Goal: Task Accomplishment & Management: Manage account settings

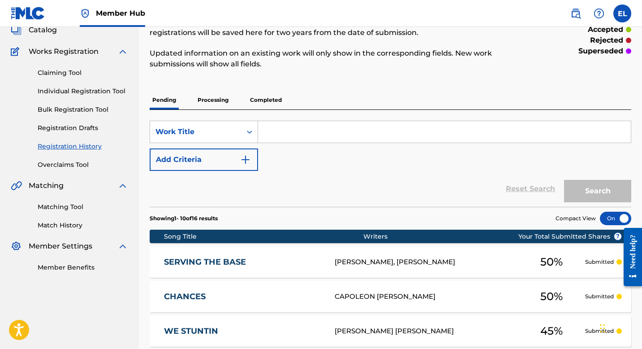
scroll to position [80, 0]
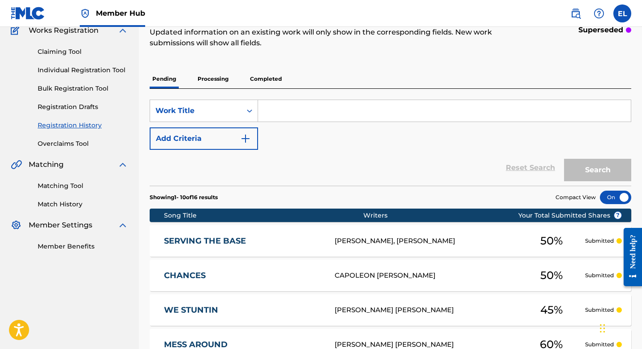
click at [278, 239] on link "SERVING THE BASE" at bounding box center [243, 241] width 159 height 10
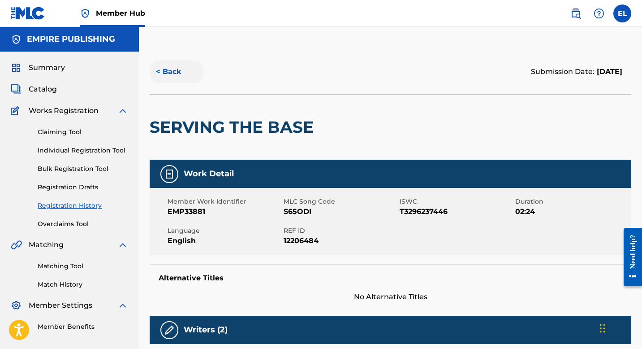
click at [169, 75] on button "< Back" at bounding box center [177, 72] width 54 height 22
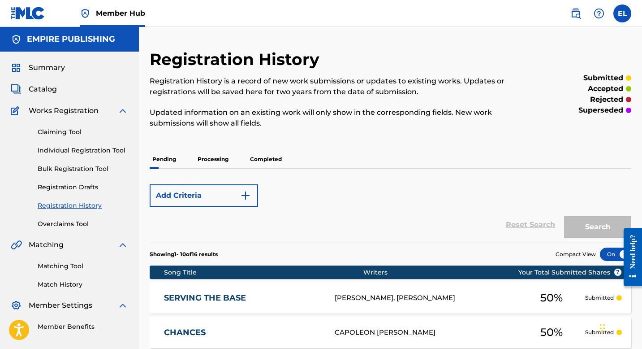
scroll to position [80, 0]
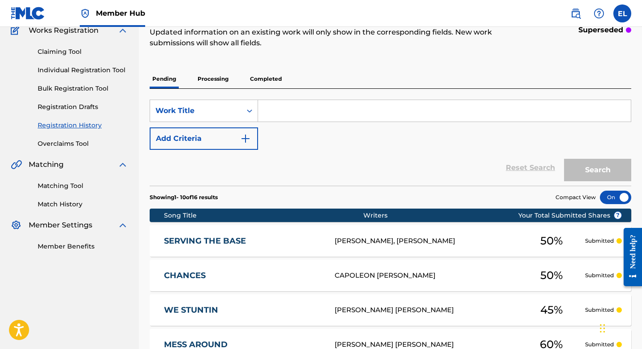
click at [327, 116] on input "Search Form" at bounding box center [444, 111] width 373 height 22
paste input "STRAIGHT TO IT"
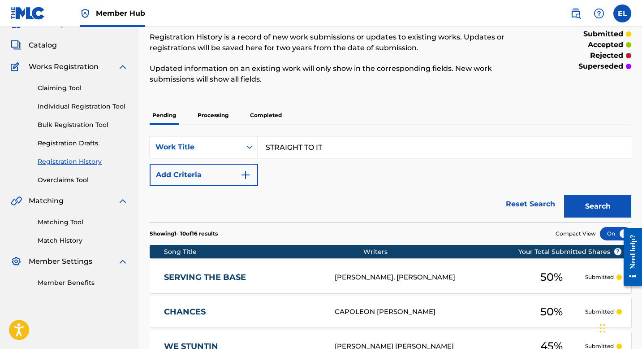
scroll to position [0, 0]
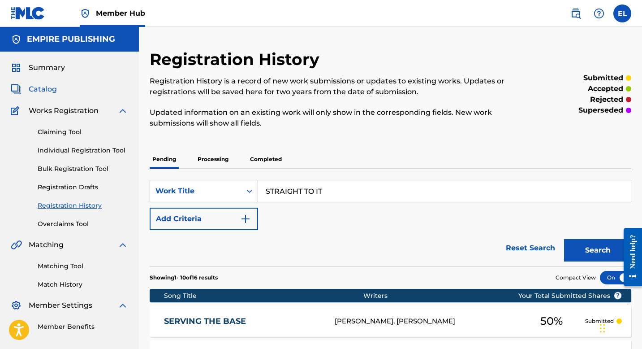
type input "STRAIGHT TO IT"
click at [53, 92] on span "Catalog" at bounding box center [43, 89] width 28 height 11
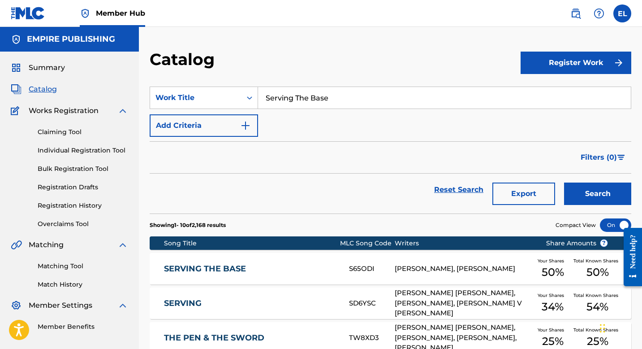
click at [305, 91] on input "Serving The Base" at bounding box center [444, 98] width 373 height 22
paste input "TRAIGHT TO IT"
type input "STRAIGHT TO IT"
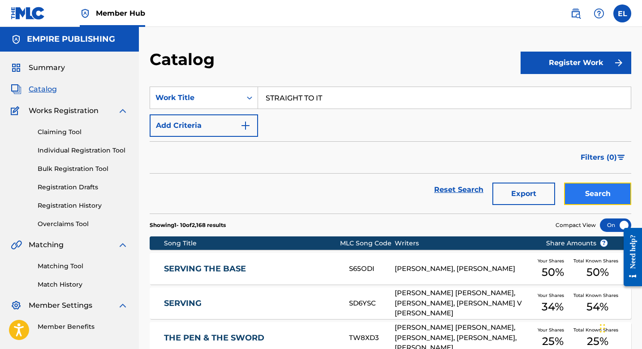
click at [592, 191] on button "Search" at bounding box center [597, 193] width 67 height 22
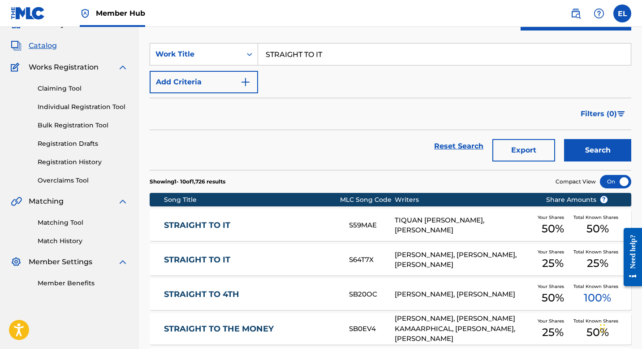
scroll to position [51, 0]
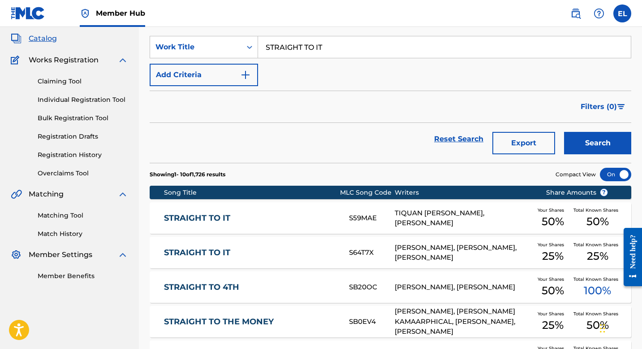
click at [219, 254] on link "STRAIGHT TO IT" at bounding box center [250, 252] width 173 height 10
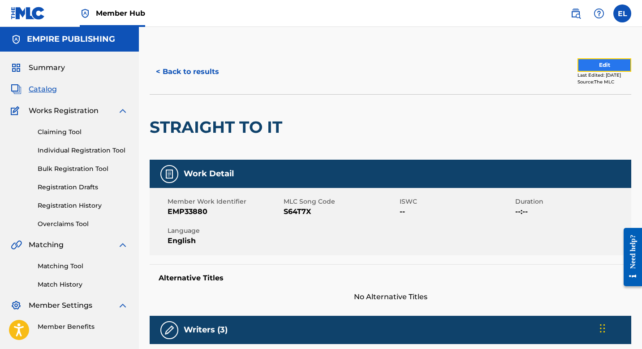
click at [584, 62] on button "Edit" at bounding box center [605, 64] width 54 height 13
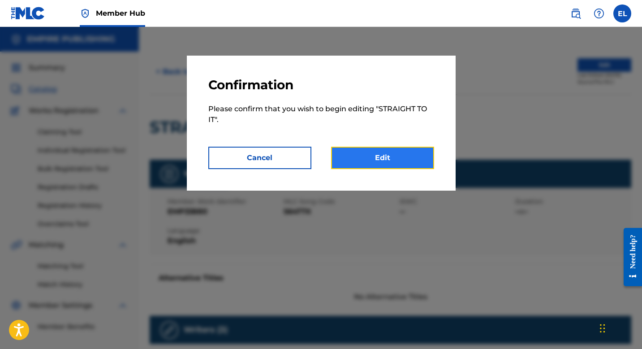
click at [358, 152] on link "Edit" at bounding box center [382, 158] width 103 height 22
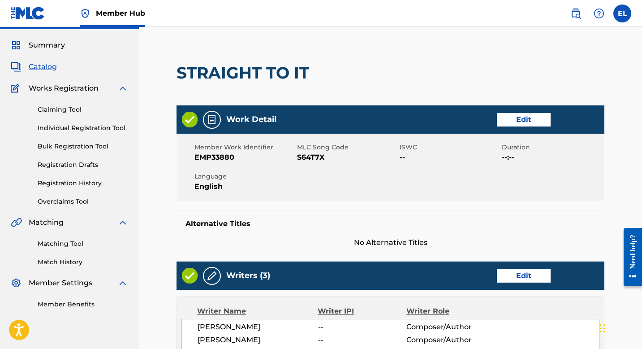
scroll to position [67, 0]
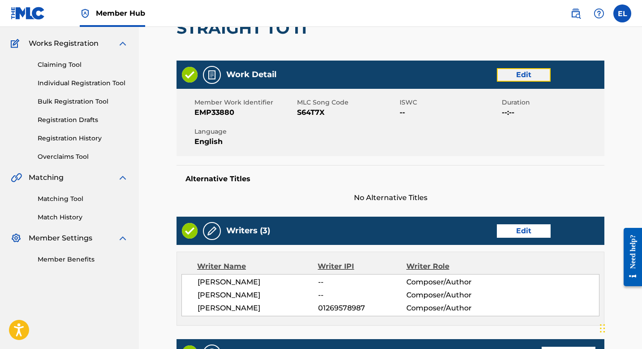
click at [518, 78] on link "Edit" at bounding box center [524, 74] width 54 height 13
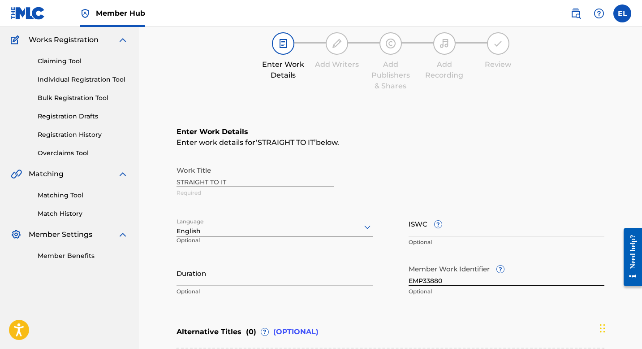
scroll to position [85, 0]
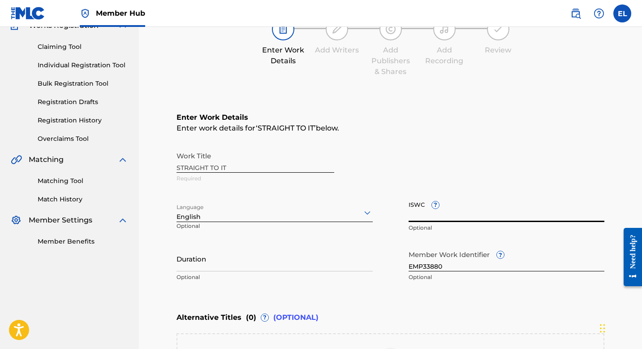
click at [462, 203] on input "ISWC ?" at bounding box center [507, 209] width 196 height 26
paste input "T3302937226"
type input "T3302937226"
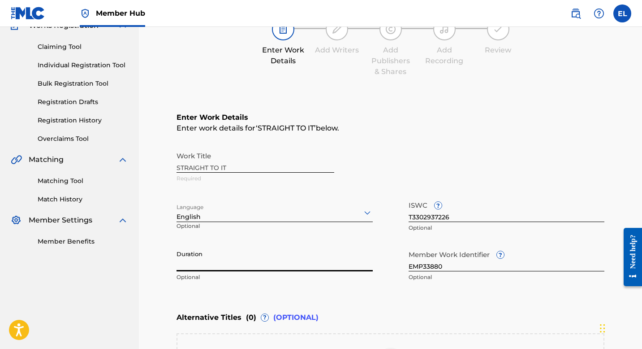
click at [280, 260] on input "Duration" at bounding box center [275, 259] width 196 height 26
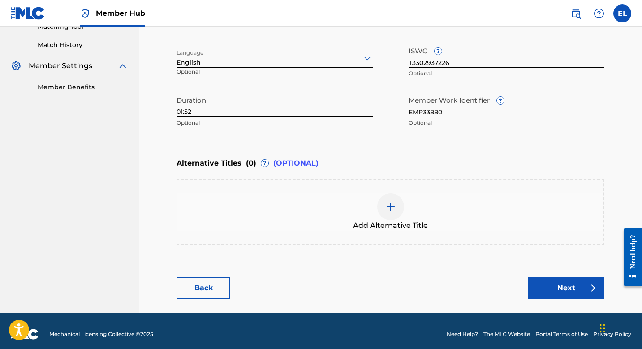
scroll to position [246, 0]
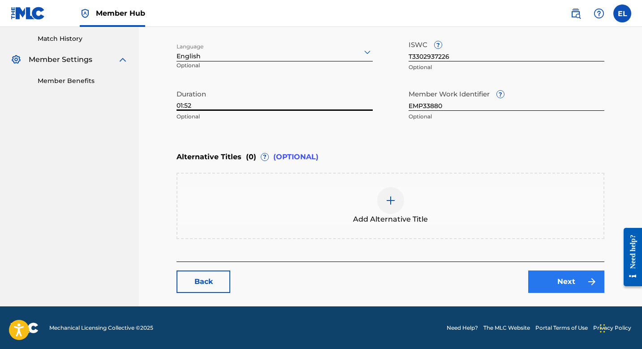
type input "01:52"
click at [564, 278] on link "Next" at bounding box center [567, 281] width 76 height 22
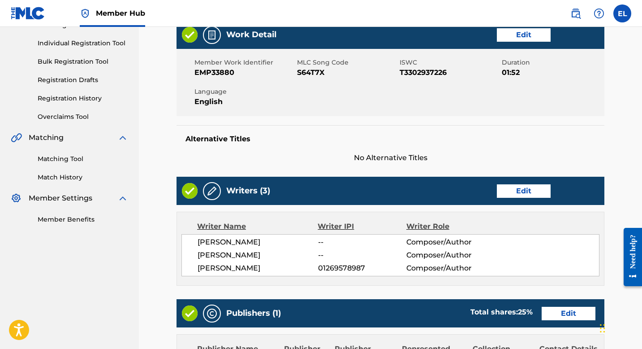
scroll to position [174, 0]
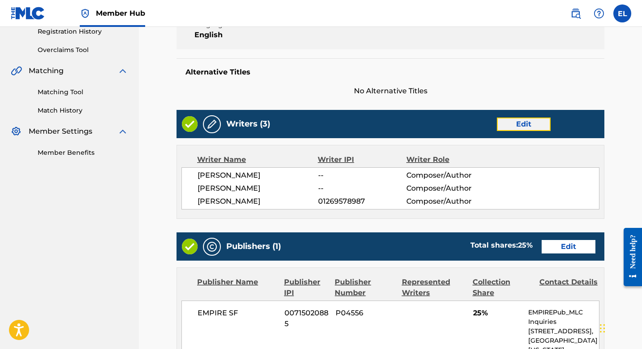
click at [528, 126] on link "Edit" at bounding box center [524, 123] width 54 height 13
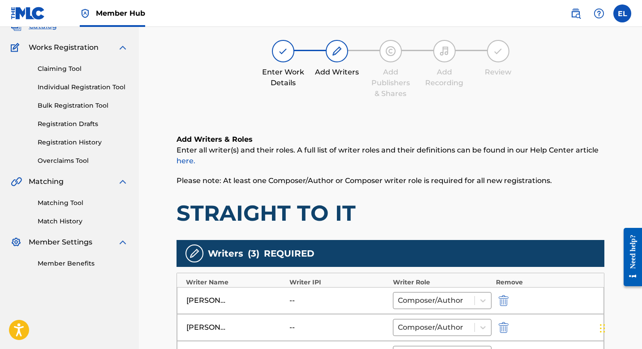
scroll to position [178, 0]
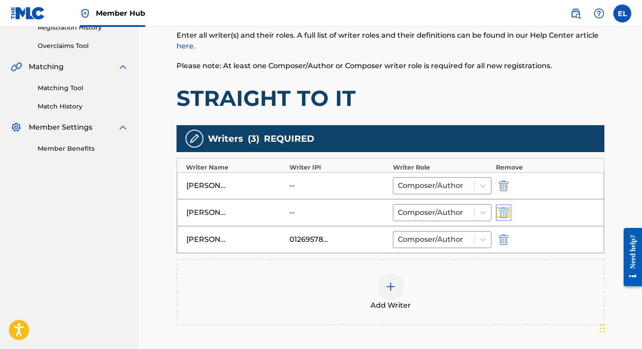
click at [505, 210] on img "submit" at bounding box center [504, 212] width 10 height 11
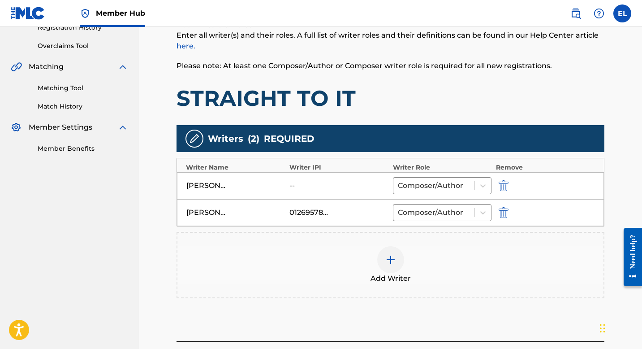
click at [401, 258] on div at bounding box center [390, 259] width 27 height 27
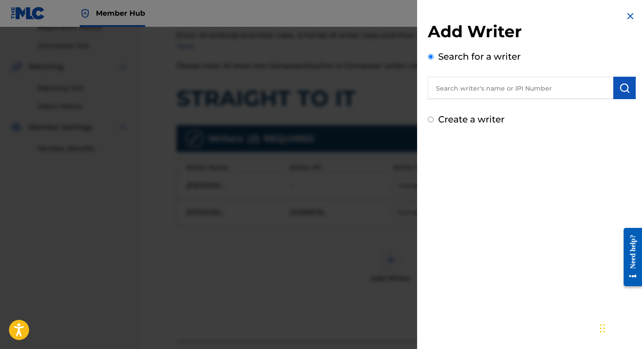
drag, startPoint x: 517, startPoint y: 91, endPoint x: 519, endPoint y: 86, distance: 6.1
click at [517, 91] on input "text" at bounding box center [521, 88] width 186 height 22
paste input "748724603"
type input "00748724603"
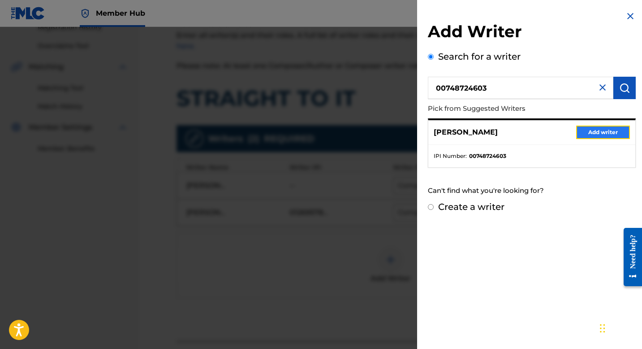
click at [597, 131] on button "Add writer" at bounding box center [603, 132] width 54 height 13
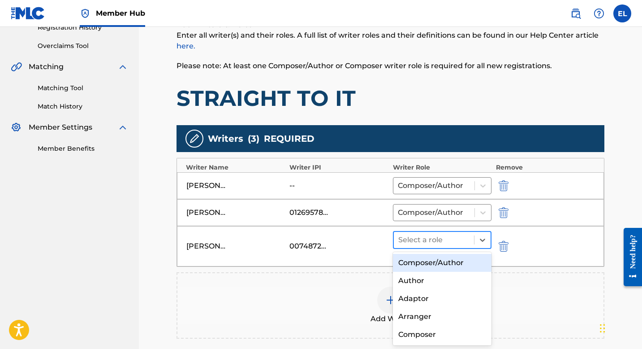
drag, startPoint x: 461, startPoint y: 235, endPoint x: 460, endPoint y: 244, distance: 8.6
click at [461, 236] on div at bounding box center [434, 240] width 71 height 13
click at [458, 258] on div "Composer/Author" at bounding box center [442, 263] width 99 height 18
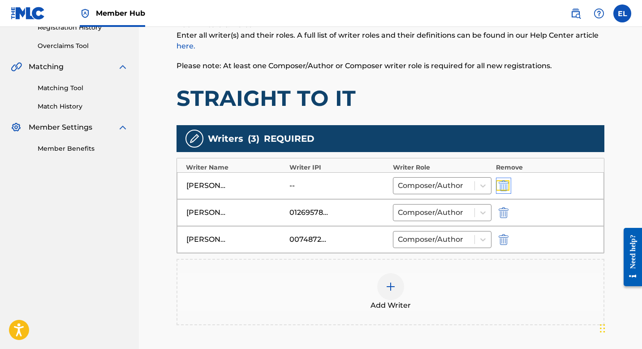
click at [504, 187] on img "submit" at bounding box center [504, 185] width 10 height 11
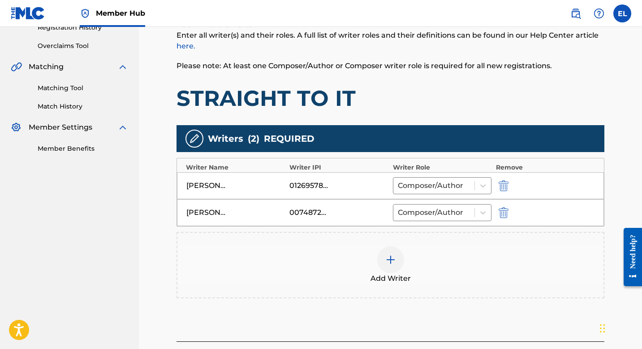
click at [400, 260] on div at bounding box center [390, 259] width 27 height 27
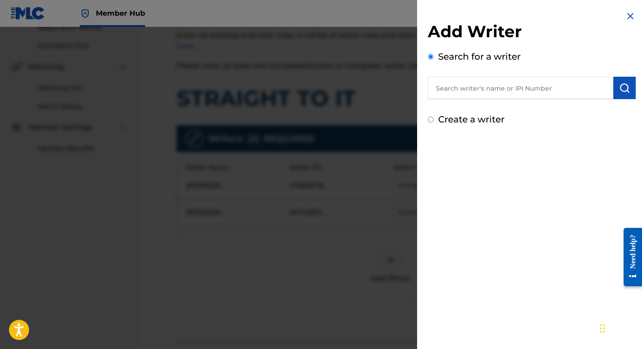
click at [520, 89] on input "text" at bounding box center [521, 88] width 186 height 22
paste input "1113230527"
type input "01113230527"
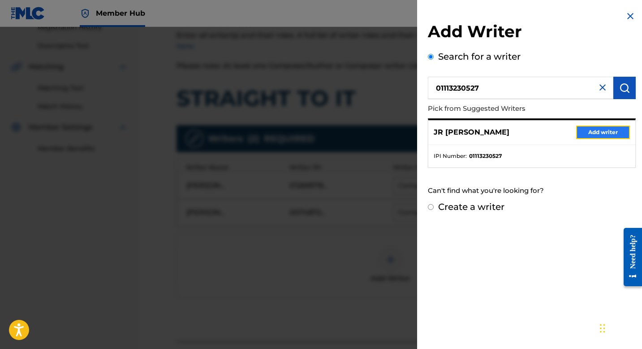
click at [598, 133] on button "Add writer" at bounding box center [603, 132] width 54 height 13
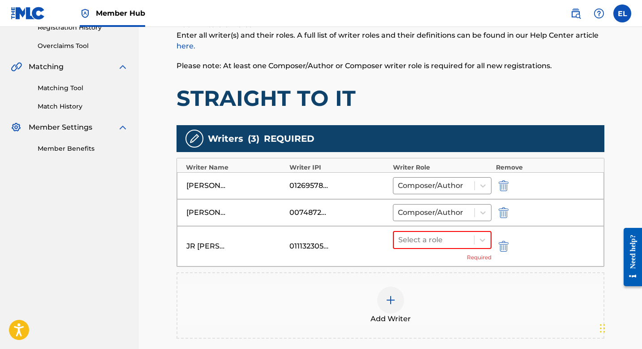
click at [458, 228] on div "JR [PERSON_NAME] 01113230527 Select a role Required" at bounding box center [390, 246] width 427 height 40
click at [453, 241] on div at bounding box center [434, 240] width 71 height 13
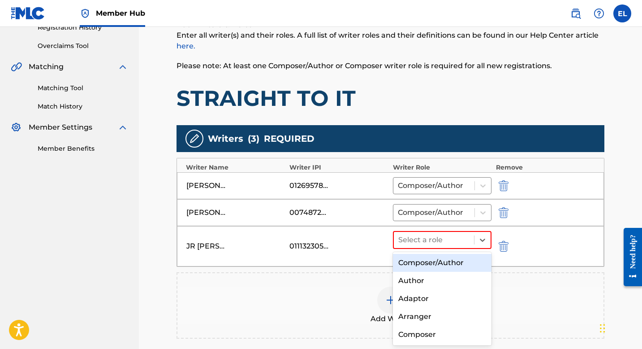
click at [449, 257] on div "Composer/Author" at bounding box center [442, 263] width 99 height 18
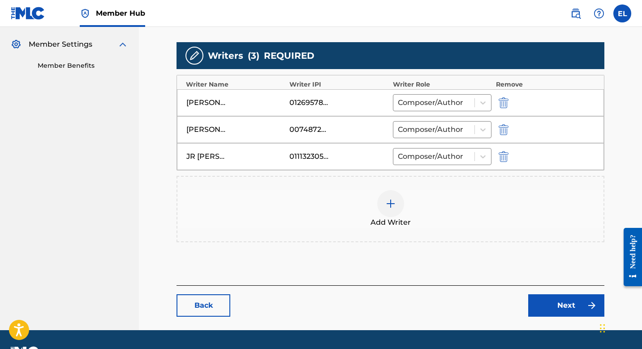
scroll to position [285, 0]
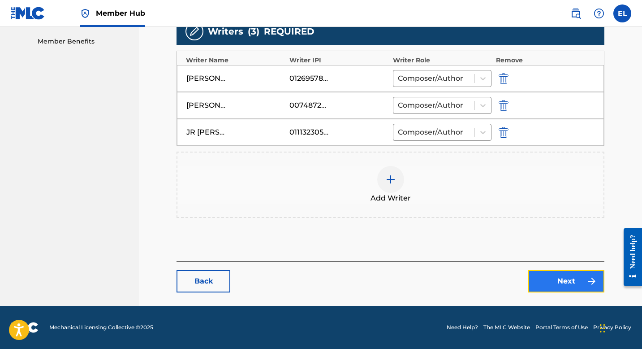
click at [535, 278] on link "Next" at bounding box center [567, 281] width 76 height 22
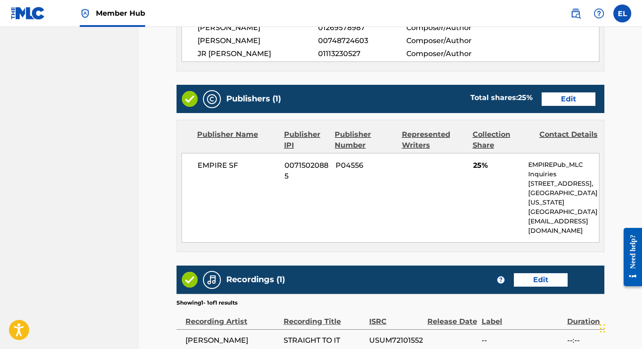
scroll to position [340, 0]
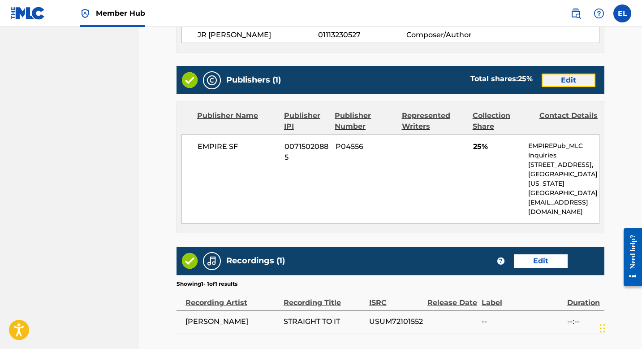
click at [559, 82] on link "Edit" at bounding box center [569, 80] width 54 height 13
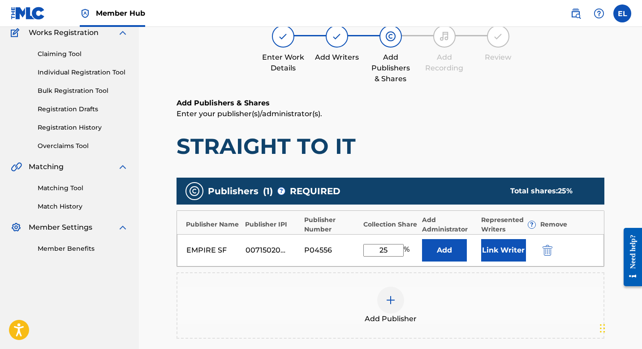
scroll to position [179, 0]
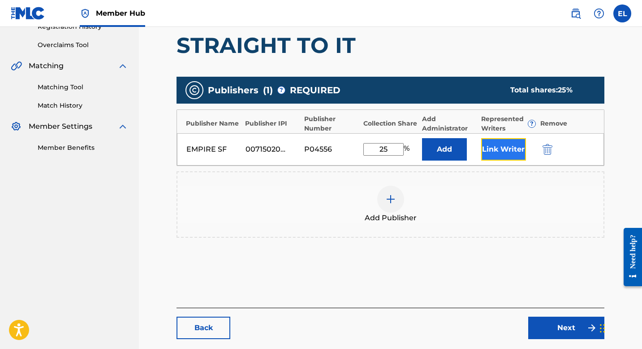
click at [513, 148] on button "Link Writer" at bounding box center [503, 149] width 45 height 22
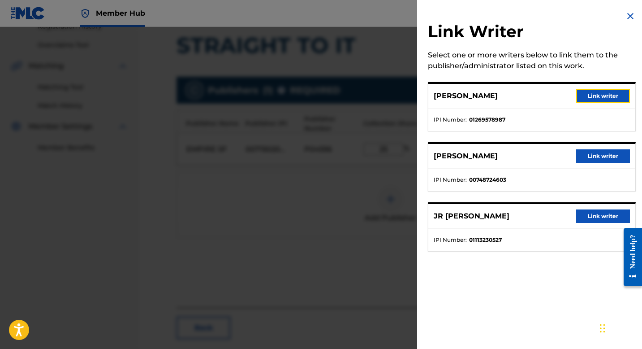
click at [582, 95] on button "Link writer" at bounding box center [603, 95] width 54 height 13
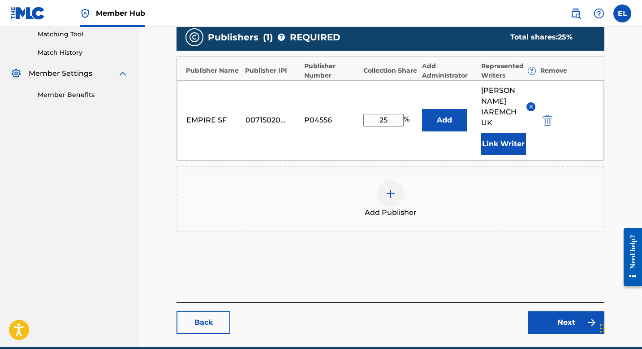
scroll to position [253, 0]
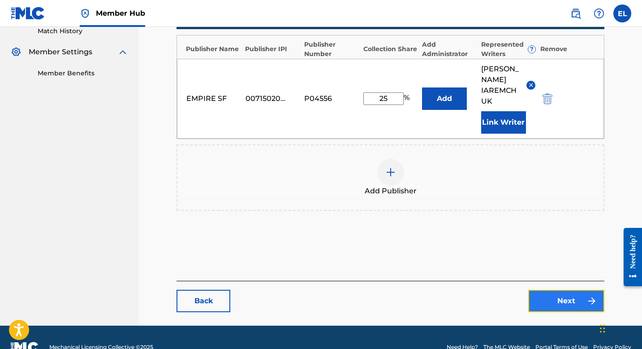
click at [578, 291] on link "Next" at bounding box center [567, 301] width 76 height 22
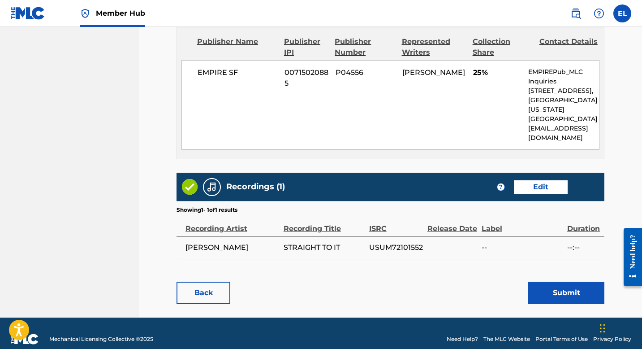
scroll to position [415, 0]
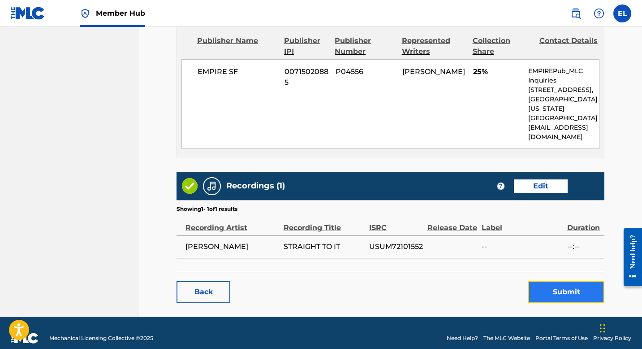
click at [557, 281] on button "Submit" at bounding box center [567, 292] width 76 height 22
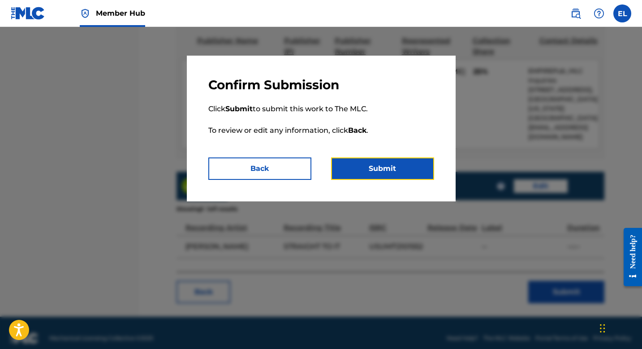
click at [374, 165] on button "Submit" at bounding box center [382, 168] width 103 height 22
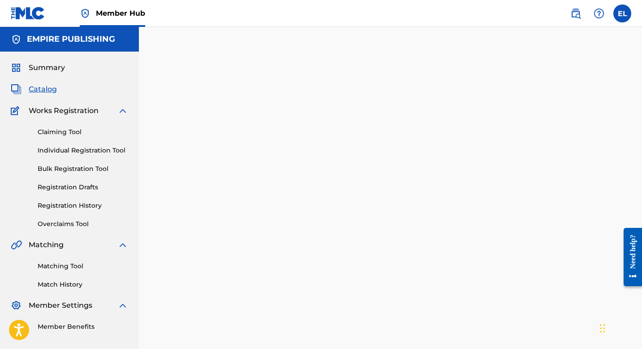
click at [48, 91] on span "Catalog" at bounding box center [43, 89] width 28 height 11
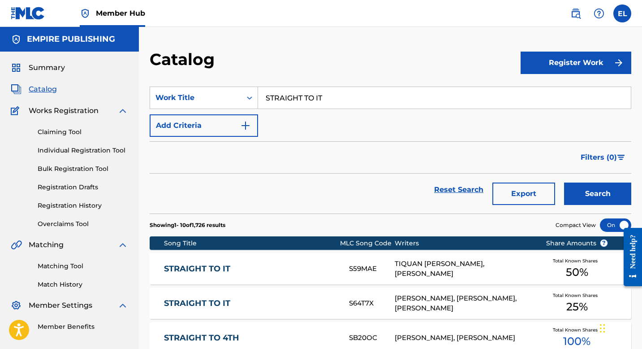
click at [363, 104] on input "STRAIGHT TO IT" at bounding box center [444, 98] width 373 height 22
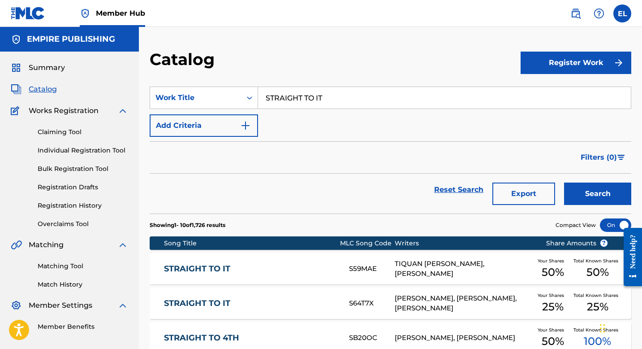
click at [363, 104] on input "STRAIGHT TO IT" at bounding box center [444, 98] width 373 height 22
drag, startPoint x: 363, startPoint y: 104, endPoint x: 360, endPoint y: 100, distance: 4.8
click at [363, 104] on input "STRAIGHT TO IT" at bounding box center [444, 98] width 373 height 22
paste input "1113230527"
drag, startPoint x: 337, startPoint y: 65, endPoint x: 366, endPoint y: 81, distance: 33.1
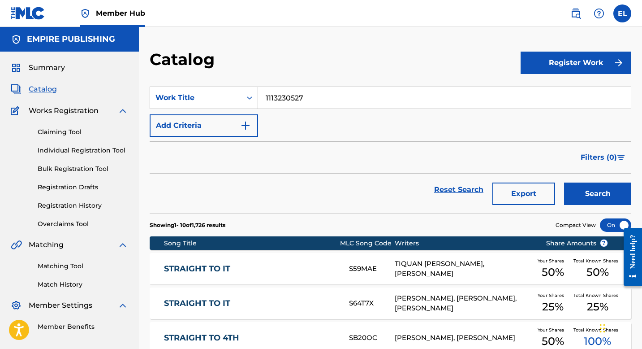
click at [337, 65] on div "Catalog" at bounding box center [335, 62] width 371 height 26
click at [307, 95] on input "1113230527" at bounding box center [444, 98] width 373 height 22
drag, startPoint x: 307, startPoint y: 95, endPoint x: 312, endPoint y: 95, distance: 4.9
click at [307, 95] on input "1113230527" at bounding box center [444, 98] width 373 height 22
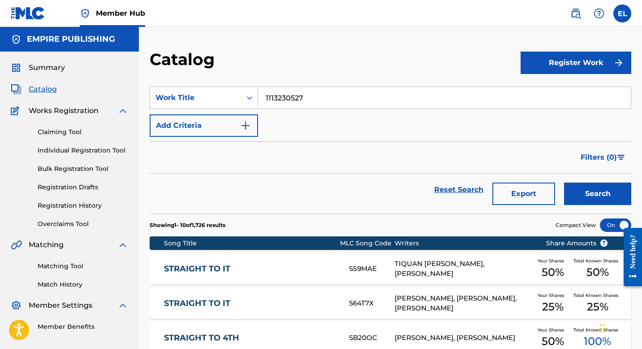
paste input "30 FOR 30"
type input "30 FOR 30"
click at [588, 195] on button "Search" at bounding box center [597, 193] width 67 height 22
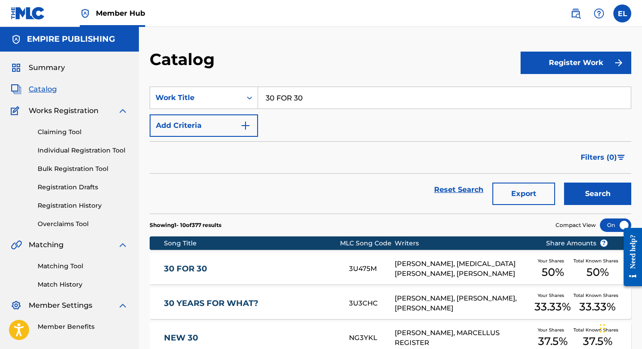
click at [255, 262] on div "30 FOR 30 3U475M [PERSON_NAME], [MEDICAL_DATA][PERSON_NAME], [PERSON_NAME] Your…" at bounding box center [391, 268] width 482 height 31
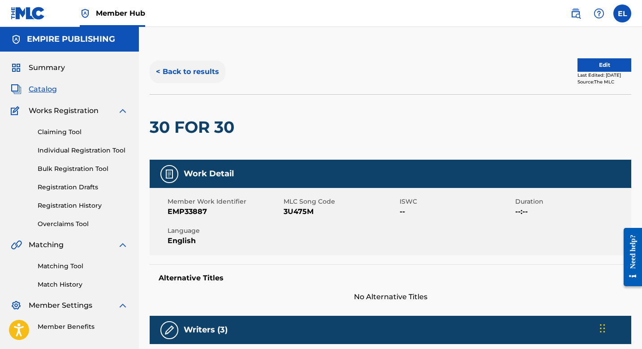
click at [187, 74] on button "< Back to results" at bounding box center [188, 72] width 76 height 22
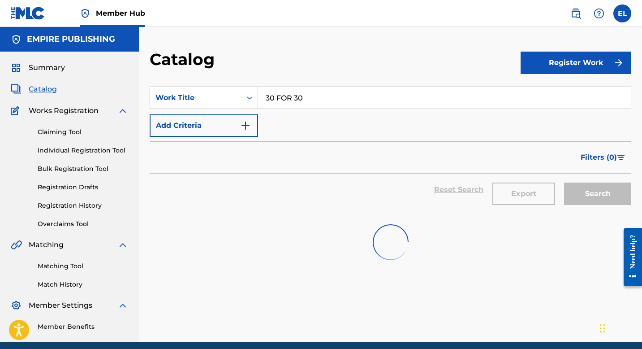
click at [331, 100] on input "30 FOR 30" at bounding box center [444, 98] width 373 height 22
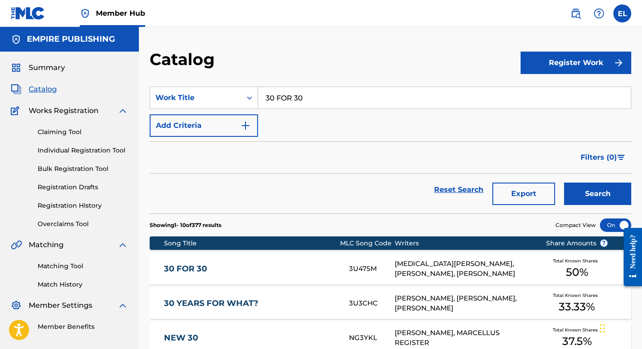
click at [331, 100] on input "30 FOR 30" at bounding box center [444, 98] width 373 height 22
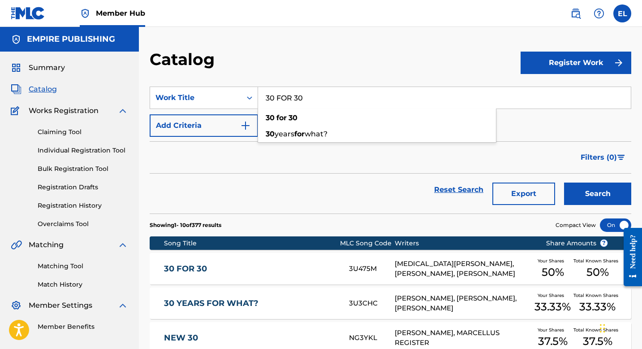
click at [331, 100] on input "30 FOR 30" at bounding box center [444, 98] width 373 height 22
paste input "BROWN PUSSY"
type input "BROWN PUSSY"
click at [332, 66] on div "Catalog" at bounding box center [335, 62] width 371 height 26
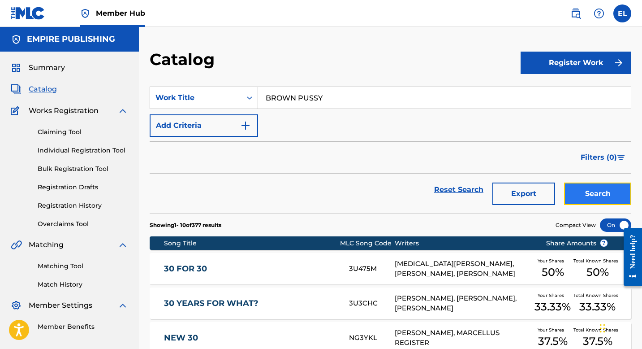
click at [595, 193] on button "Search" at bounding box center [597, 193] width 67 height 22
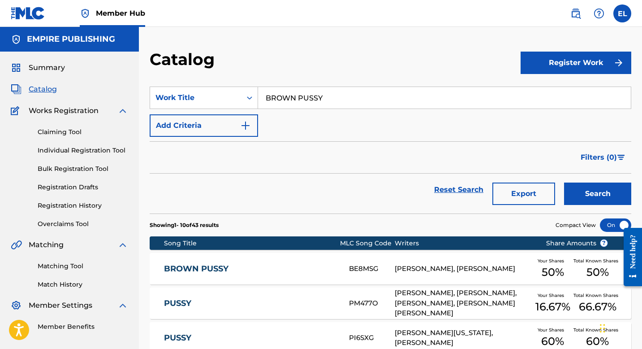
click at [250, 273] on link "BROWN PUSSY" at bounding box center [250, 269] width 173 height 10
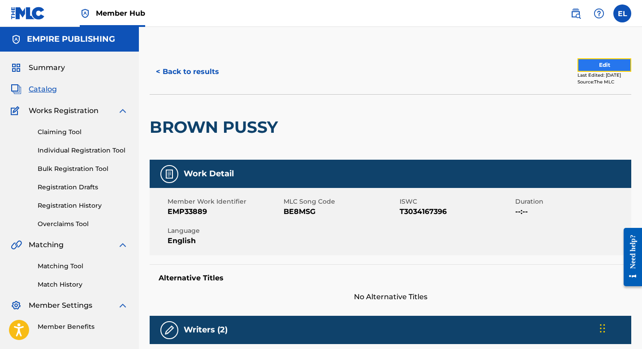
click at [582, 66] on button "Edit" at bounding box center [605, 64] width 54 height 13
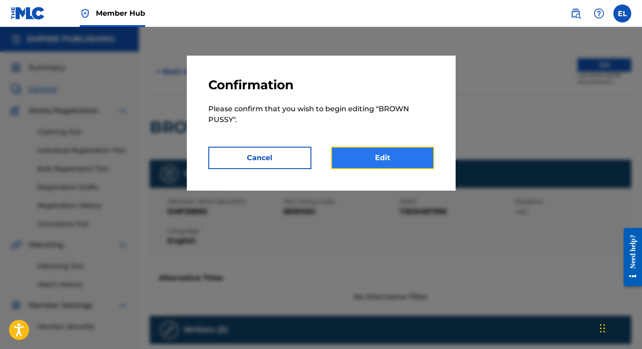
click at [356, 152] on link "Edit" at bounding box center [382, 158] width 103 height 22
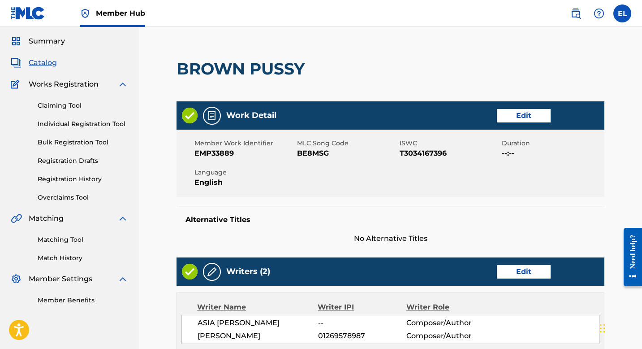
scroll to position [82, 0]
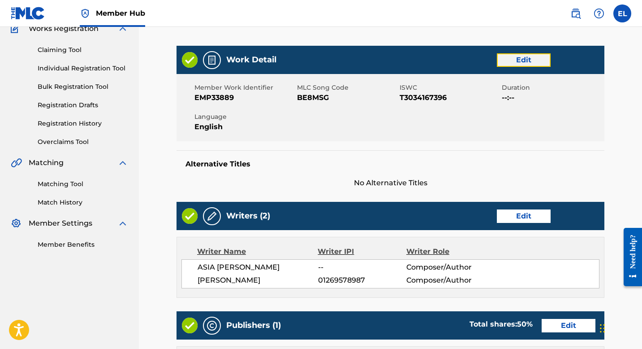
click at [521, 61] on link "Edit" at bounding box center [524, 59] width 54 height 13
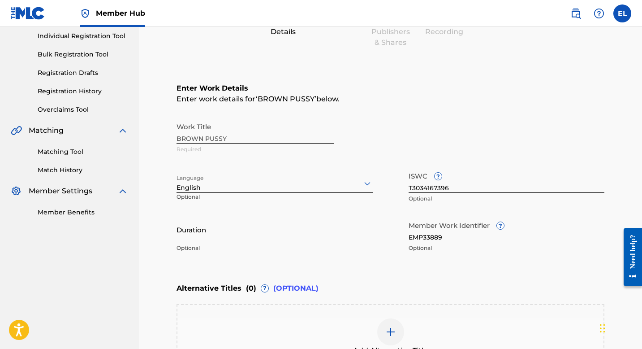
scroll to position [116, 0]
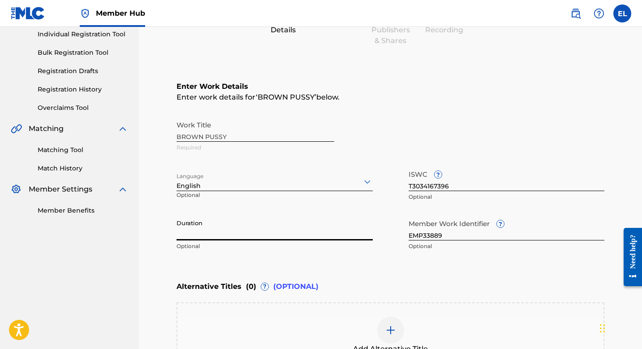
click at [282, 229] on input "Duration" at bounding box center [275, 228] width 196 height 26
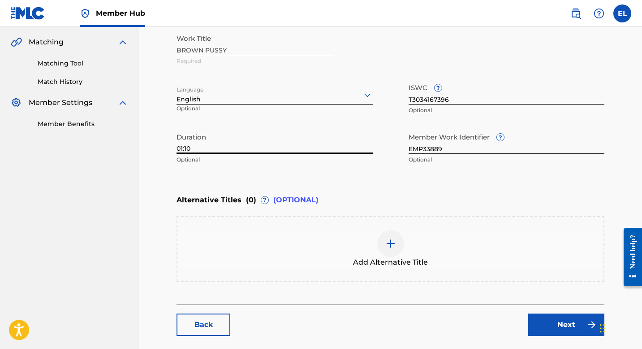
scroll to position [246, 0]
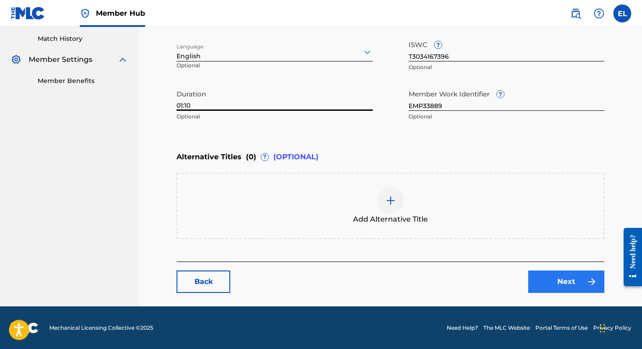
type input "01:10"
click at [572, 279] on link "Next" at bounding box center [567, 281] width 76 height 22
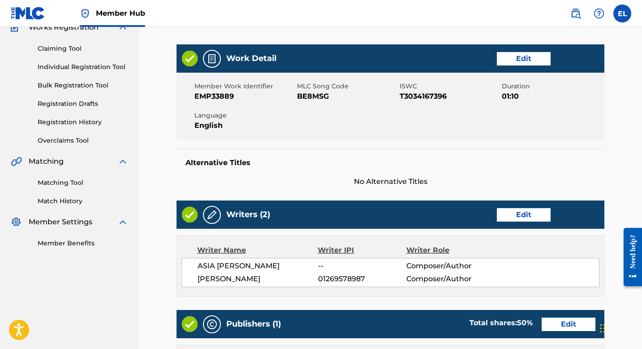
scroll to position [84, 0]
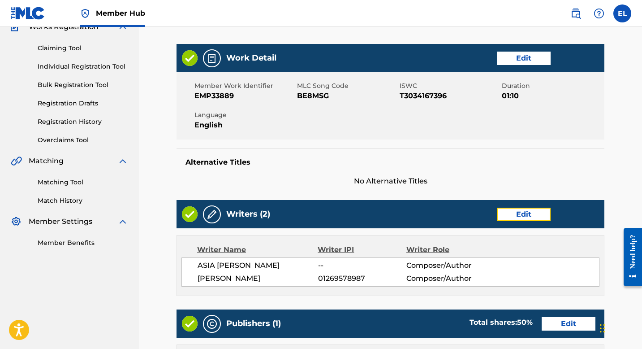
click at [526, 221] on div "Writers (2) Edit" at bounding box center [391, 214] width 428 height 28
click at [524, 214] on link "Edit" at bounding box center [524, 214] width 54 height 13
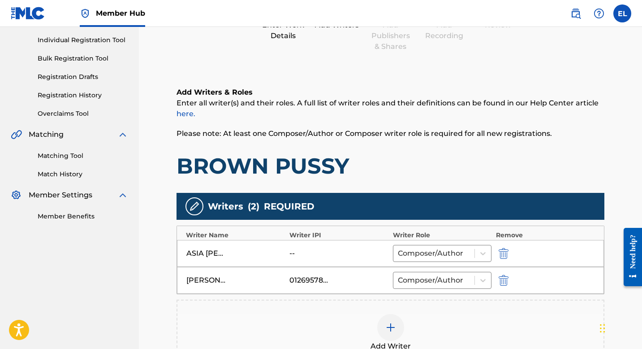
scroll to position [183, 0]
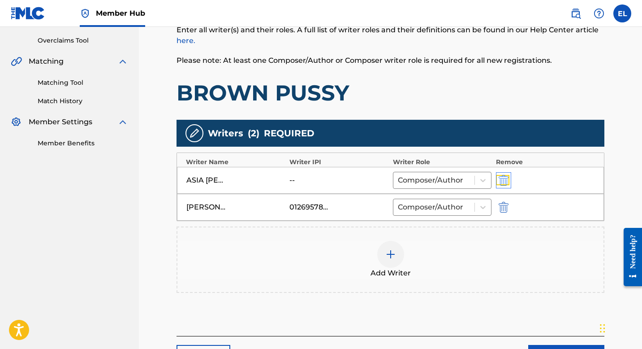
click at [503, 180] on img "submit" at bounding box center [504, 180] width 10 height 11
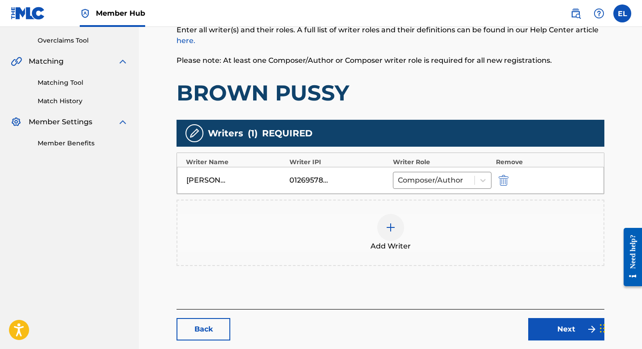
click at [389, 226] on img at bounding box center [391, 227] width 11 height 11
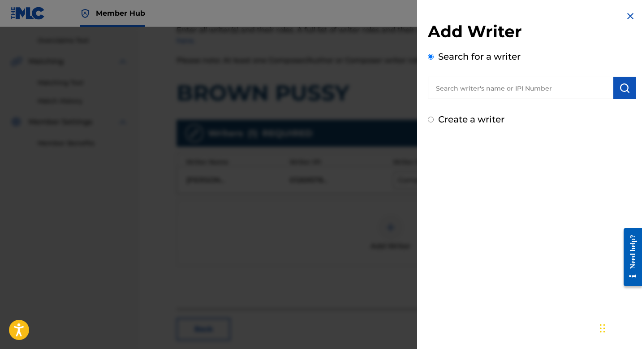
click at [461, 78] on input "text" at bounding box center [521, 88] width 186 height 22
paste input "1067632355"
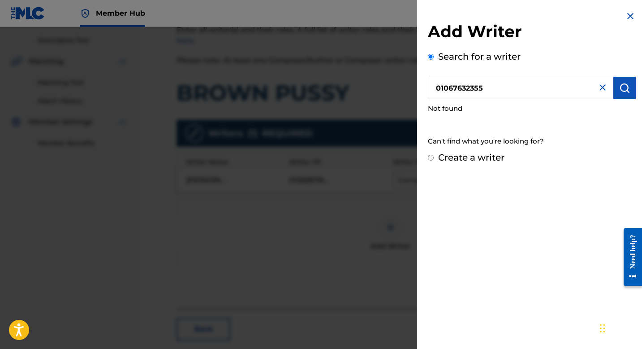
drag, startPoint x: 437, startPoint y: 87, endPoint x: 442, endPoint y: 85, distance: 5.4
click at [438, 87] on input "01067632355" at bounding box center [521, 88] width 186 height 22
type input "001067632355"
click at [480, 158] on label "Create a writer" at bounding box center [471, 157] width 66 height 11
radio input "true"
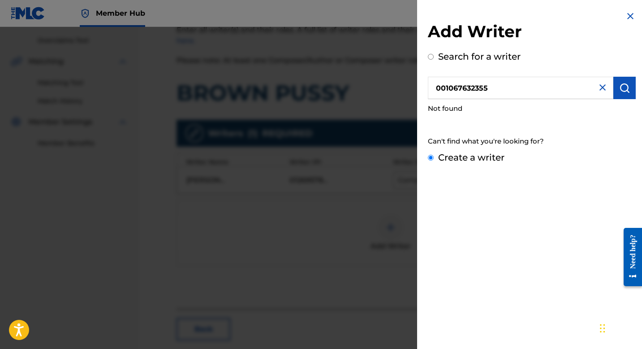
click at [434, 158] on input "Create a writer" at bounding box center [431, 158] width 6 height 6
radio input "false"
radio input "true"
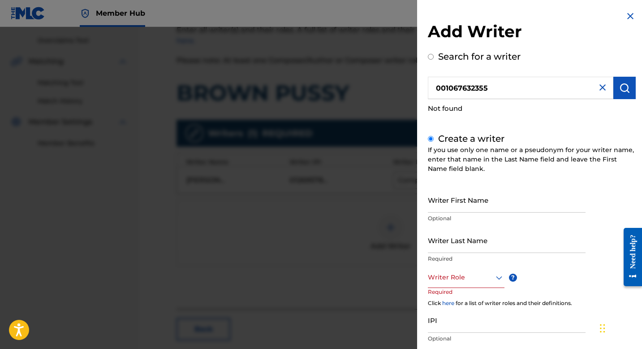
scroll to position [58, 0]
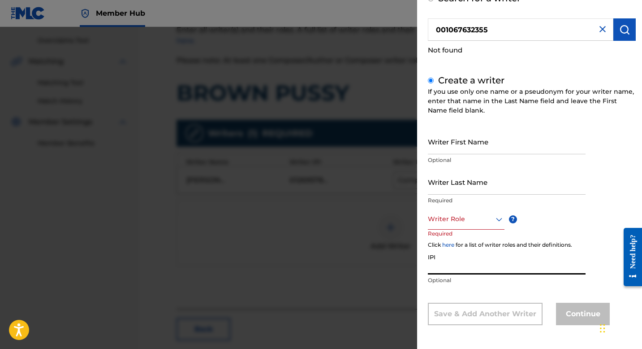
click at [482, 269] on input "IPI" at bounding box center [507, 262] width 158 height 26
paste input "1067632355"
type input "01067632355"
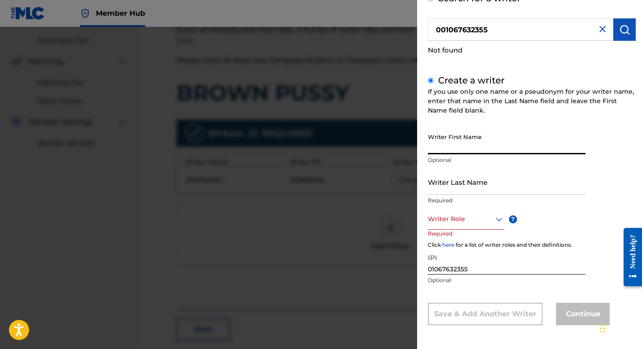
click at [459, 148] on input "Writer First Name" at bounding box center [507, 142] width 158 height 26
click at [516, 151] on input "Writer First Name" at bounding box center [507, 142] width 158 height 26
click at [513, 143] on input "Writer First Name" at bounding box center [507, 142] width 158 height 26
paste input "[PERSON_NAME]"
type input "[PERSON_NAME]"
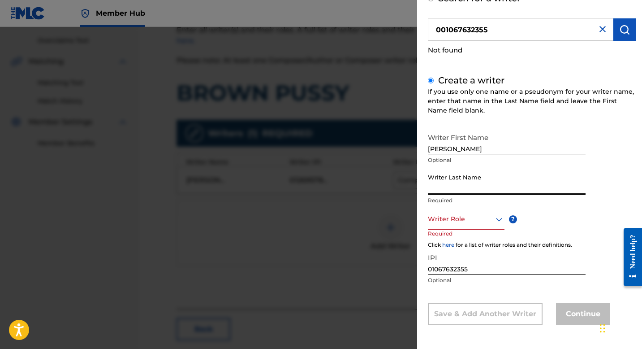
click at [551, 183] on input "Writer Last Name" at bounding box center [507, 182] width 158 height 26
paste input "Gray"
type input "Gray"
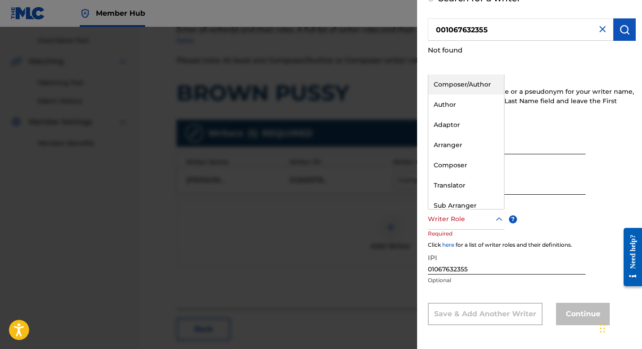
click at [476, 227] on div "Writer Role" at bounding box center [466, 219] width 77 height 20
click at [469, 84] on div "Composer/Author" at bounding box center [467, 84] width 76 height 20
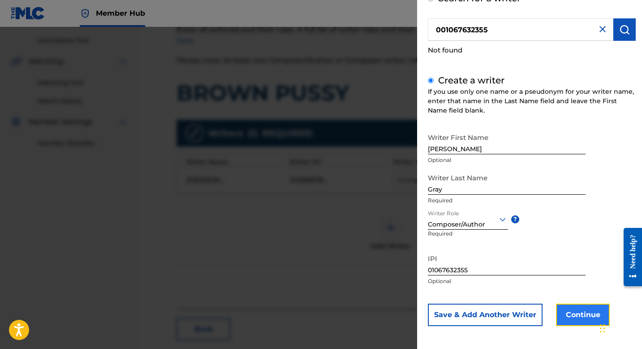
click at [584, 322] on button "Continue" at bounding box center [583, 314] width 54 height 22
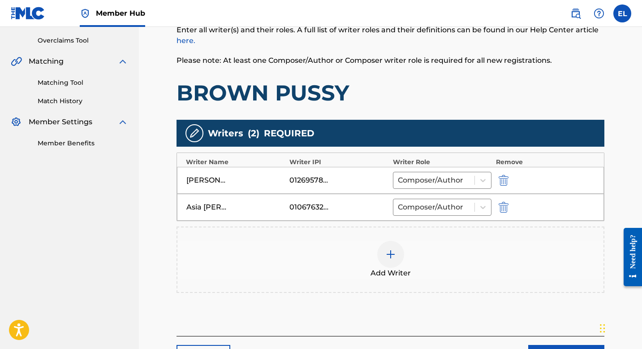
scroll to position [249, 0]
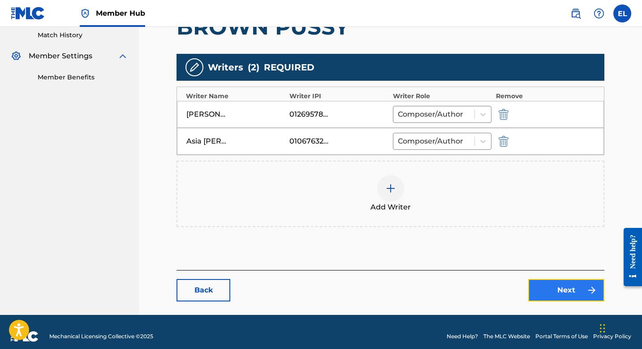
click at [557, 292] on link "Next" at bounding box center [567, 290] width 76 height 22
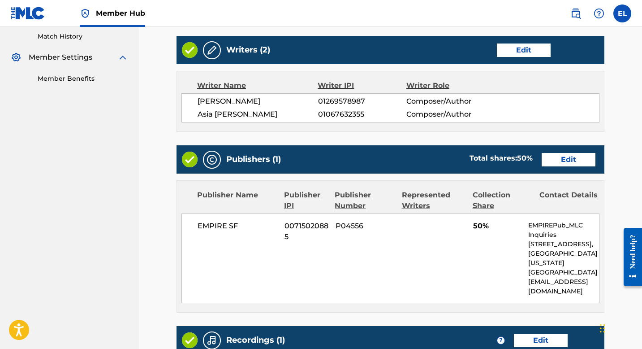
scroll to position [329, 0]
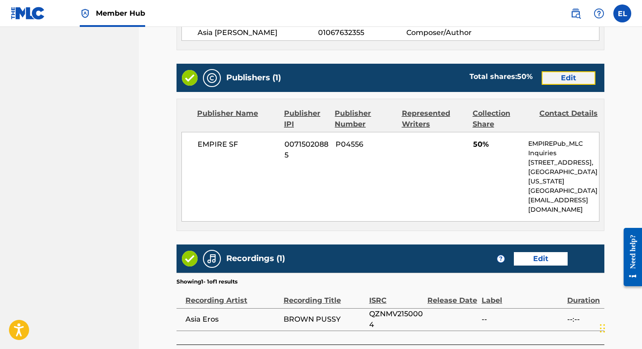
click at [566, 78] on link "Edit" at bounding box center [569, 77] width 54 height 13
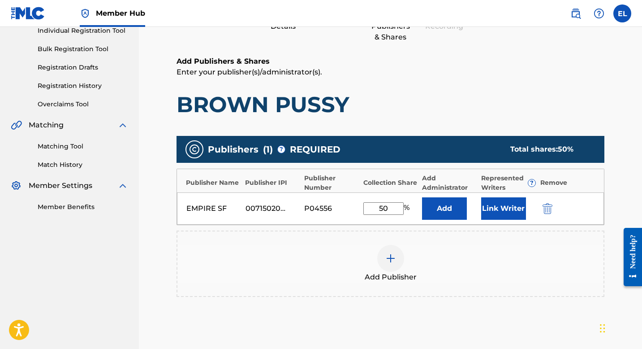
scroll to position [183, 0]
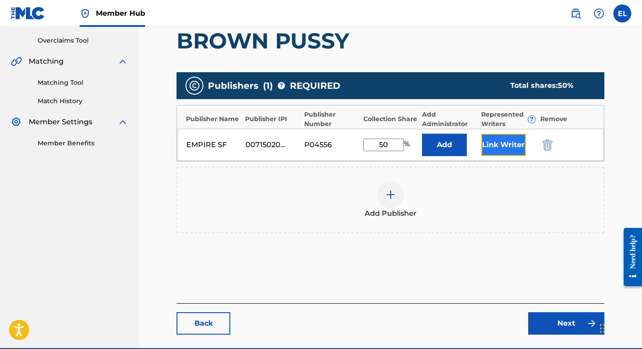
click at [510, 149] on button "Link Writer" at bounding box center [503, 145] width 45 height 22
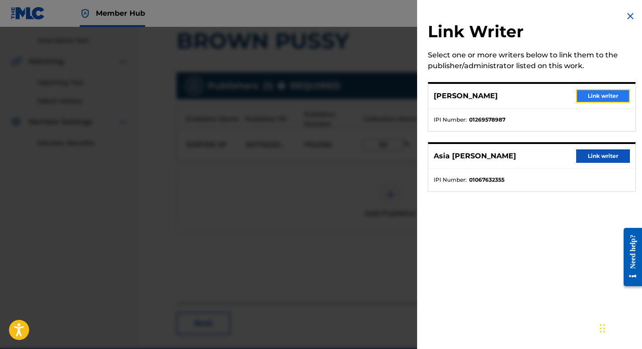
click at [589, 102] on button "Link writer" at bounding box center [603, 95] width 54 height 13
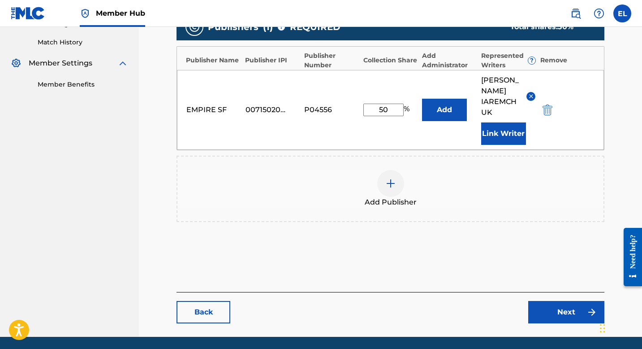
scroll to position [262, 0]
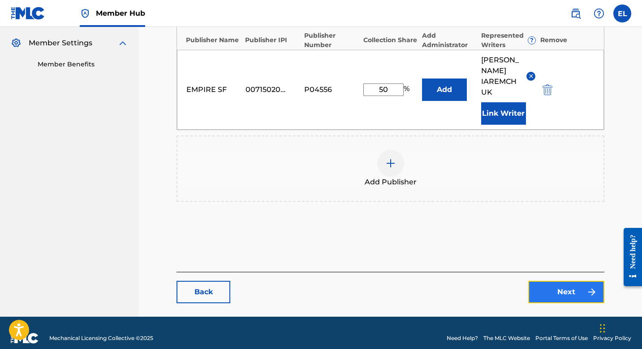
click at [569, 281] on link "Next" at bounding box center [567, 292] width 76 height 22
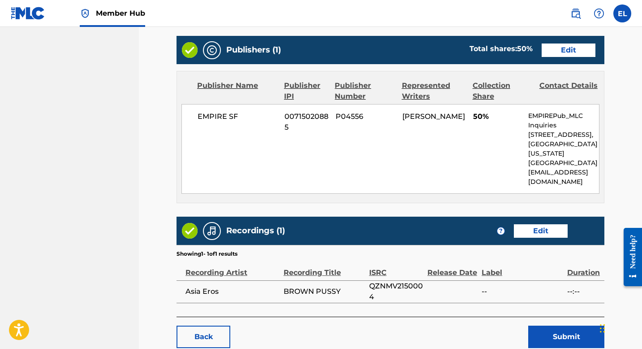
scroll to position [402, 0]
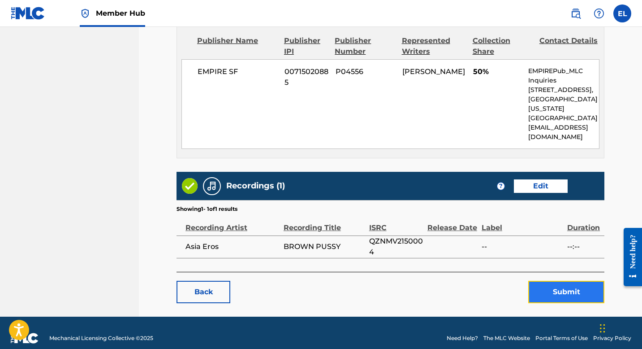
click at [557, 284] on button "Submit" at bounding box center [567, 292] width 76 height 22
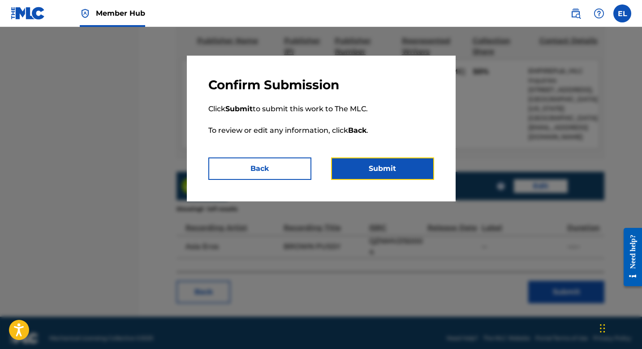
click at [414, 169] on button "Submit" at bounding box center [382, 168] width 103 height 22
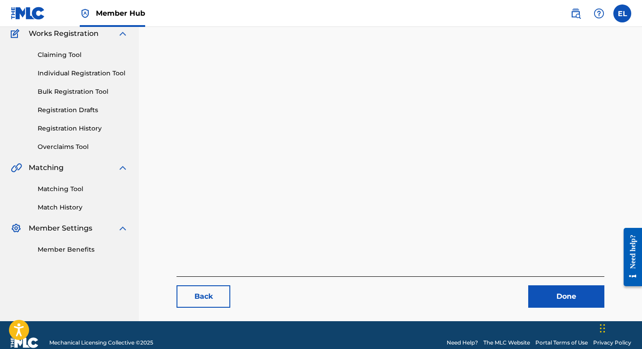
scroll to position [92, 0]
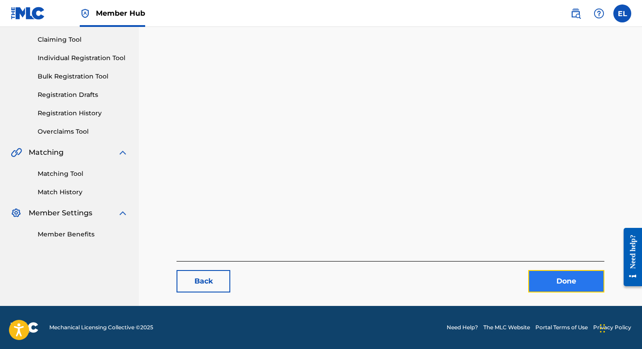
click at [532, 270] on link "Done" at bounding box center [567, 281] width 76 height 22
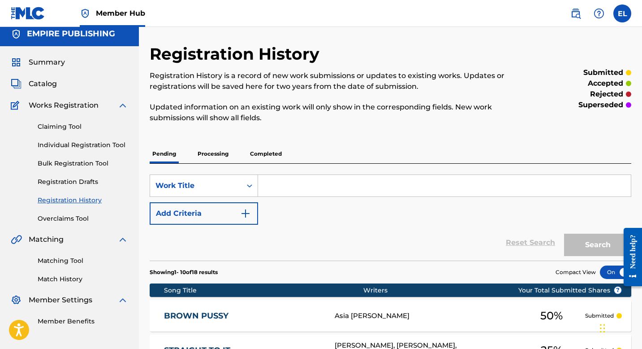
scroll to position [13, 0]
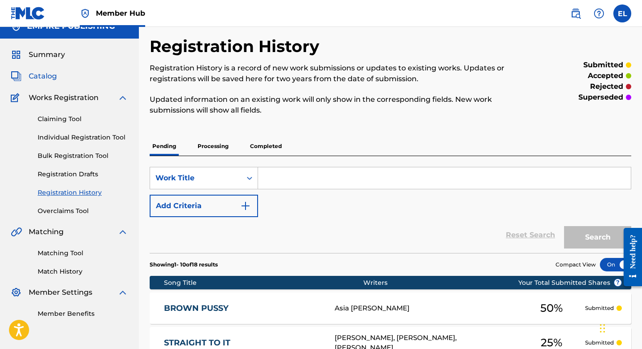
click at [48, 75] on span "Catalog" at bounding box center [43, 76] width 28 height 11
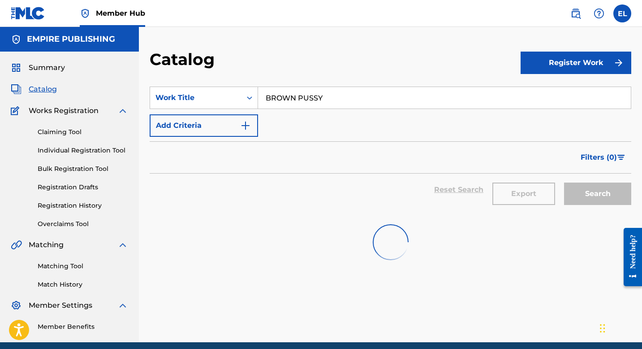
click at [377, 111] on div "SearchWithCriteriae0ecf147-a927-44c0-a1ec-c8706409aecb Work Title BROWN PUSSY A…" at bounding box center [391, 112] width 482 height 50
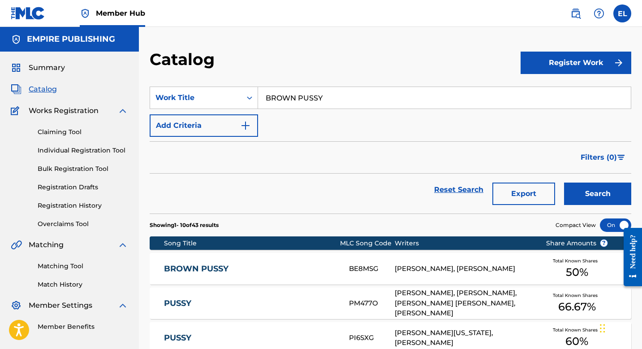
click at [355, 98] on input "BROWN PUSSY" at bounding box center [444, 98] width 373 height 22
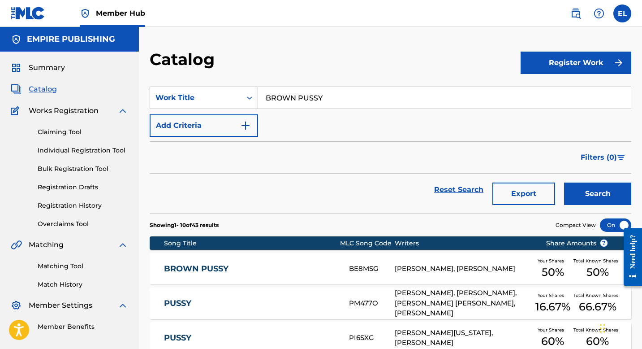
click at [355, 98] on input "BROWN PUSSY" at bounding box center [444, 98] width 373 height 22
paste input "HE"
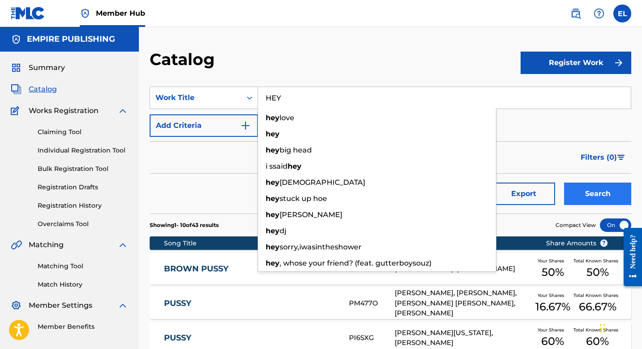
type input "HEY"
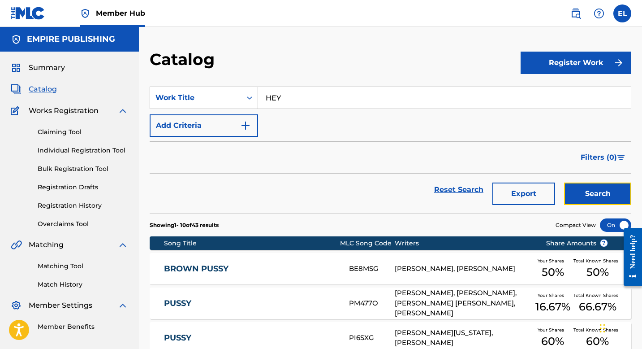
click at [607, 193] on button "Search" at bounding box center [597, 193] width 67 height 22
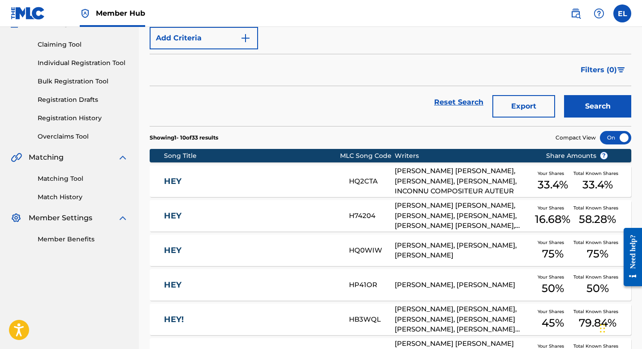
scroll to position [87, 0]
click at [181, 281] on link "HEY" at bounding box center [250, 285] width 173 height 10
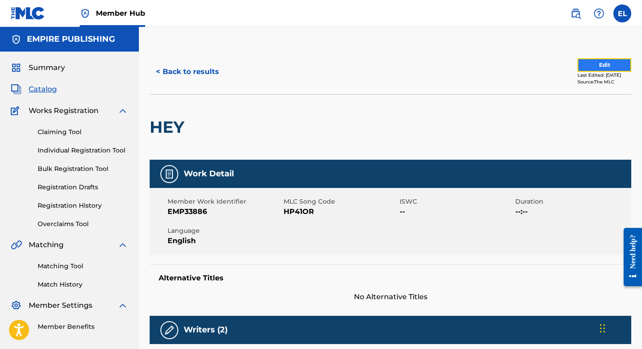
click at [587, 65] on button "Edit" at bounding box center [605, 64] width 54 height 13
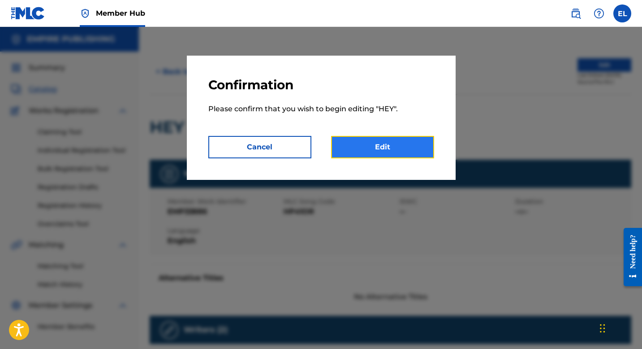
click at [408, 149] on link "Edit" at bounding box center [382, 147] width 103 height 22
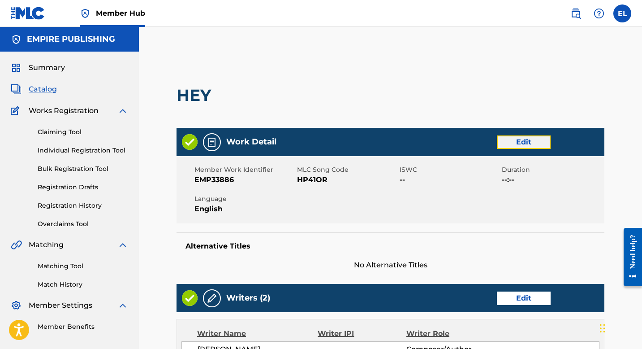
click at [529, 143] on link "Edit" at bounding box center [524, 141] width 54 height 13
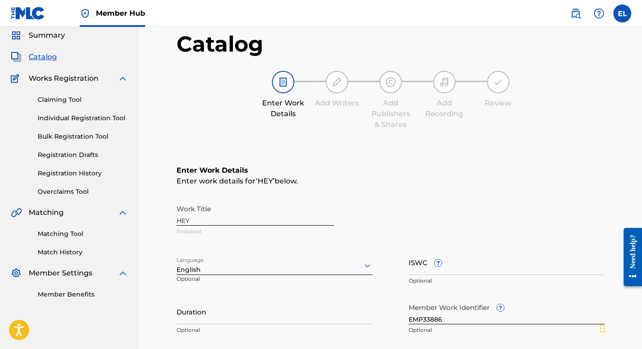
scroll to position [32, 0]
click at [483, 269] on input "ISWC ?" at bounding box center [507, 262] width 196 height 26
paste input "T3296229493"
type input "T3296229493"
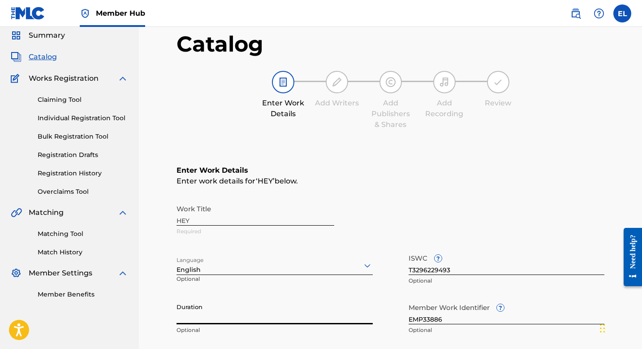
click at [257, 319] on input "Duration" at bounding box center [275, 312] width 196 height 26
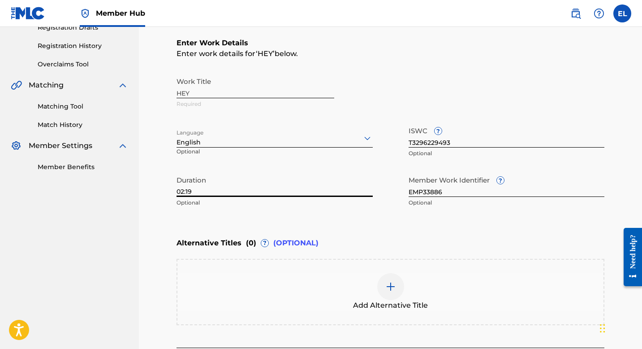
scroll to position [221, 0]
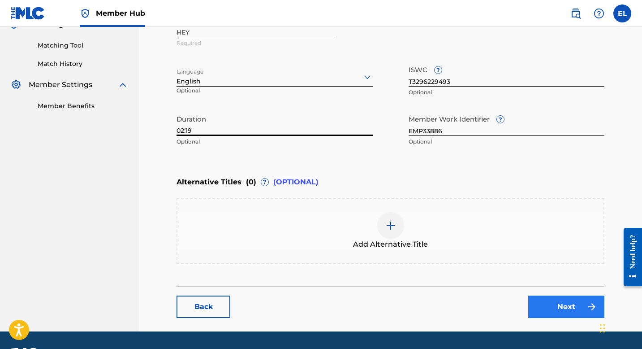
type input "02:19"
click at [571, 307] on link "Next" at bounding box center [567, 306] width 76 height 22
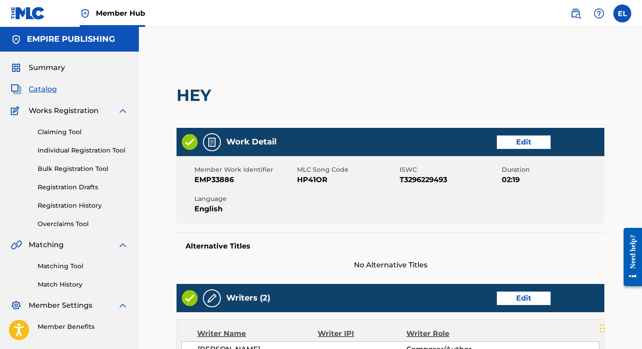
scroll to position [80, 0]
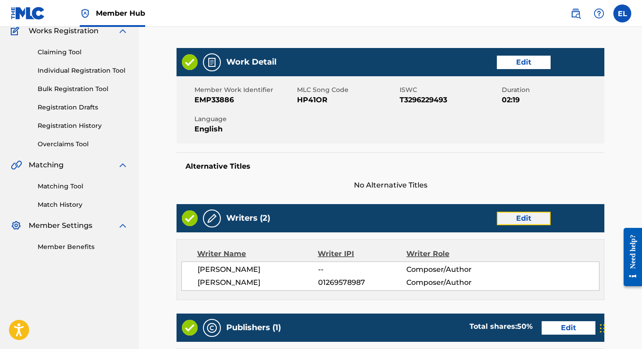
click at [524, 217] on link "Edit" at bounding box center [524, 218] width 54 height 13
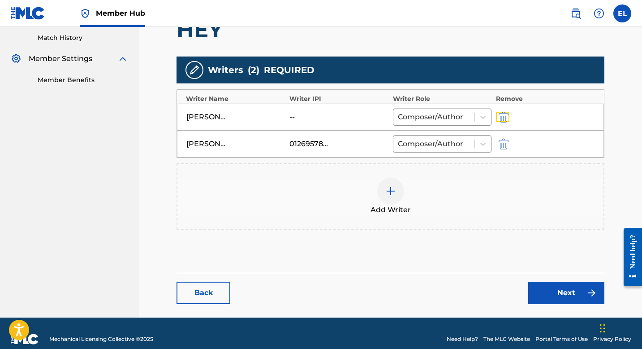
click at [499, 113] on img "submit" at bounding box center [504, 117] width 10 height 11
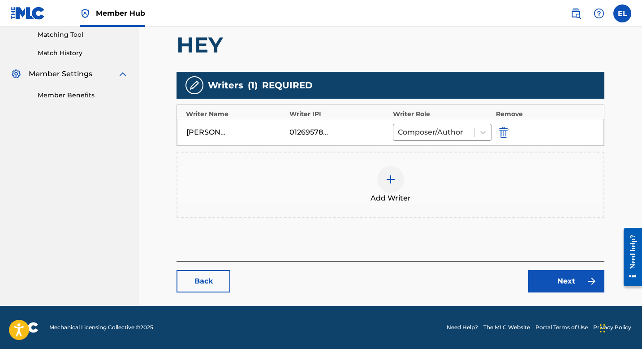
click at [397, 180] on div at bounding box center [390, 179] width 27 height 27
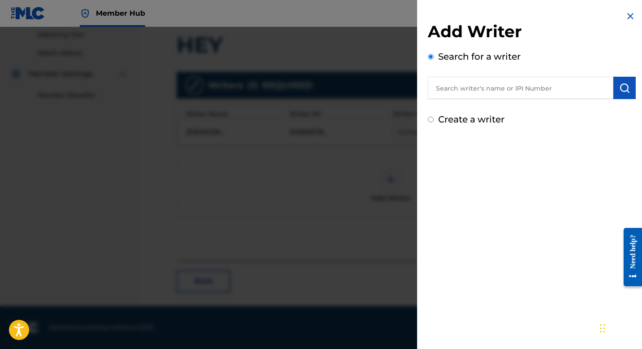
click at [476, 88] on input "text" at bounding box center [521, 88] width 186 height 22
paste input "744537134"
type input "00744537134"
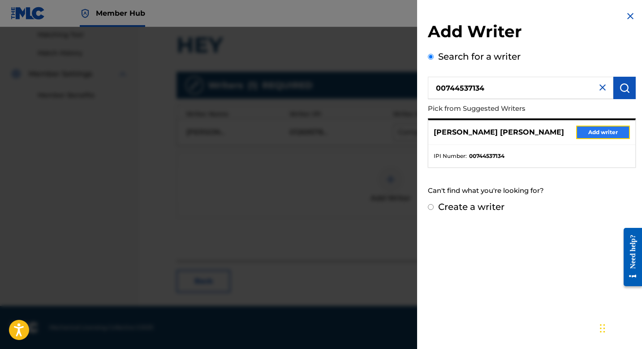
click at [598, 128] on button "Add writer" at bounding box center [603, 132] width 54 height 13
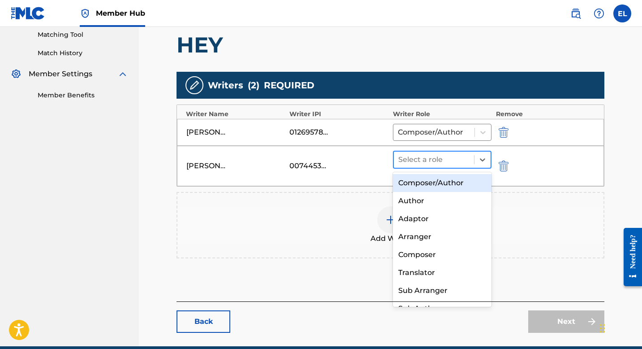
click at [424, 160] on div at bounding box center [434, 159] width 71 height 13
click at [435, 180] on div "Composer/Author" at bounding box center [442, 183] width 99 height 18
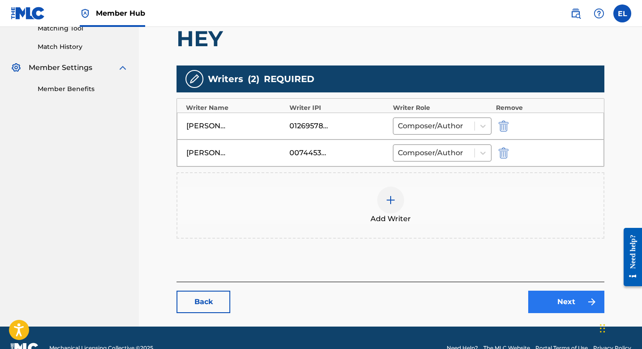
scroll to position [247, 0]
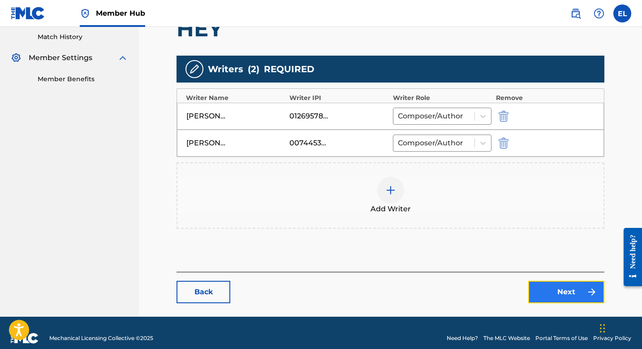
click at [542, 295] on link "Next" at bounding box center [567, 292] width 76 height 22
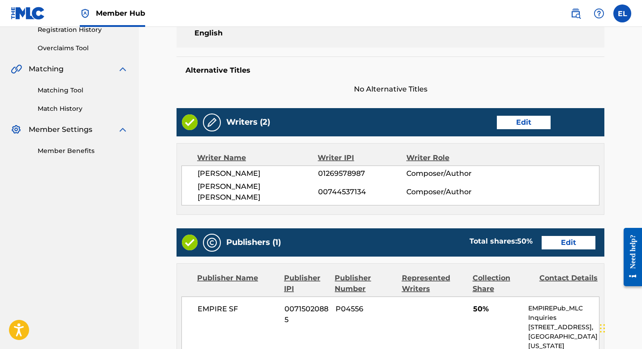
scroll to position [249, 0]
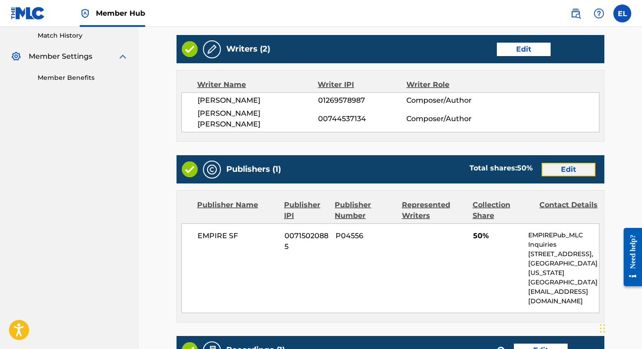
click at [580, 163] on link "Edit" at bounding box center [569, 169] width 54 height 13
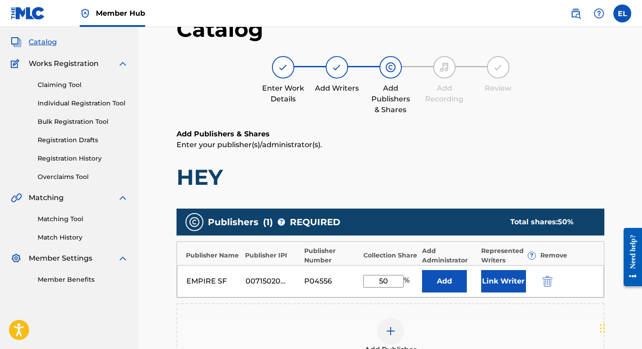
scroll to position [85, 0]
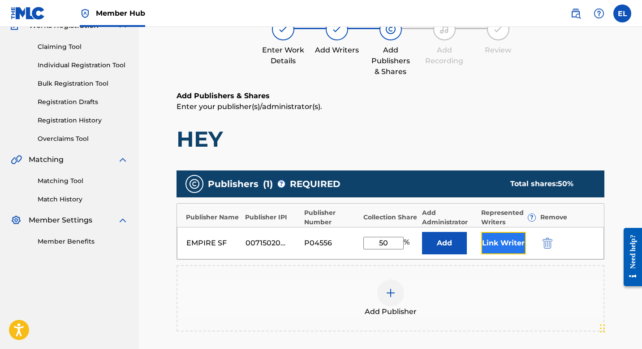
click at [512, 236] on button "Link Writer" at bounding box center [503, 243] width 45 height 22
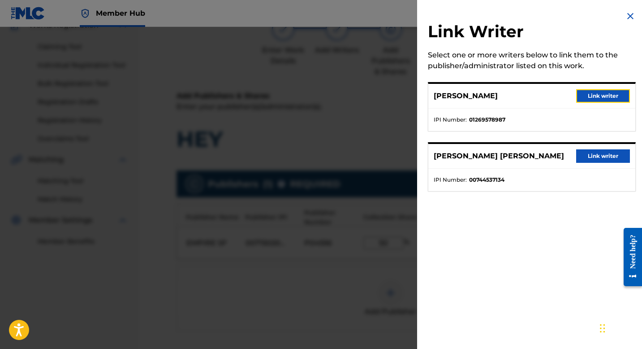
drag, startPoint x: 590, startPoint y: 95, endPoint x: 588, endPoint y: 100, distance: 4.6
click at [590, 96] on button "Link writer" at bounding box center [603, 95] width 54 height 13
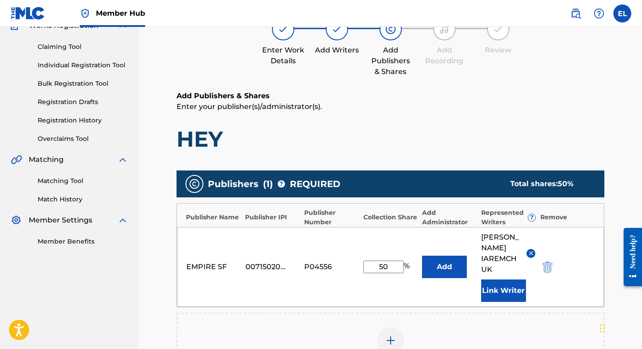
scroll to position [262, 0]
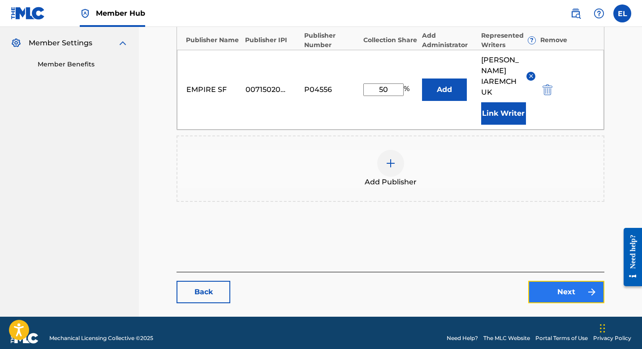
click at [553, 281] on link "Next" at bounding box center [567, 292] width 76 height 22
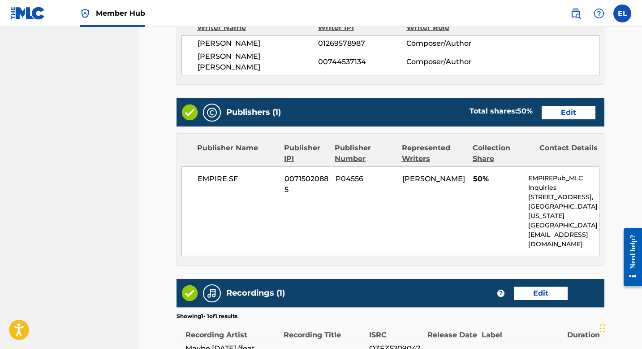
scroll to position [402, 0]
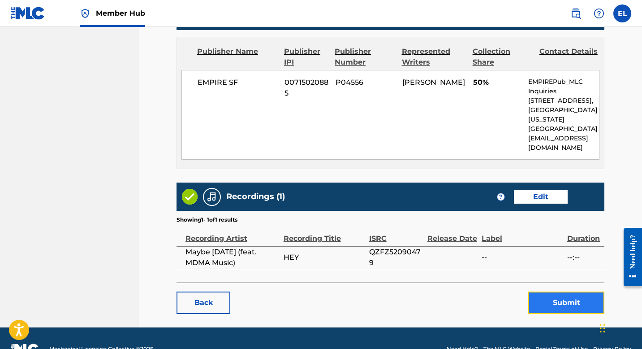
click at [561, 291] on button "Submit" at bounding box center [567, 302] width 76 height 22
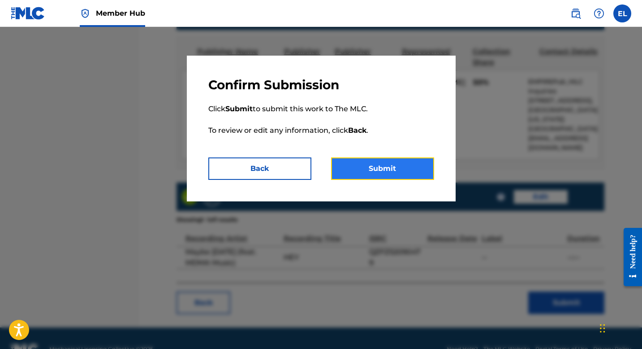
click at [407, 176] on button "Submit" at bounding box center [382, 168] width 103 height 22
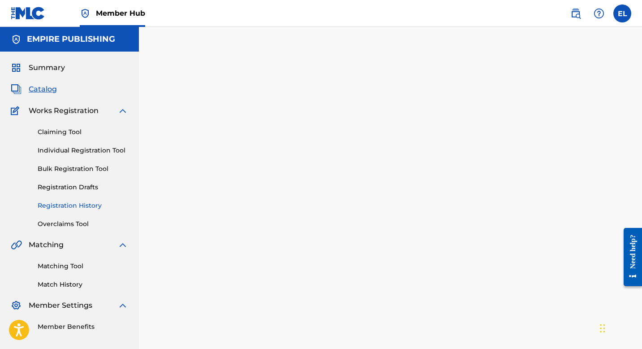
click at [68, 205] on link "Registration History" at bounding box center [83, 205] width 91 height 9
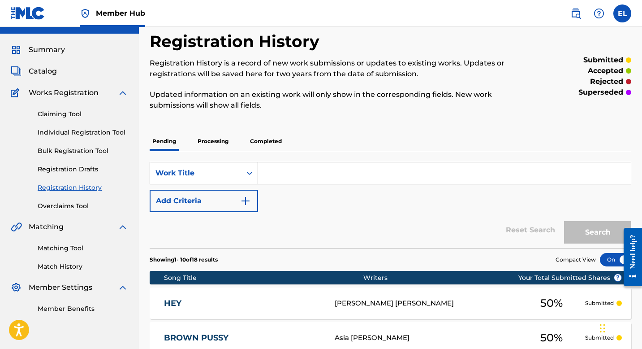
scroll to position [59, 0]
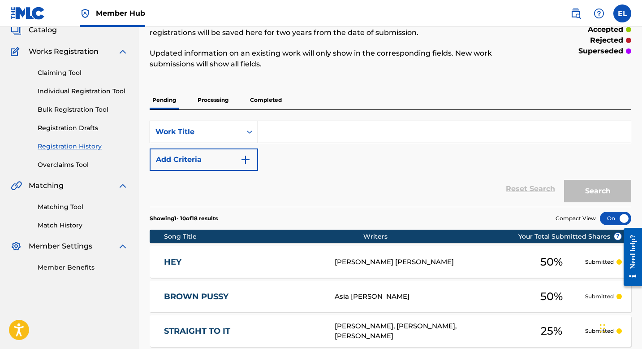
click at [251, 252] on div "HEY HP41OR [PERSON_NAME] [PERSON_NAME] 50 % Submitted" at bounding box center [391, 261] width 482 height 31
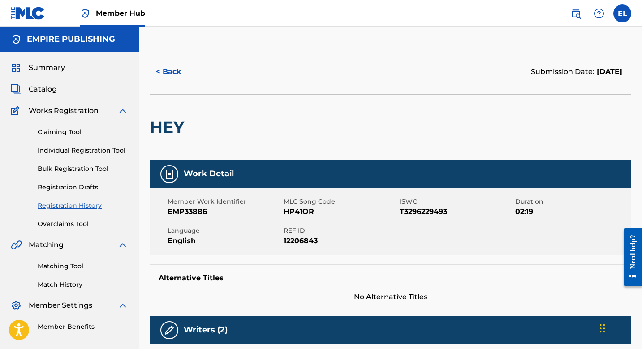
click at [419, 215] on span "T3296229493" at bounding box center [457, 211] width 114 height 11
copy span "T3296229493"
click at [50, 91] on span "Catalog" at bounding box center [43, 89] width 28 height 11
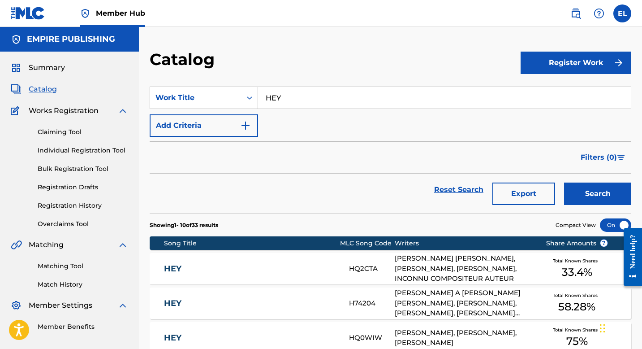
click at [352, 94] on input "HEY" at bounding box center [444, 98] width 373 height 22
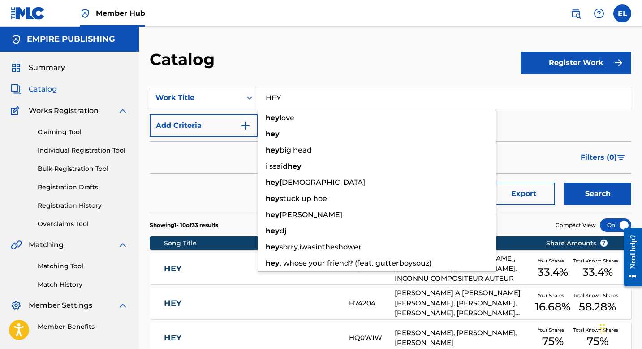
click at [352, 94] on input "HEY" at bounding box center [444, 98] width 373 height 22
paste input "DRIBBLE"
type input "DRIBBLE"
click at [331, 66] on div "Catalog" at bounding box center [335, 62] width 371 height 26
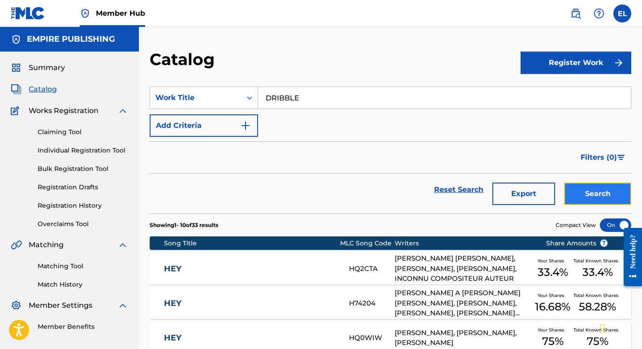
click at [598, 196] on button "Search" at bounding box center [597, 193] width 67 height 22
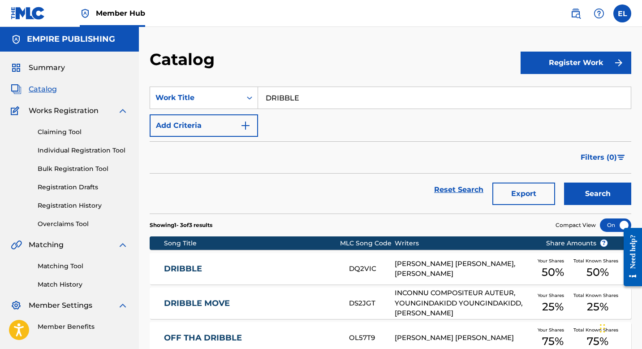
click at [280, 264] on link "DRIBBLE" at bounding box center [250, 269] width 173 height 10
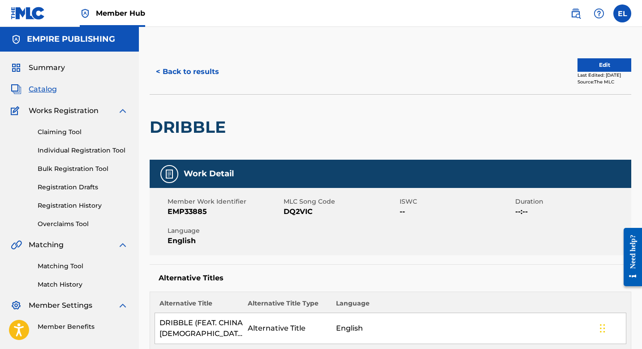
click at [169, 125] on h2 "DRIBBLE" at bounding box center [190, 127] width 81 height 20
click at [169, 124] on h2 "DRIBBLE" at bounding box center [190, 127] width 81 height 20
copy h2 "DRIBBLE"
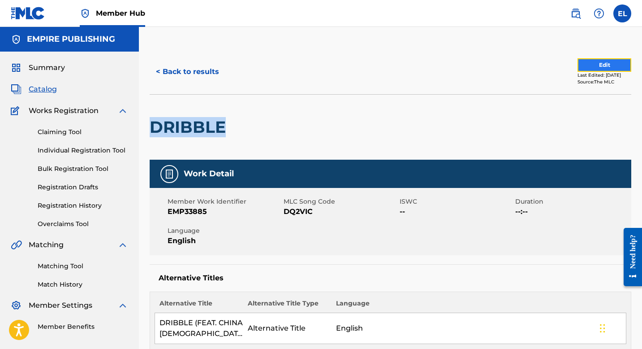
click at [578, 65] on button "Edit" at bounding box center [605, 64] width 54 height 13
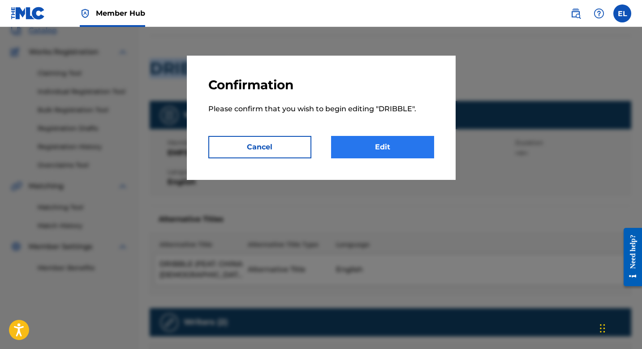
scroll to position [80, 0]
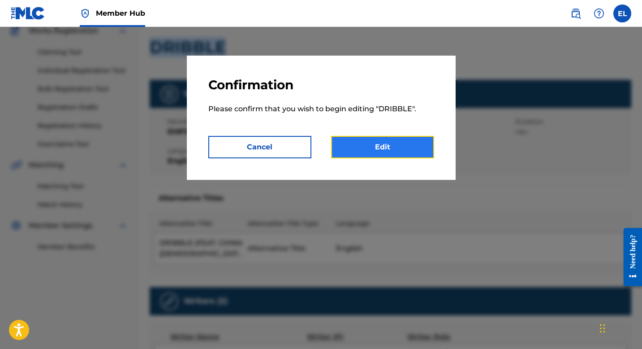
click at [409, 147] on link "Edit" at bounding box center [382, 147] width 103 height 22
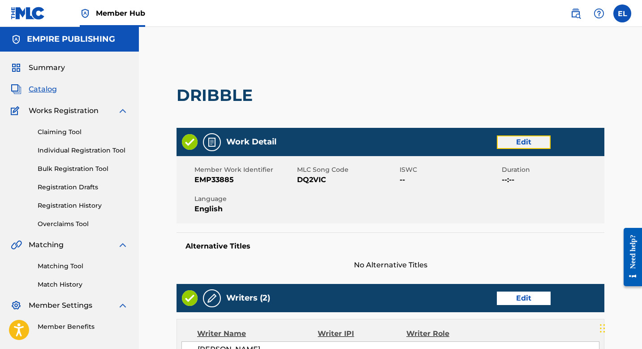
click at [540, 139] on link "Edit" at bounding box center [524, 141] width 54 height 13
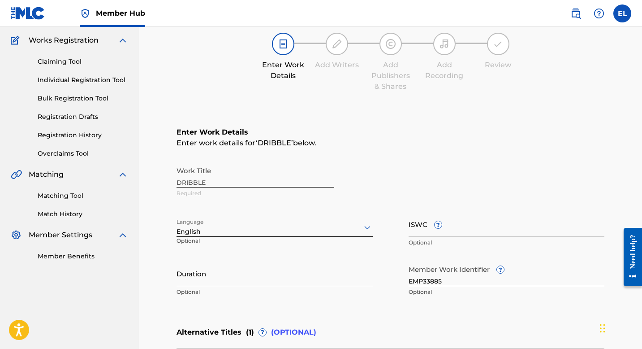
scroll to position [167, 0]
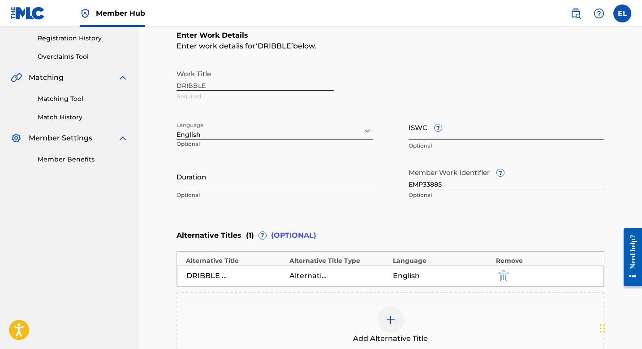
click at [465, 138] on input "ISWC ?" at bounding box center [507, 127] width 196 height 26
paste input "T3296229426"
type input "T3296229426"
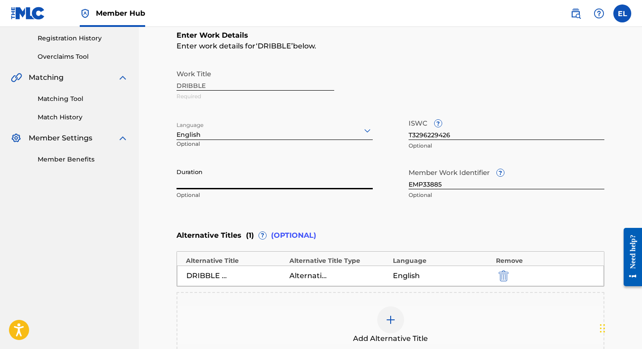
click at [271, 178] on input "Duration" at bounding box center [275, 177] width 196 height 26
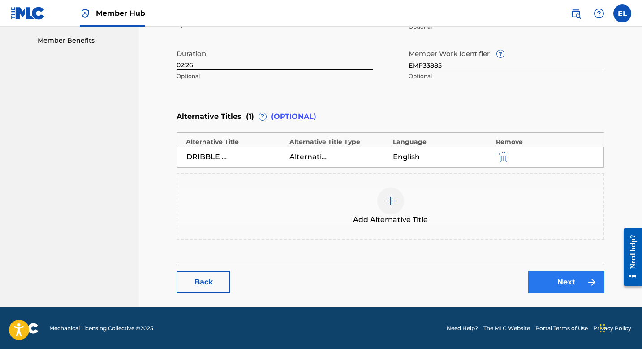
scroll to position [287, 0]
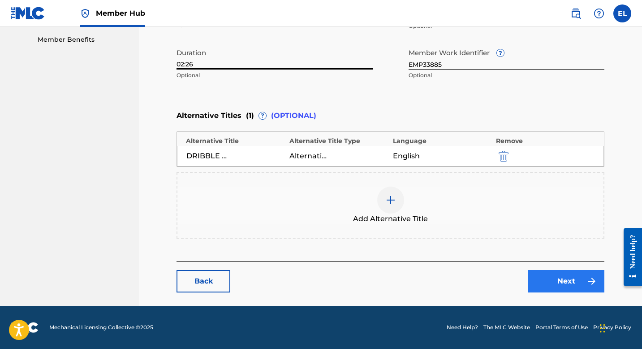
type input "02:26"
click at [600, 282] on link "Next" at bounding box center [567, 281] width 76 height 22
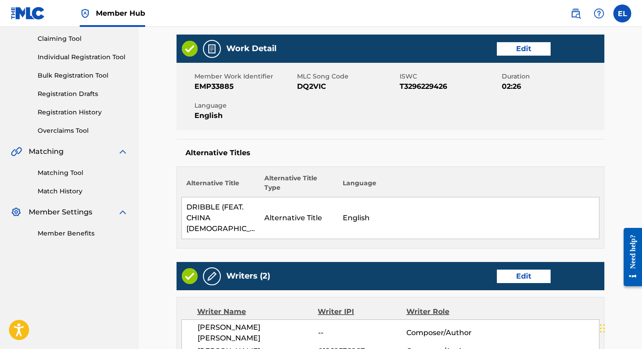
scroll to position [17, 0]
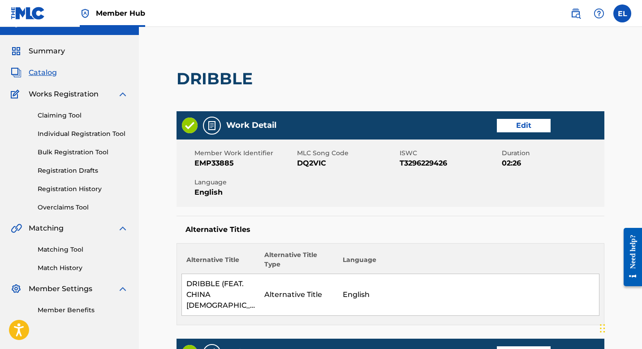
click at [219, 76] on h2 "DRIBBLE" at bounding box center [217, 79] width 81 height 20
drag, startPoint x: 211, startPoint y: 163, endPoint x: 245, endPoint y: 166, distance: 34.3
click at [247, 168] on span "EMP33885" at bounding box center [245, 163] width 100 height 11
copy span "33885"
click at [518, 123] on link "Edit" at bounding box center [524, 125] width 54 height 13
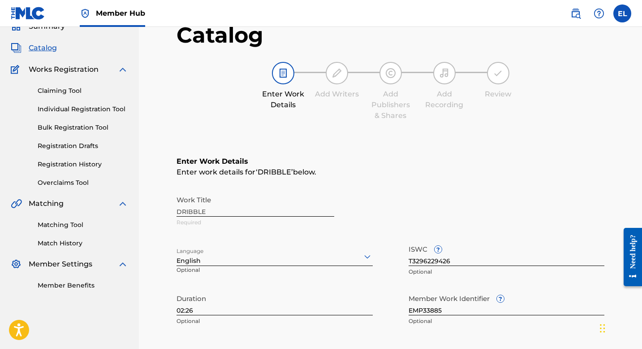
scroll to position [80, 0]
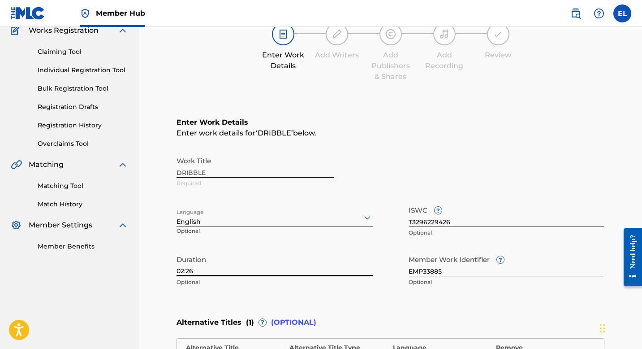
click at [260, 251] on input "02:26" at bounding box center [275, 264] width 196 height 26
click at [259, 260] on input "02:26" at bounding box center [275, 264] width 196 height 26
click at [260, 260] on input "02:26" at bounding box center [275, 264] width 196 height 26
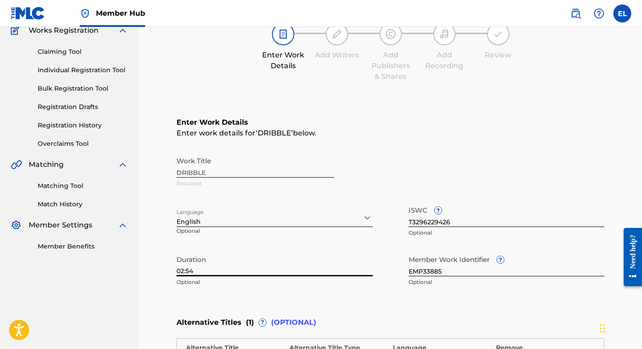
type input "02:54"
click at [470, 220] on input "T3296229426" at bounding box center [507, 214] width 196 height 26
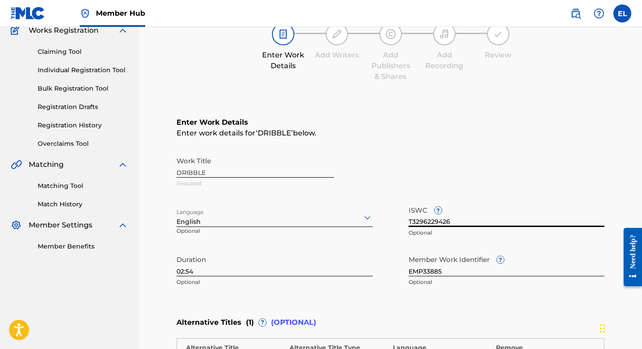
click at [470, 220] on input "T3296229426" at bounding box center [507, 214] width 196 height 26
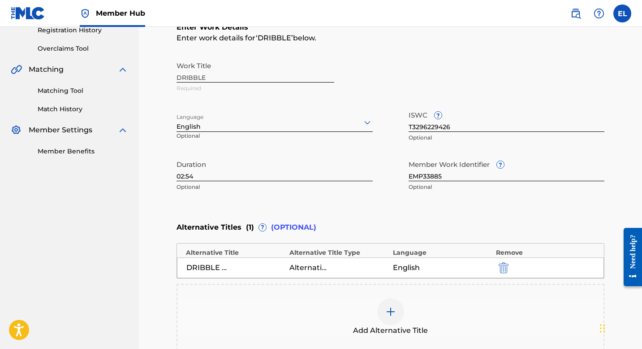
scroll to position [287, 0]
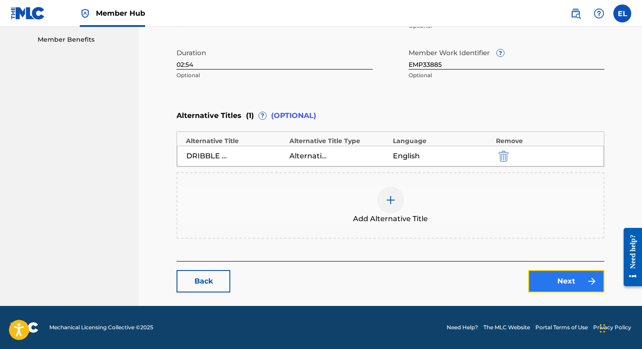
click at [561, 279] on link "Next" at bounding box center [567, 281] width 76 height 22
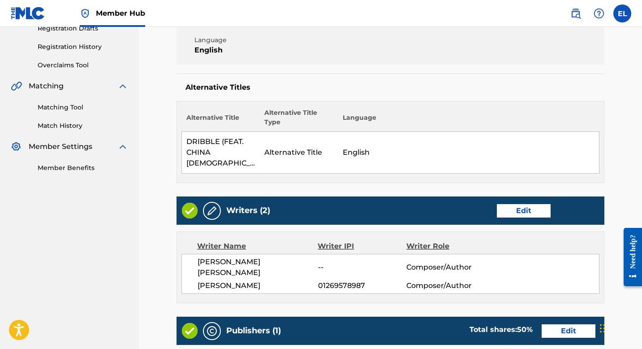
scroll to position [228, 0]
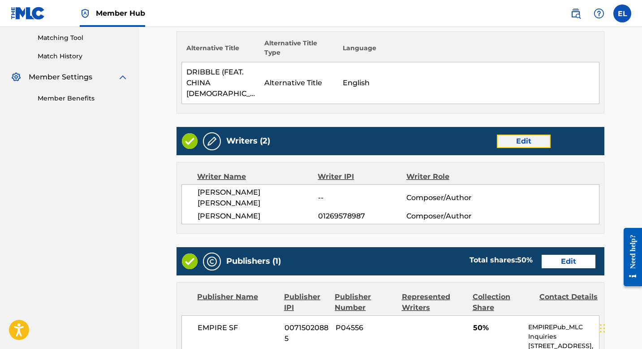
click at [511, 134] on link "Edit" at bounding box center [524, 140] width 54 height 13
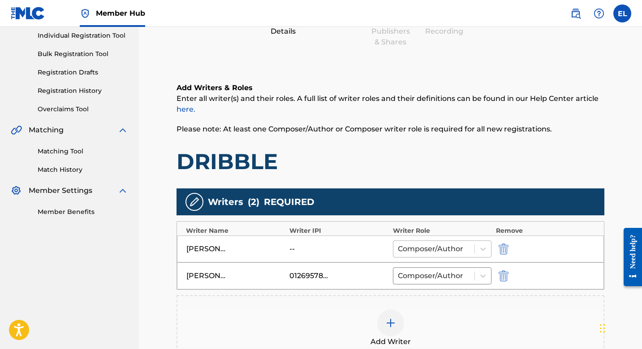
scroll to position [185, 0]
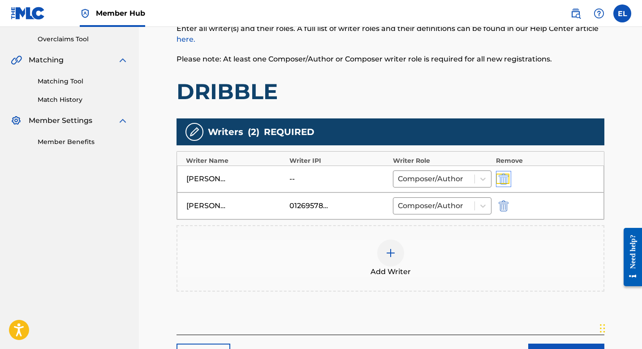
click at [500, 176] on img "submit" at bounding box center [504, 178] width 10 height 11
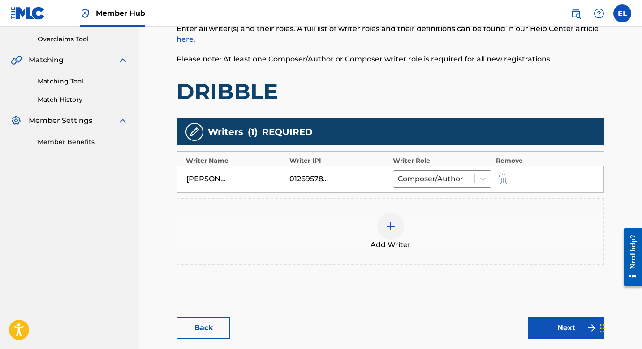
click at [390, 219] on div at bounding box center [390, 225] width 27 height 27
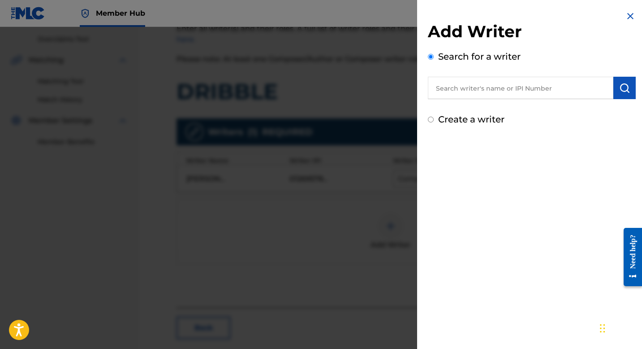
click at [517, 89] on input "text" at bounding box center [521, 88] width 186 height 22
paste input "574115751"
type input "00574115751"
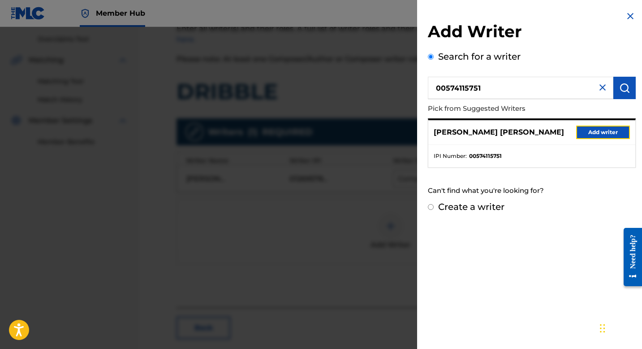
click at [618, 130] on button "Add writer" at bounding box center [603, 132] width 54 height 13
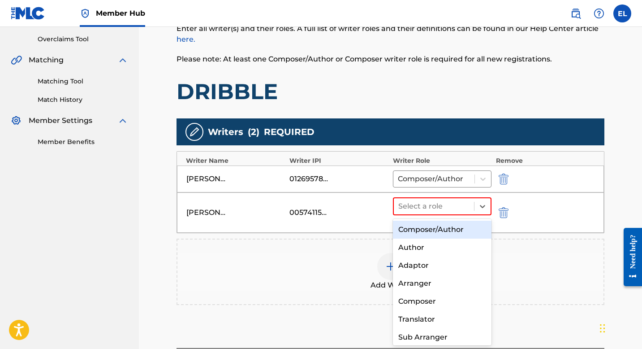
drag, startPoint x: 459, startPoint y: 206, endPoint x: 464, endPoint y: 218, distance: 13.1
click at [460, 208] on div at bounding box center [434, 206] width 71 height 13
click at [465, 231] on div "Composer/Author" at bounding box center [442, 230] width 99 height 18
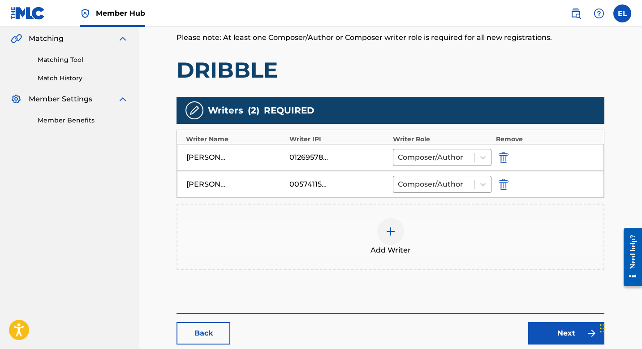
scroll to position [258, 0]
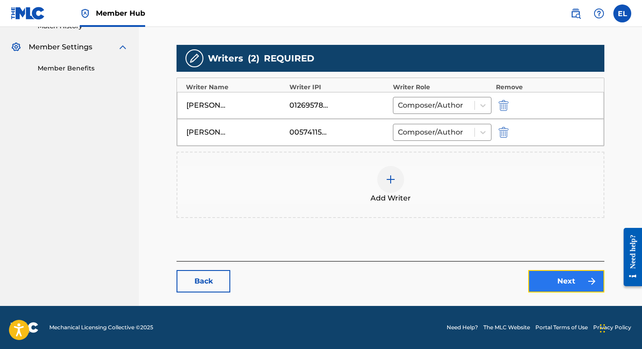
click at [546, 277] on link "Next" at bounding box center [567, 281] width 76 height 22
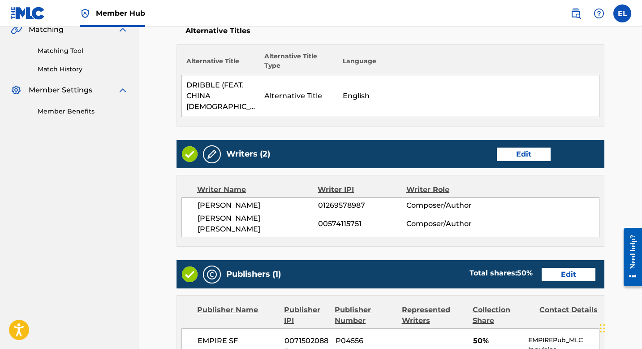
scroll to position [306, 0]
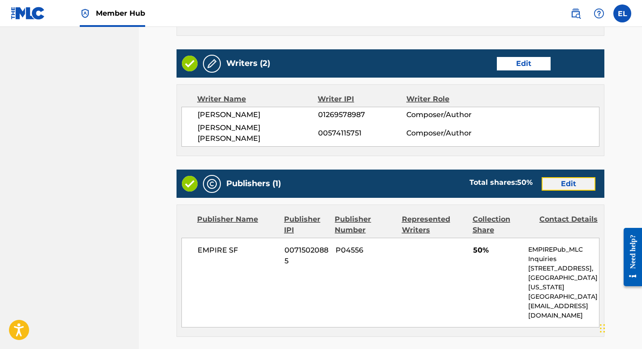
click at [570, 177] on link "Edit" at bounding box center [569, 183] width 54 height 13
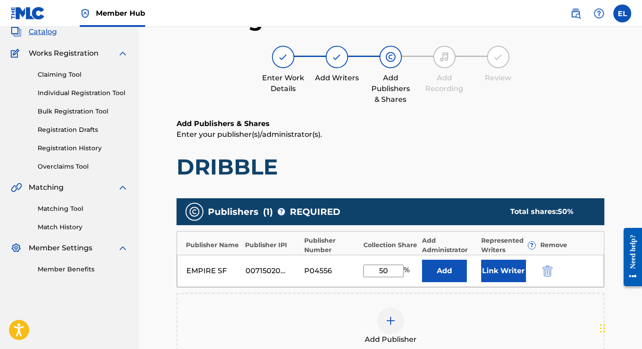
scroll to position [175, 0]
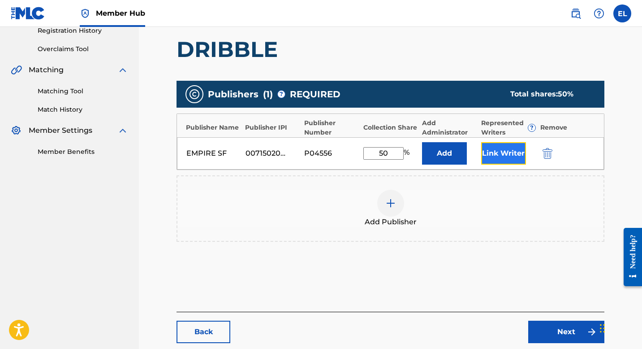
click at [507, 152] on button "Link Writer" at bounding box center [503, 153] width 45 height 22
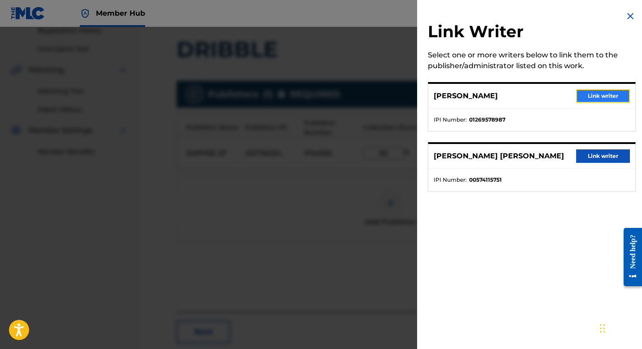
click at [600, 91] on button "Link writer" at bounding box center [603, 95] width 54 height 13
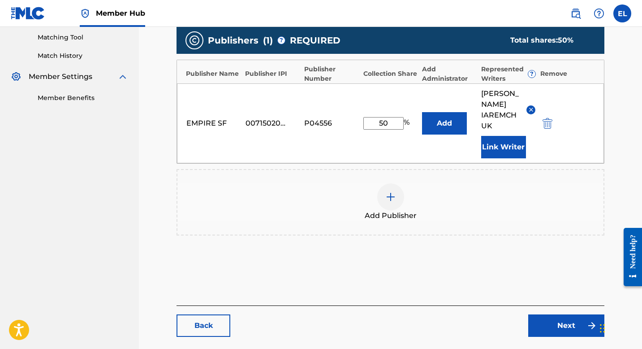
scroll to position [252, 0]
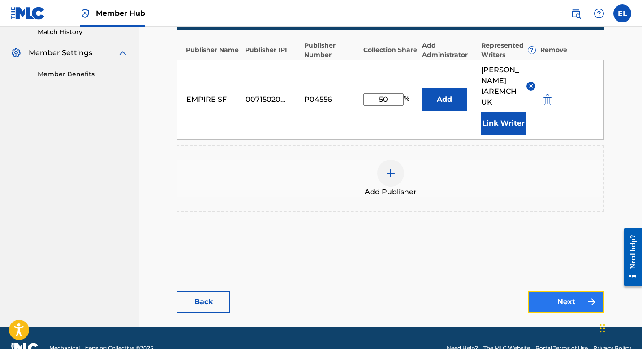
click at [568, 290] on link "Next" at bounding box center [567, 301] width 76 height 22
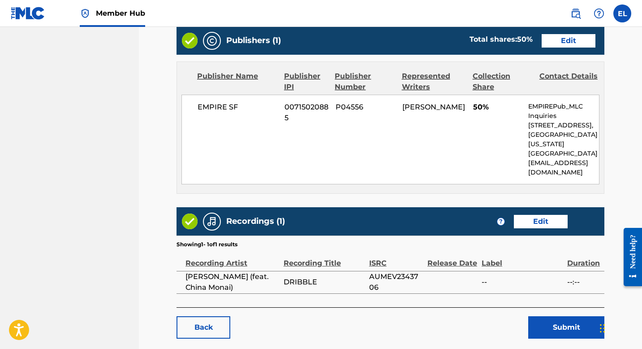
scroll to position [473, 0]
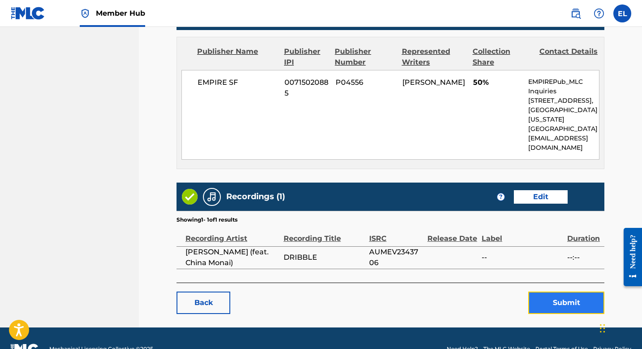
click at [585, 291] on button "Submit" at bounding box center [567, 302] width 76 height 22
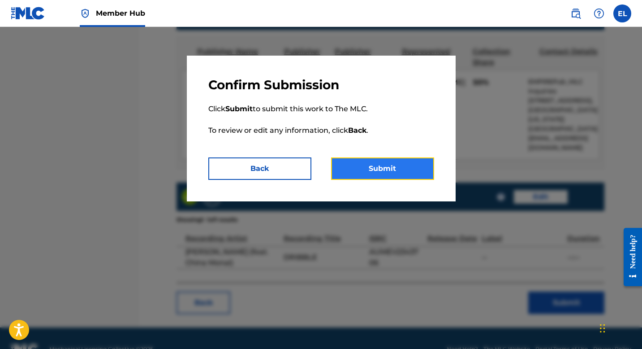
click at [382, 169] on button "Submit" at bounding box center [382, 168] width 103 height 22
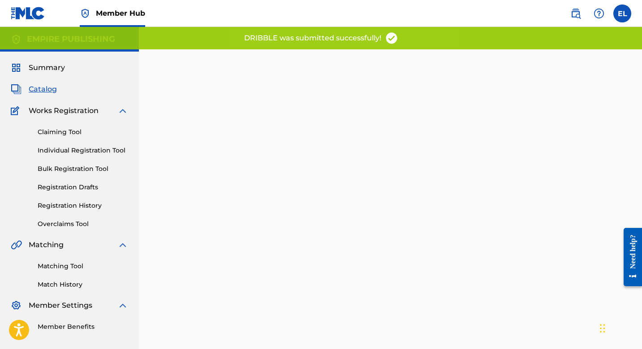
click at [50, 90] on span "Catalog" at bounding box center [43, 89] width 28 height 11
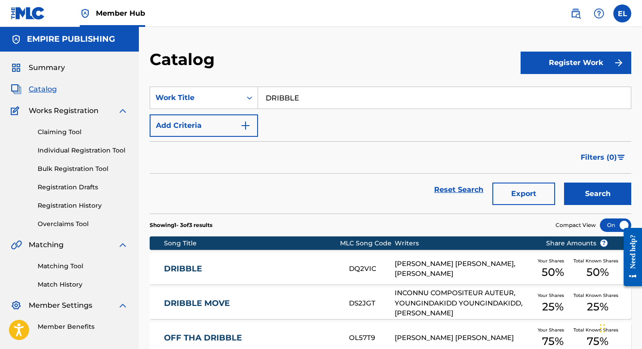
click at [45, 91] on span "Catalog" at bounding box center [43, 89] width 28 height 11
click at [331, 100] on input "DRIBBLE" at bounding box center [444, 98] width 373 height 22
drag, startPoint x: 331, startPoint y: 100, endPoint x: 334, endPoint y: 91, distance: 9.9
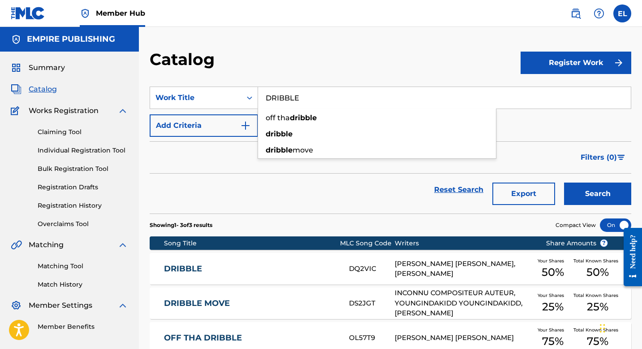
click at [331, 100] on input "DRIBBLE" at bounding box center [444, 98] width 373 height 22
paste input "TALK TO ME NIC"
type input "TALK TO ME NICE"
click at [340, 55] on div "Catalog" at bounding box center [335, 62] width 371 height 26
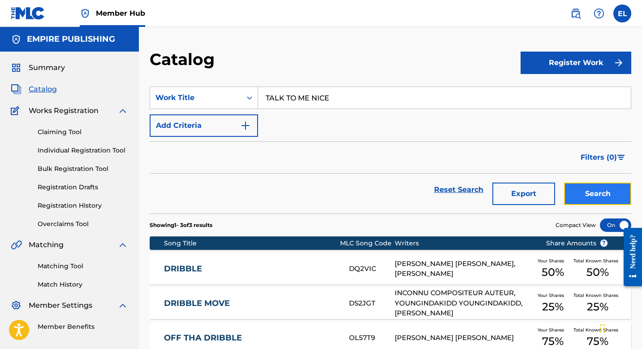
click at [592, 194] on button "Search" at bounding box center [597, 193] width 67 height 22
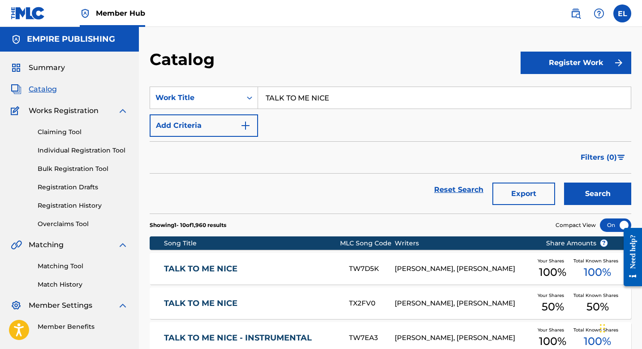
click at [266, 298] on link "TALK TO ME NICE" at bounding box center [250, 303] width 173 height 10
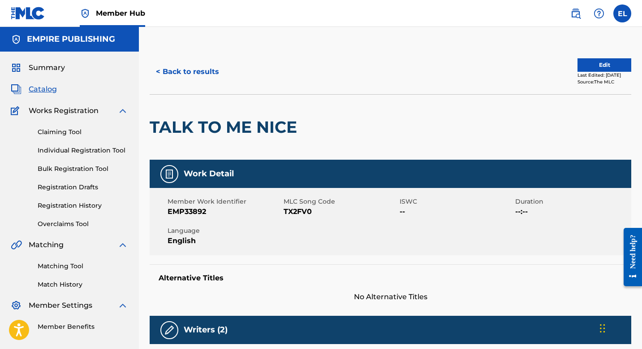
click at [186, 208] on span "EMP33892" at bounding box center [225, 211] width 114 height 11
drag, startPoint x: 184, startPoint y: 212, endPoint x: 228, endPoint y: 215, distance: 44.1
click at [228, 215] on span "EMP33892" at bounding box center [225, 211] width 114 height 11
copy span "33892"
click at [45, 88] on span "Catalog" at bounding box center [43, 89] width 28 height 11
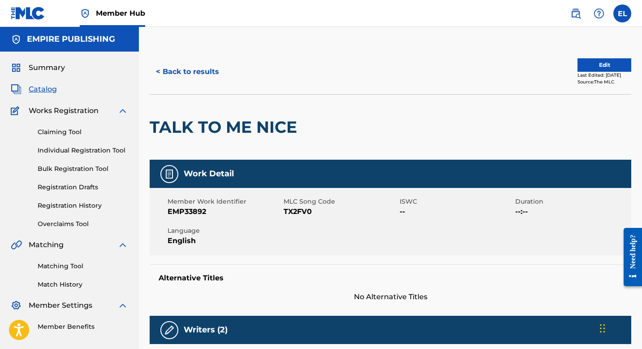
click at [45, 88] on span "Catalog" at bounding box center [43, 89] width 28 height 11
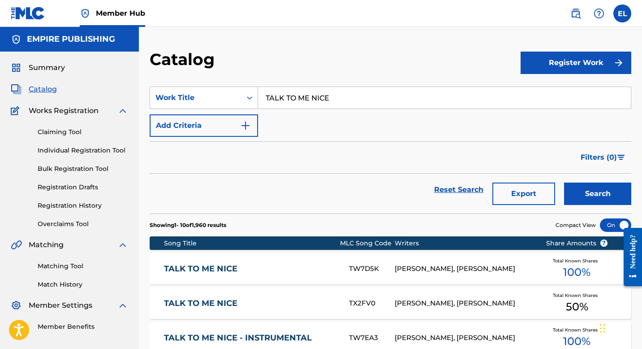
click at [325, 94] on input "TALK TO ME NICE" at bounding box center [444, 98] width 373 height 22
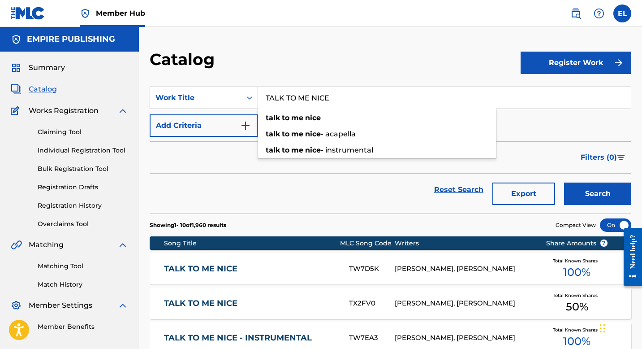
click at [325, 94] on input "TALK TO ME NICE" at bounding box center [444, 98] width 373 height 22
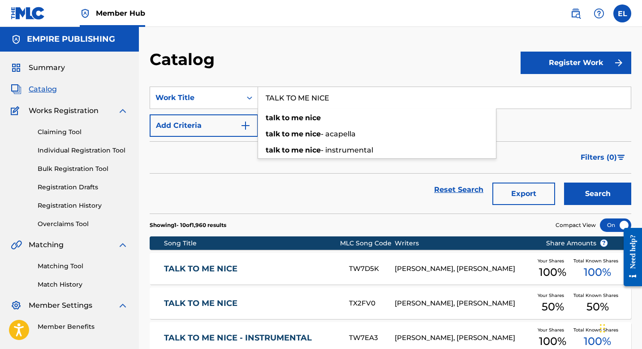
paste input "N LUV"
type input "N LUV"
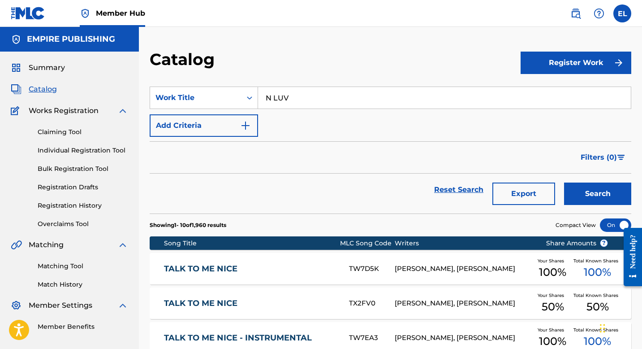
drag, startPoint x: 395, startPoint y: 43, endPoint x: 401, endPoint y: 46, distance: 7.2
click at [396, 43] on div "Catalog Register Work SearchWithCriteriae0ecf147-a927-44c0-a1ec-c8706409aecb Wo…" at bounding box center [390, 334] width 503 height 614
click at [603, 187] on button "Search" at bounding box center [597, 193] width 67 height 22
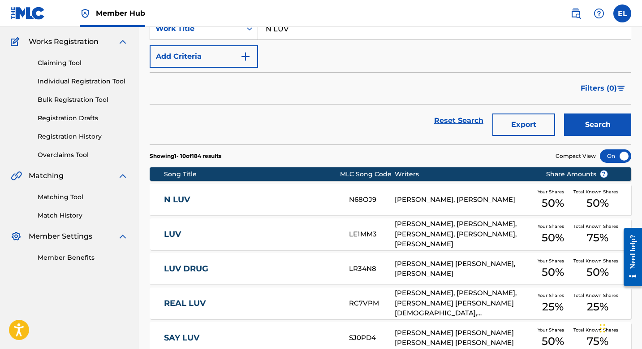
scroll to position [86, 0]
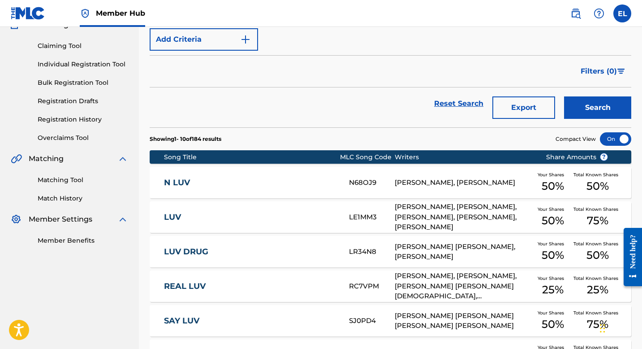
click at [261, 178] on link "N LUV" at bounding box center [250, 183] width 173 height 10
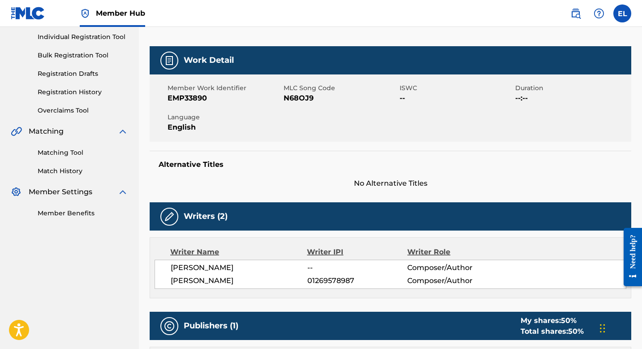
scroll to position [100, 0]
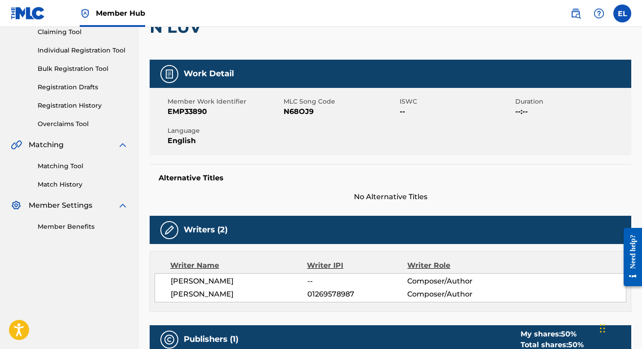
click at [296, 110] on span "N68OJ9" at bounding box center [341, 111] width 114 height 11
drag, startPoint x: 199, startPoint y: 102, endPoint x: 198, endPoint y: 107, distance: 5.2
click at [198, 105] on span "Member Work Identifier" at bounding box center [225, 101] width 114 height 9
drag, startPoint x: 185, startPoint y: 113, endPoint x: 217, endPoint y: 114, distance: 31.4
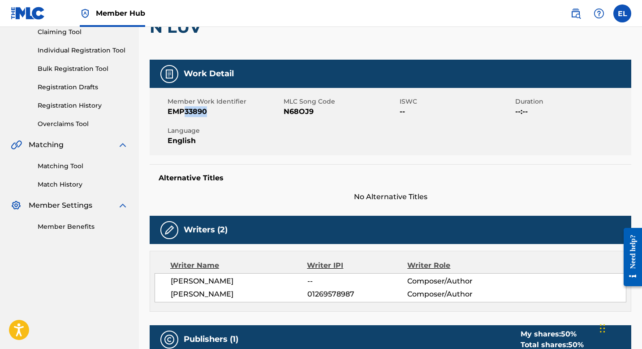
click at [217, 114] on span "EMP33890" at bounding box center [225, 111] width 114 height 11
copy span "33890"
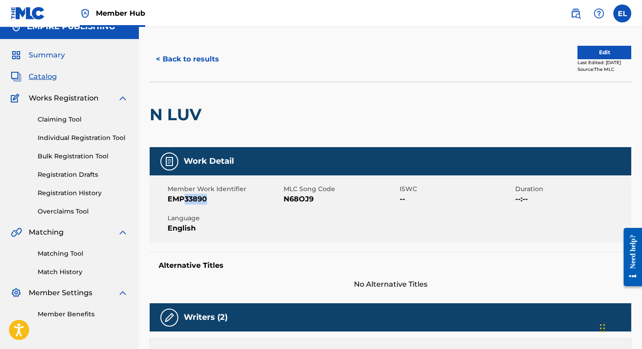
scroll to position [0, 0]
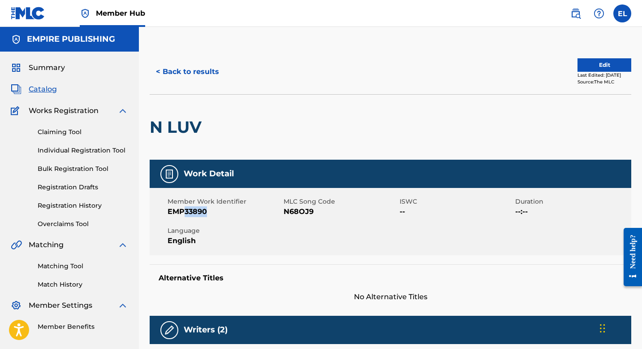
click at [173, 120] on h2 "N LUV" at bounding box center [178, 127] width 56 height 20
copy div "N LUV"
click at [50, 91] on span "Catalog" at bounding box center [43, 89] width 28 height 11
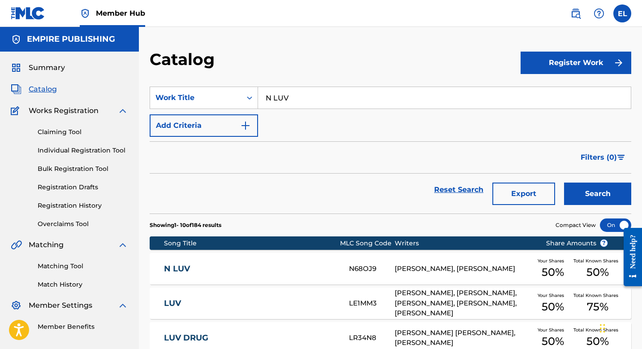
click at [312, 97] on input "N LUV" at bounding box center [444, 98] width 373 height 22
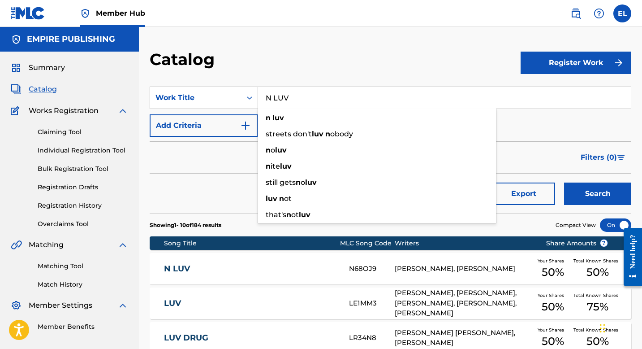
click at [312, 97] on input "N LUV" at bounding box center [444, 98] width 373 height 22
paste input "TOXIC"
type input "TOXIC"
click at [327, 58] on div "Catalog" at bounding box center [335, 62] width 371 height 26
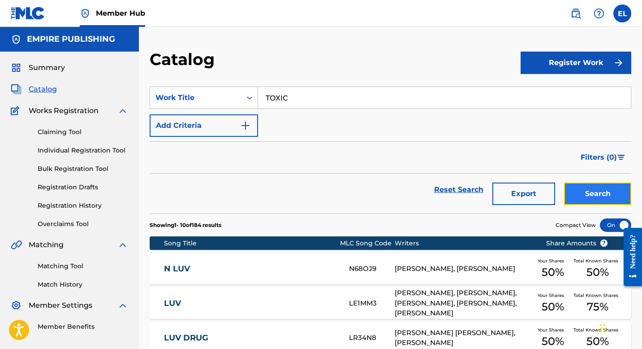
click at [604, 195] on button "Search" at bounding box center [597, 193] width 67 height 22
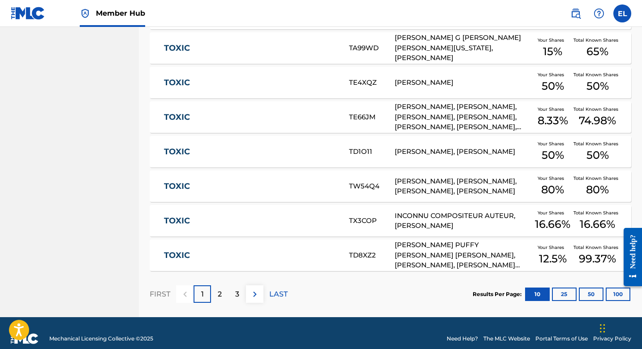
scroll to position [325, 0]
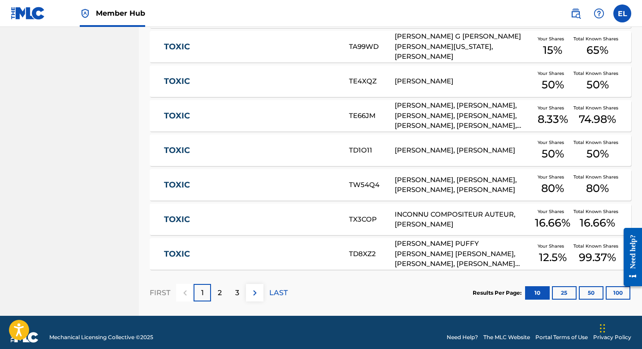
click at [249, 154] on link "TOXIC" at bounding box center [250, 150] width 173 height 10
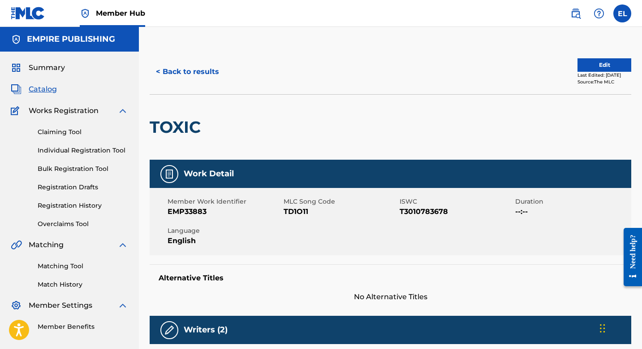
click at [53, 92] on span "Catalog" at bounding box center [43, 89] width 28 height 11
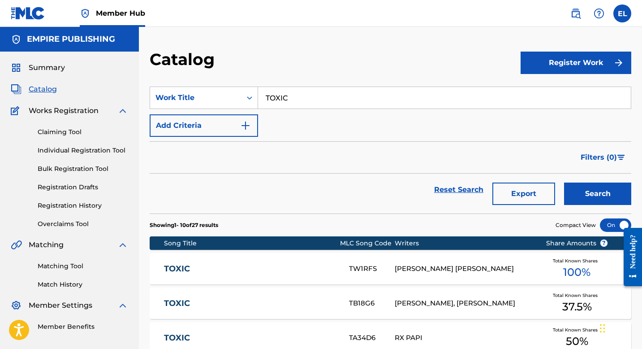
click at [312, 92] on input "TOXIC" at bounding box center [444, 98] width 373 height 22
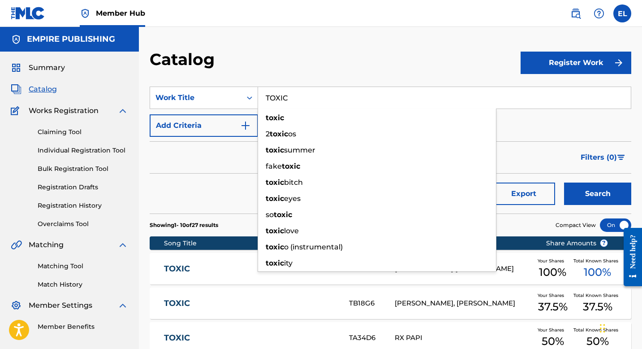
click at [312, 92] on input "TOXIC" at bounding box center [444, 98] width 373 height 22
paste input "IMA GET MINE"
type input "IMA GET MINE"
click at [323, 56] on div "Catalog" at bounding box center [335, 62] width 371 height 26
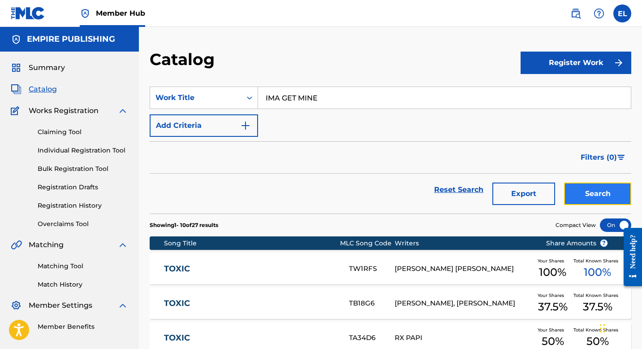
click at [598, 195] on button "Search" at bounding box center [597, 193] width 67 height 22
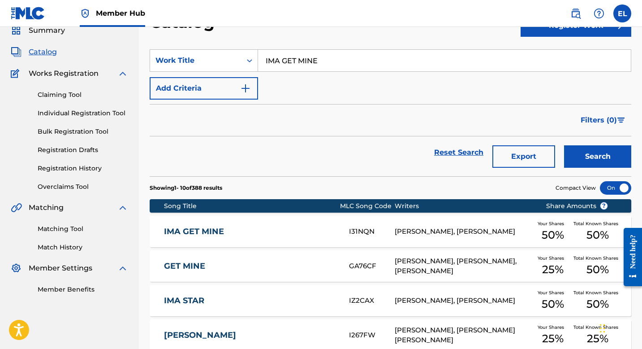
scroll to position [161, 0]
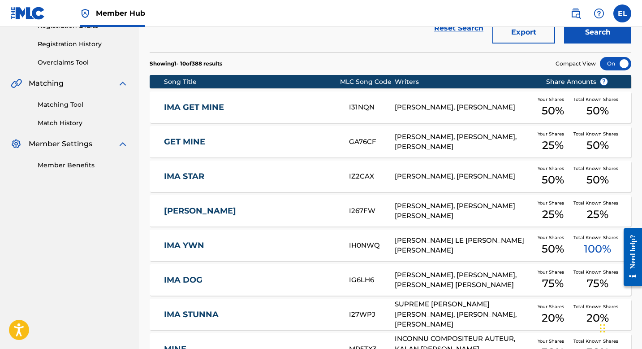
click at [248, 109] on link "IMA GET MINE" at bounding box center [250, 107] width 173 height 10
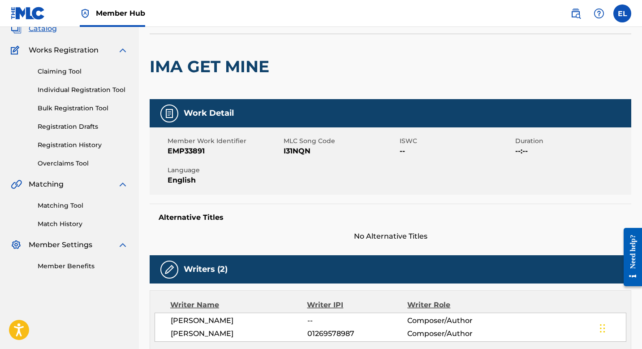
scroll to position [61, 0]
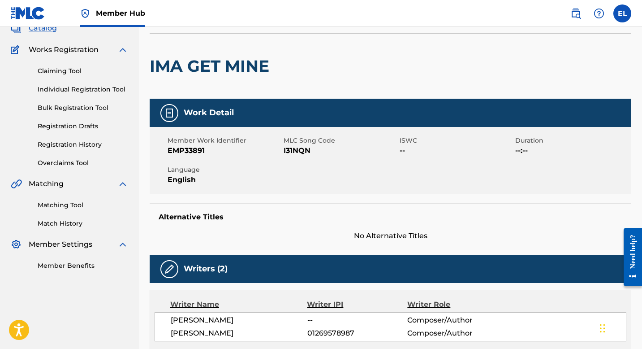
click at [290, 151] on span "I31NQN" at bounding box center [341, 150] width 114 height 11
click at [289, 151] on span "I31NQN" at bounding box center [341, 150] width 114 height 11
copy span "I31NQN"
click at [189, 148] on span "EMP33891" at bounding box center [225, 150] width 114 height 11
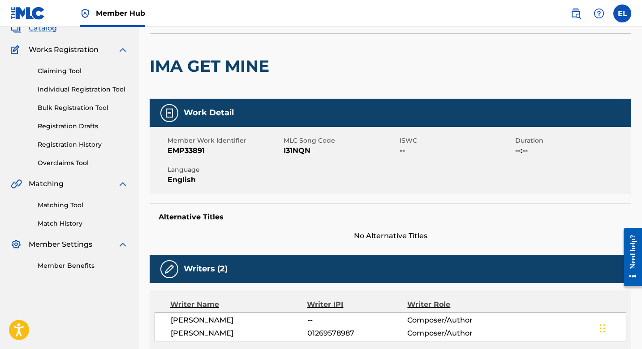
click at [300, 146] on span "I31NQN" at bounding box center [341, 150] width 114 height 11
copy span "I31NQN"
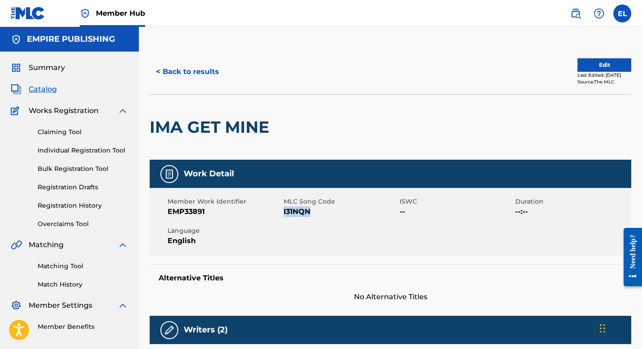
click at [49, 91] on span "Catalog" at bounding box center [43, 89] width 28 height 11
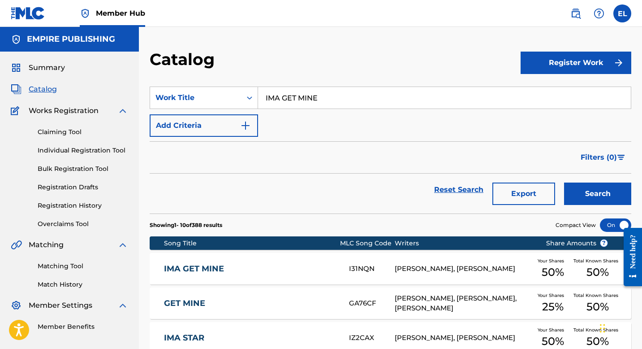
click at [354, 98] on input "IMA GET MINE" at bounding box center [444, 98] width 373 height 22
paste input "SERVING THE BAS"
type input "SERVING THE BASE"
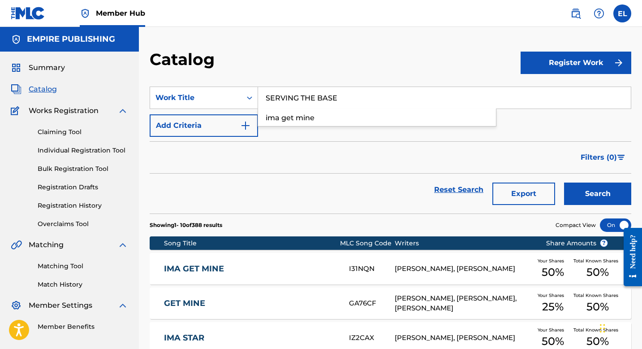
drag, startPoint x: 334, startPoint y: 61, endPoint x: 451, endPoint y: 123, distance: 133.2
click at [334, 61] on div "Catalog" at bounding box center [335, 62] width 371 height 26
click at [598, 194] on button "Search" at bounding box center [597, 193] width 67 height 22
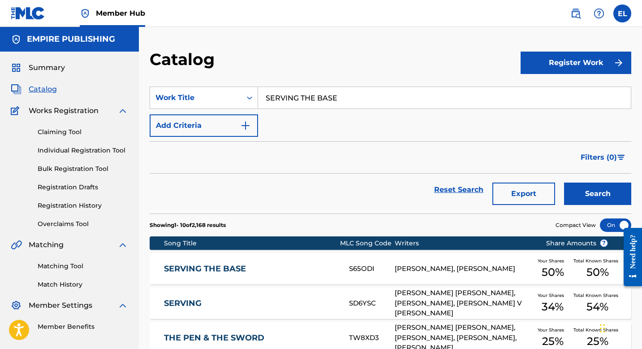
click at [283, 264] on link "SERVING THE BASE" at bounding box center [250, 269] width 173 height 10
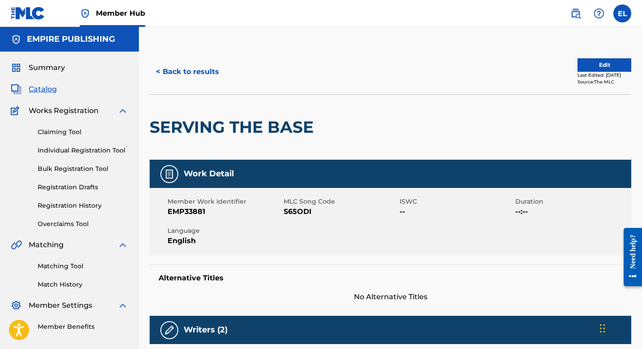
click at [300, 212] on span "S65ODI" at bounding box center [341, 211] width 114 height 11
copy span "S65ODI"
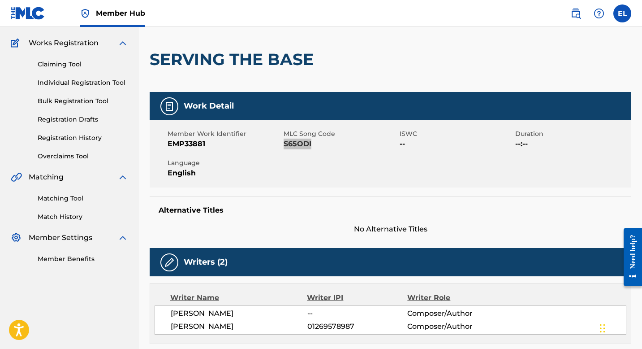
scroll to position [24, 0]
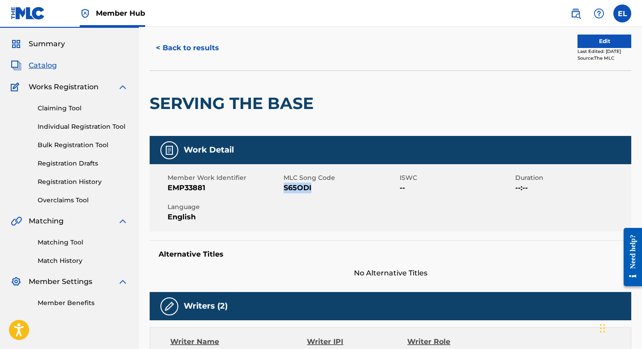
click at [39, 69] on span "Catalog" at bounding box center [43, 65] width 28 height 11
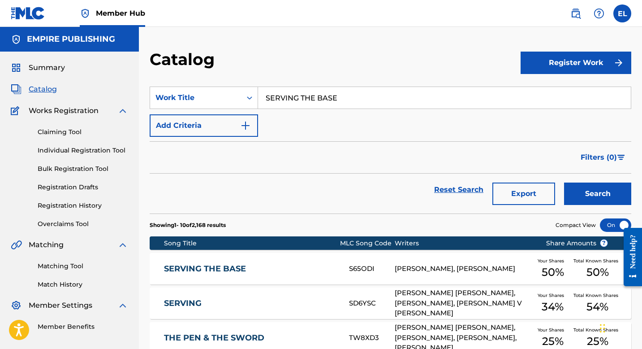
click at [400, 103] on input "SERVING THE BASE" at bounding box center [444, 98] width 373 height 22
paste input "TRAIGHT TO IT"
type input "STRAIGHT TO IT"
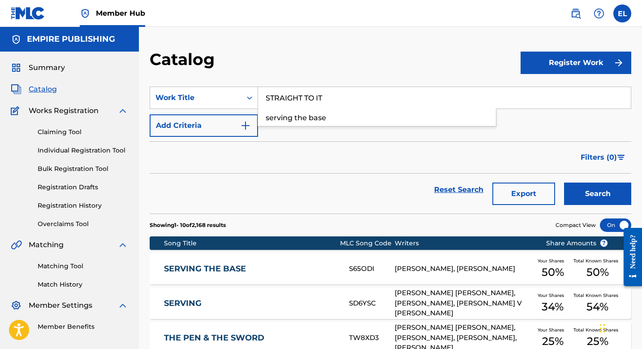
drag, startPoint x: 372, startPoint y: 58, endPoint x: 379, endPoint y: 64, distance: 9.2
click at [372, 58] on div "Catalog" at bounding box center [335, 62] width 371 height 26
click at [596, 204] on button "Search" at bounding box center [597, 193] width 67 height 22
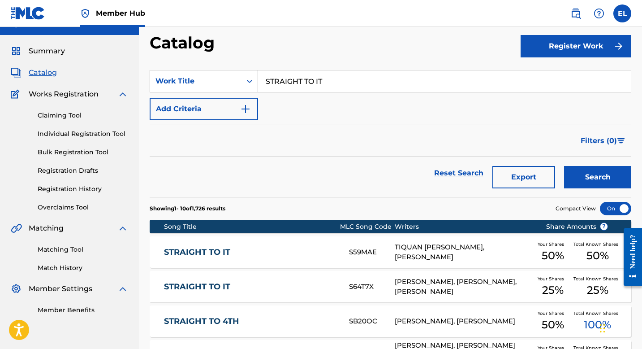
scroll to position [17, 0]
click at [233, 277] on div "STRAIGHT TO IT S64T7X [PERSON_NAME], [PERSON_NAME], [PERSON_NAME] Your Shares 2…" at bounding box center [391, 286] width 482 height 31
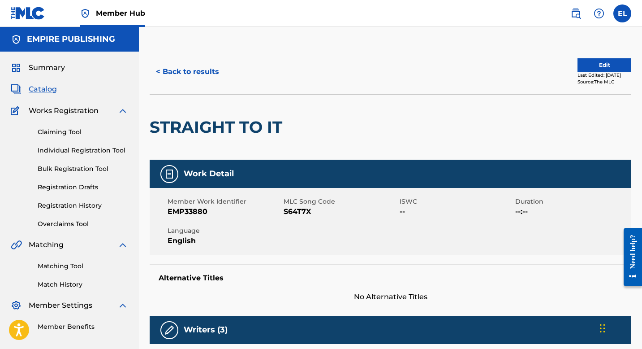
click at [295, 209] on span "S64T7X" at bounding box center [341, 211] width 114 height 11
copy span "S64T7X"
click at [194, 75] on button "< Back to results" at bounding box center [188, 72] width 76 height 22
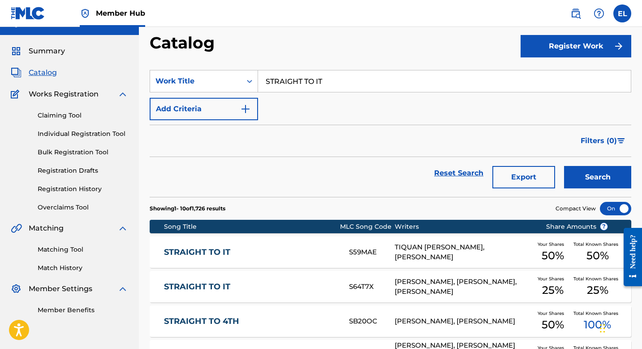
click at [314, 78] on input "STRAIGHT TO IT" at bounding box center [444, 81] width 373 height 22
paste input "30 FOR 30"
type input "30 FOR 30"
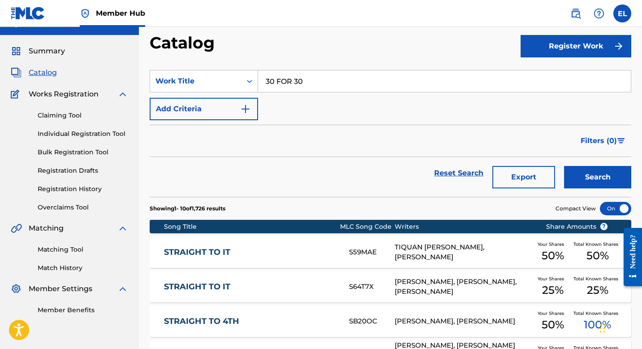
drag, startPoint x: 343, startPoint y: 55, endPoint x: 394, endPoint y: 87, distance: 59.6
click at [343, 55] on div "Catalog" at bounding box center [335, 46] width 371 height 26
click at [607, 182] on button "Search" at bounding box center [597, 177] width 67 height 22
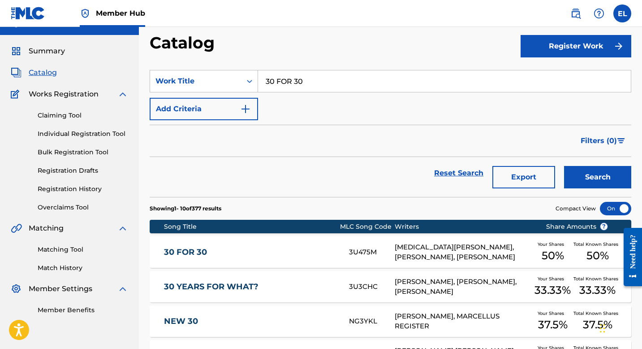
click at [198, 256] on link "30 FOR 30" at bounding box center [250, 252] width 173 height 10
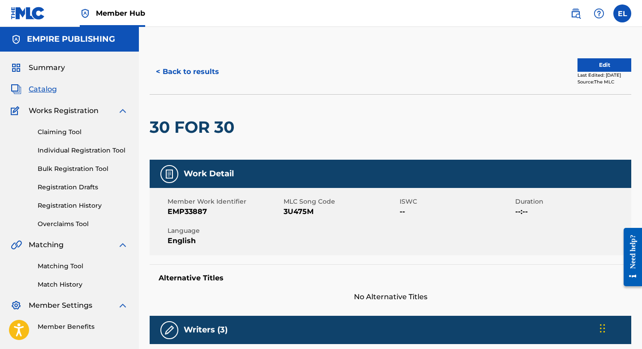
click at [286, 216] on span "3U475M" at bounding box center [341, 211] width 114 height 11
click at [287, 215] on span "3U475M" at bounding box center [341, 211] width 114 height 11
click at [43, 88] on span "Catalog" at bounding box center [43, 89] width 28 height 11
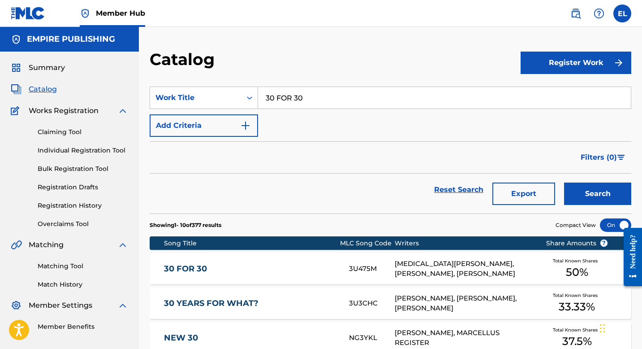
click at [341, 104] on input "30 FOR 30" at bounding box center [444, 98] width 373 height 22
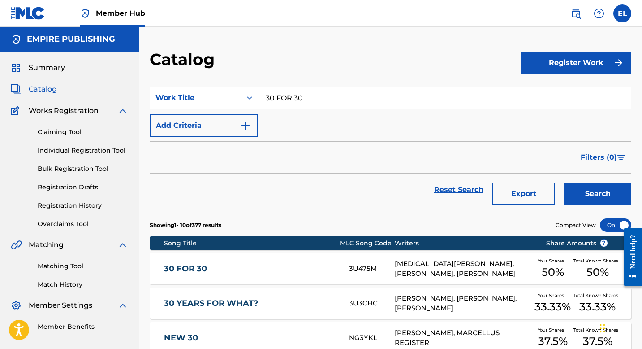
click at [342, 104] on input "30 FOR 30" at bounding box center [444, 98] width 373 height 22
paste input "BROWN PUSSY"
type input "BROWN PUSSY"
click at [585, 195] on button "Search" at bounding box center [597, 193] width 67 height 22
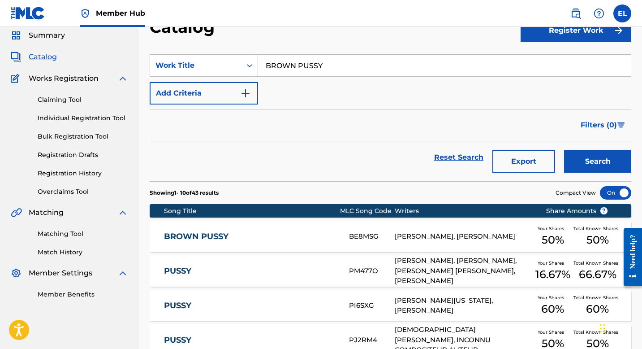
scroll to position [69, 0]
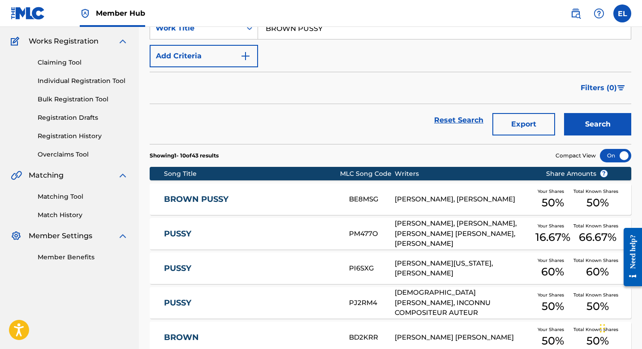
click at [250, 208] on div "BROWN PUSSY BE8MSG [PERSON_NAME], [GEOGRAPHIC_DATA][PERSON_NAME] Your Shares 50…" at bounding box center [391, 198] width 482 height 31
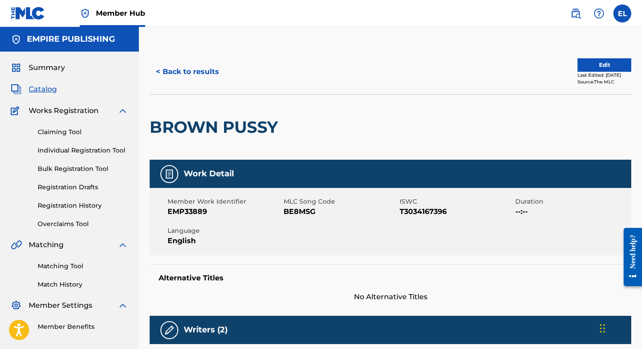
click at [316, 211] on span "BE8MSG" at bounding box center [341, 211] width 114 height 11
drag, startPoint x: 316, startPoint y: 211, endPoint x: 312, endPoint y: 212, distance: 4.6
click at [314, 212] on span "BE8MSG" at bounding box center [341, 211] width 114 height 11
click at [310, 212] on span "BE8MSG" at bounding box center [341, 211] width 114 height 11
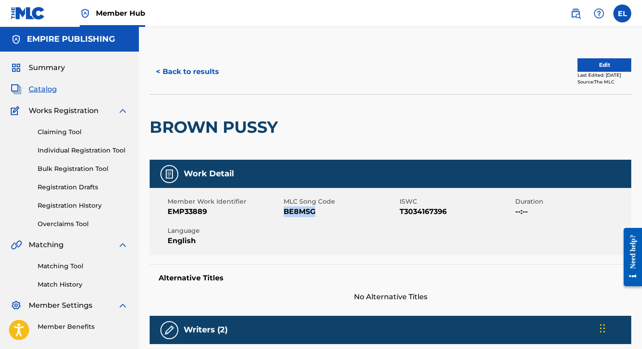
click at [48, 93] on span "Catalog" at bounding box center [43, 89] width 28 height 11
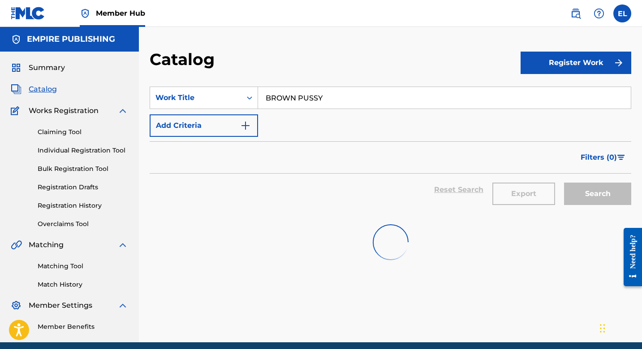
click at [48, 93] on span "Catalog" at bounding box center [43, 89] width 28 height 11
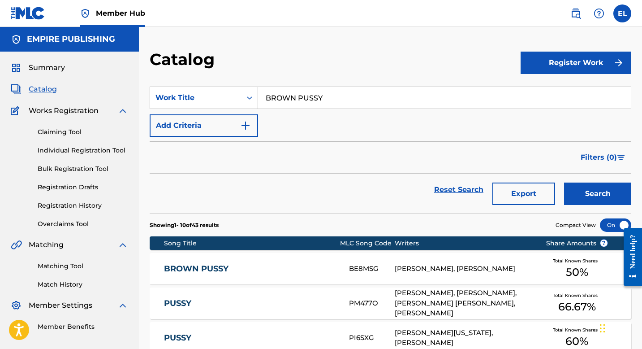
click at [308, 91] on input "BROWN PUSSY" at bounding box center [444, 98] width 373 height 22
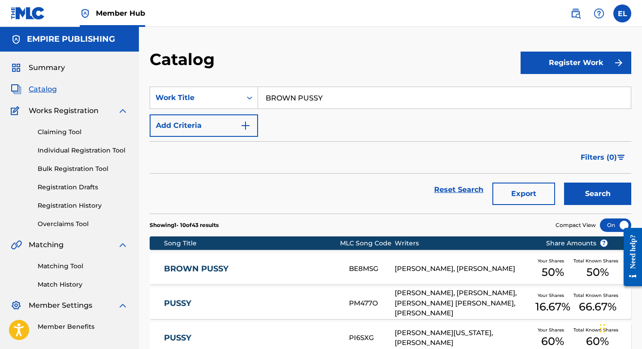
click at [308, 91] on input "BROWN PUSSY" at bounding box center [444, 98] width 373 height 22
drag, startPoint x: 308, startPoint y: 91, endPoint x: 316, endPoint y: 92, distance: 8.1
click at [308, 91] on input "BROWN PUSSY" at bounding box center [444, 98] width 373 height 22
paste input "HE"
type input "HEY"
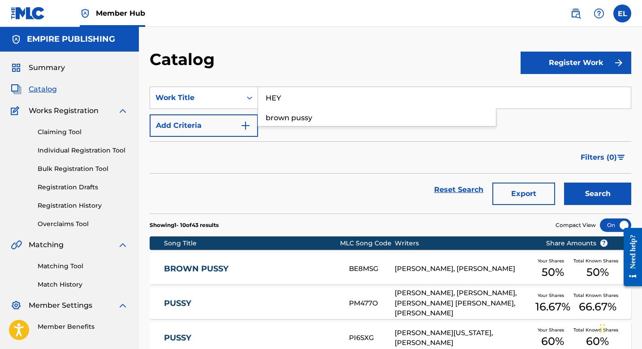
click at [349, 60] on div "Catalog" at bounding box center [335, 62] width 371 height 26
drag, startPoint x: 589, startPoint y: 186, endPoint x: 582, endPoint y: 187, distance: 7.6
click at [589, 187] on button "Search" at bounding box center [597, 193] width 67 height 22
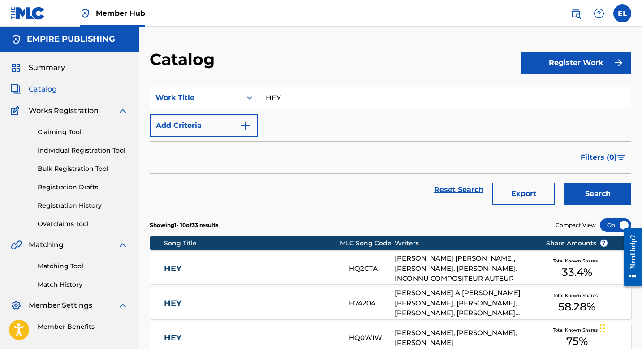
scroll to position [160, 0]
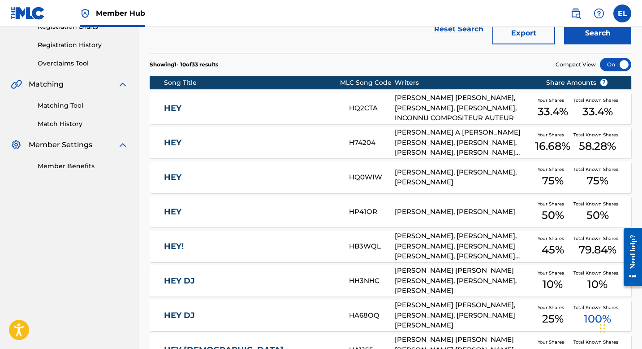
click at [313, 208] on link "HEY" at bounding box center [250, 212] width 173 height 10
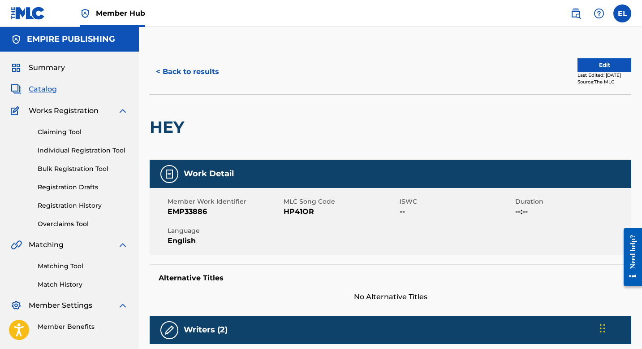
click at [295, 211] on span "HP41OR" at bounding box center [341, 211] width 114 height 11
click at [47, 90] on span "Catalog" at bounding box center [43, 89] width 28 height 11
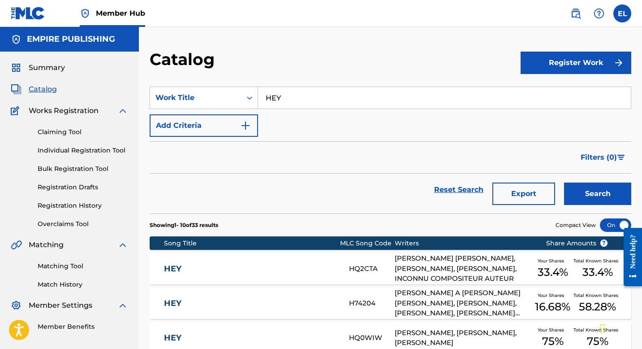
click at [342, 99] on input "HEY" at bounding box center [444, 98] width 373 height 22
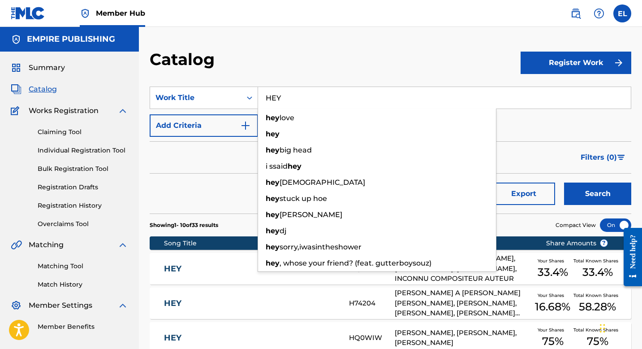
click at [342, 99] on input "HEY" at bounding box center [444, 98] width 373 height 22
paste input "DRIBBLE"
type input "DRIBBLE"
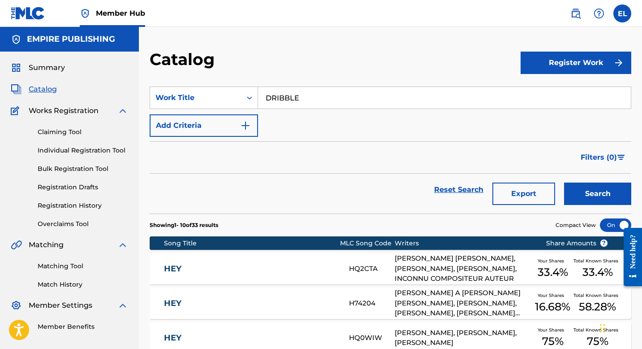
drag, startPoint x: 349, startPoint y: 67, endPoint x: 364, endPoint y: 74, distance: 16.6
click at [349, 67] on div "Catalog" at bounding box center [335, 62] width 371 height 26
click at [596, 200] on button "Search" at bounding box center [597, 193] width 67 height 22
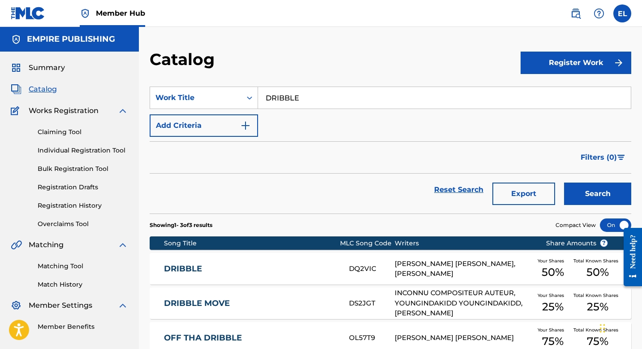
click at [221, 272] on link "DRIBBLE" at bounding box center [250, 269] width 173 height 10
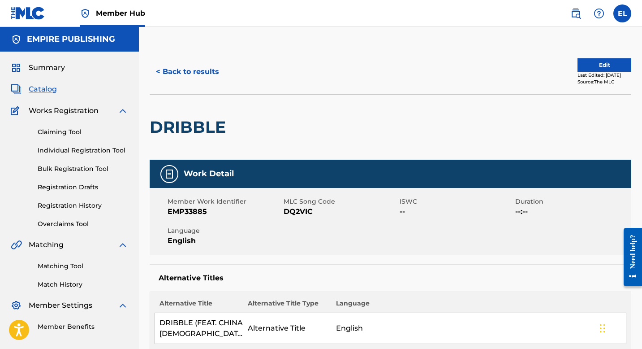
click at [295, 207] on span "DQ2VIC" at bounding box center [341, 211] width 114 height 11
click at [43, 90] on span "Catalog" at bounding box center [43, 89] width 28 height 11
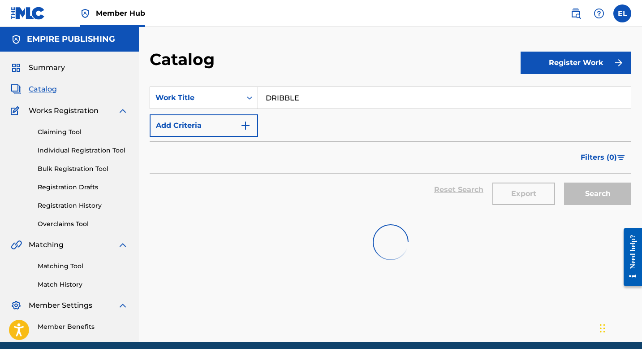
click at [43, 90] on span "Catalog" at bounding box center [43, 89] width 28 height 11
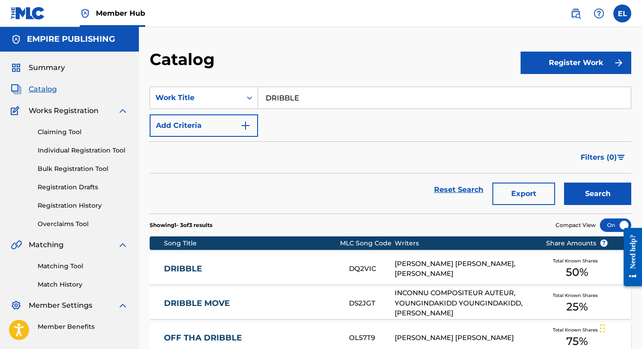
click at [327, 98] on input "DRIBBLE" at bounding box center [444, 98] width 373 height 22
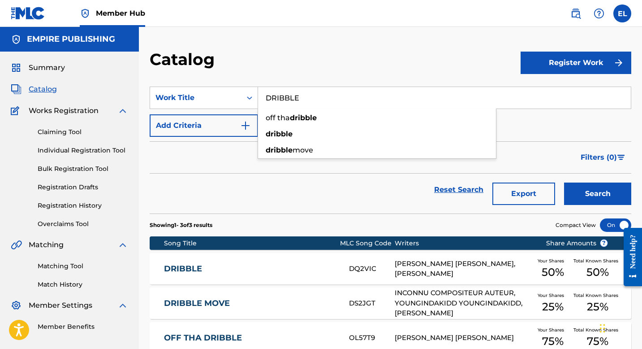
click at [327, 98] on input "DRIBBLE" at bounding box center [444, 98] width 373 height 22
paste input "TALK TO ME NIC"
type input "TALK TO ME NICE"
click at [313, 70] on div "Catalog" at bounding box center [335, 62] width 371 height 26
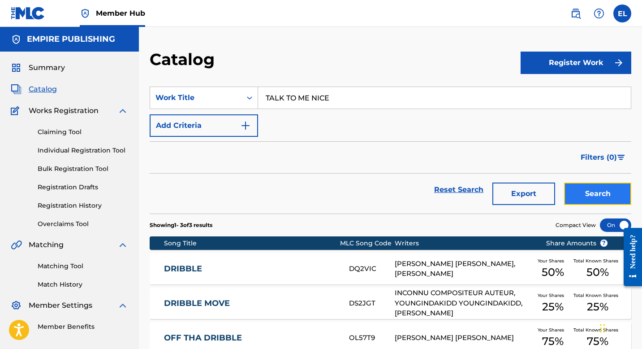
click at [598, 184] on button "Search" at bounding box center [597, 193] width 67 height 22
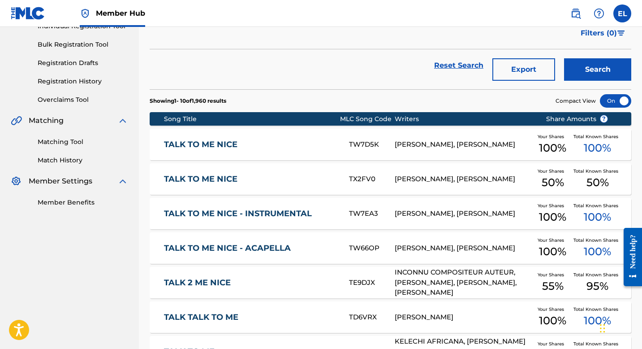
scroll to position [127, 0]
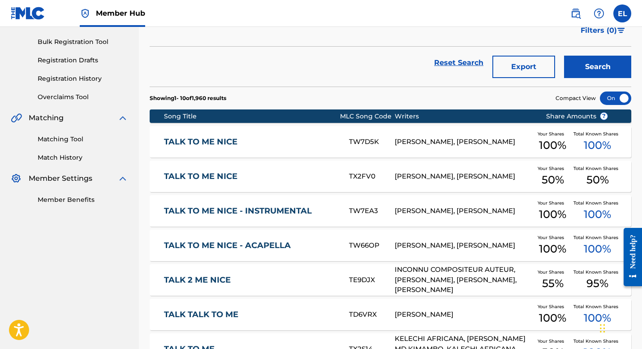
click at [215, 177] on link "TALK TO ME NICE" at bounding box center [250, 176] width 173 height 10
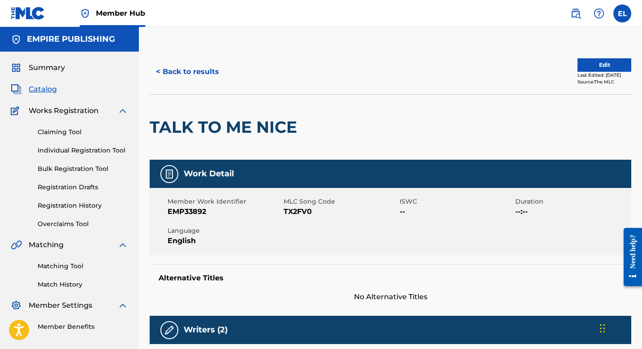
click at [298, 208] on span "TX2FV0" at bounding box center [341, 211] width 114 height 11
click at [50, 93] on span "Catalog" at bounding box center [43, 89] width 28 height 11
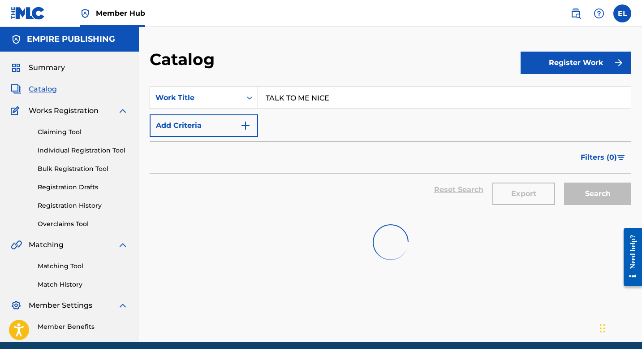
click at [50, 93] on span "Catalog" at bounding box center [43, 89] width 28 height 11
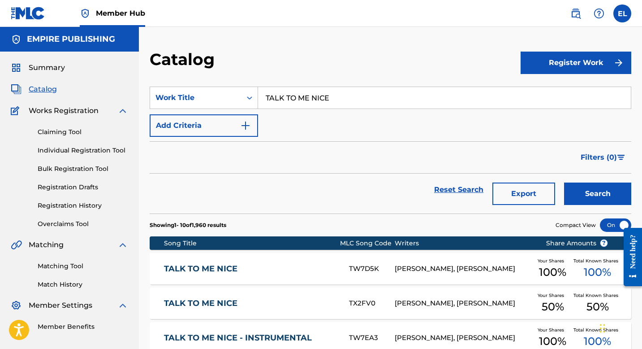
click at [349, 87] on div "TALK TO ME NICE" at bounding box center [444, 98] width 373 height 22
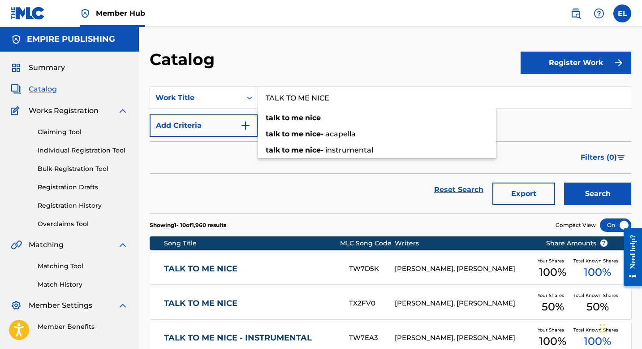
click at [349, 87] on input "TALK TO ME NICE" at bounding box center [444, 98] width 373 height 22
paste input "N LUV"
type input "N LUV"
drag, startPoint x: 364, startPoint y: 41, endPoint x: 375, endPoint y: 45, distance: 11.5
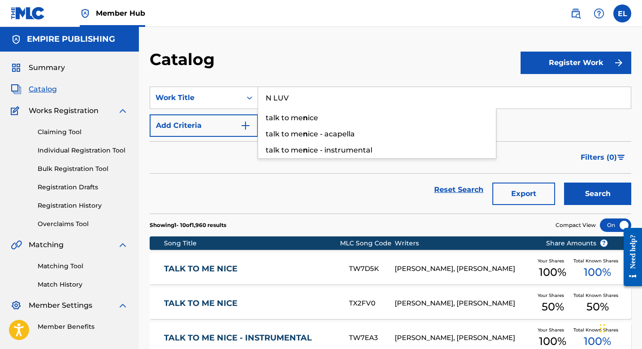
click at [364, 41] on div "Catalog Register Work SearchWithCriteriae0ecf147-a927-44c0-a1ec-c8706409aecb Wo…" at bounding box center [390, 334] width 503 height 614
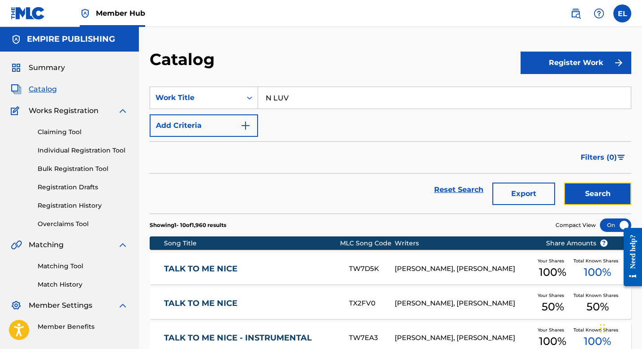
click at [611, 195] on button "Search" at bounding box center [597, 193] width 67 height 22
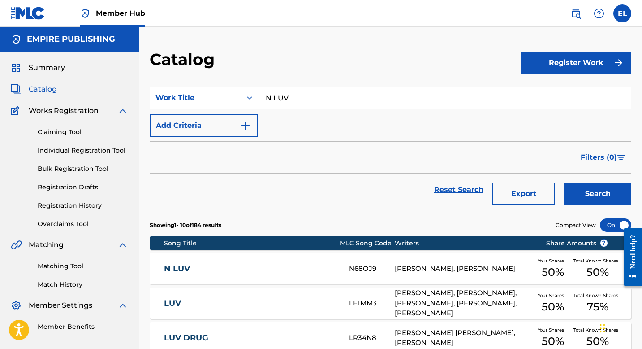
click at [273, 275] on div "N LUV N68OJ9 [PERSON_NAME], [PERSON_NAME] Your Shares 50 % Total Known Shares 5…" at bounding box center [391, 268] width 482 height 31
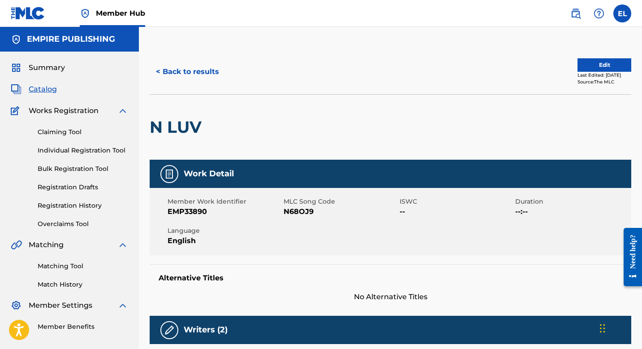
click at [304, 211] on span "N68OJ9" at bounding box center [341, 211] width 114 height 11
click at [46, 91] on span "Catalog" at bounding box center [43, 89] width 28 height 11
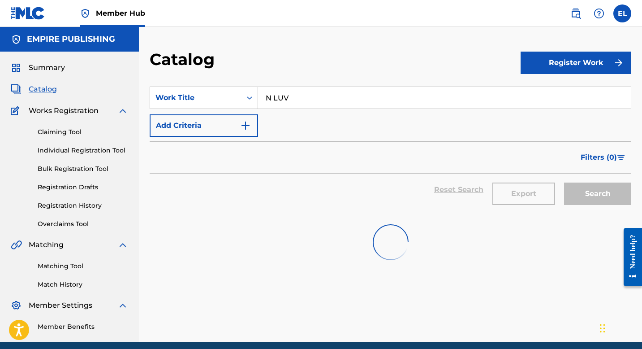
click at [343, 99] on input "N LUV" at bounding box center [444, 98] width 373 height 22
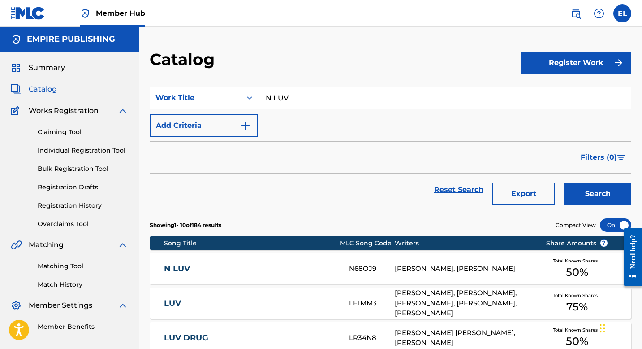
click at [343, 99] on input "N LUV" at bounding box center [444, 98] width 373 height 22
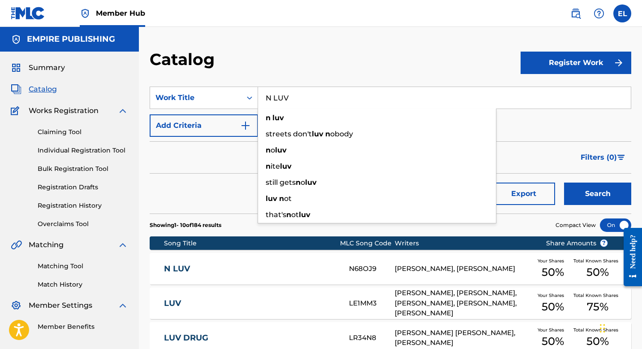
click at [343, 99] on input "N LUV" at bounding box center [444, 98] width 373 height 22
paste input "TOXIC"
type input "TOXIC"
click at [328, 63] on div "Catalog" at bounding box center [335, 62] width 371 height 26
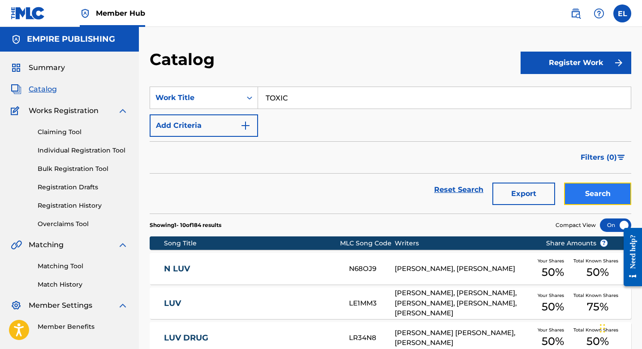
click at [583, 195] on button "Search" at bounding box center [597, 193] width 67 height 22
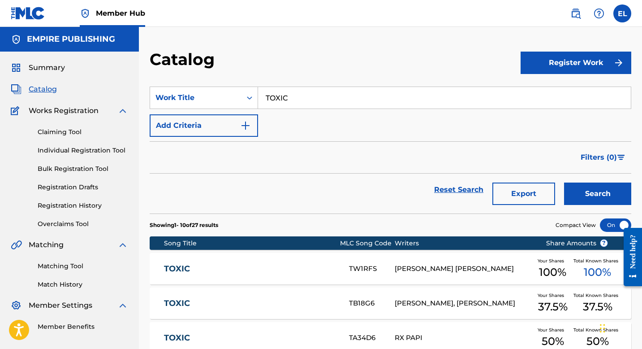
click at [228, 275] on div "TOXIC TW1RFS [PERSON_NAME] [PERSON_NAME] Your Shares 100 % Total Known Shares 1…" at bounding box center [391, 268] width 482 height 31
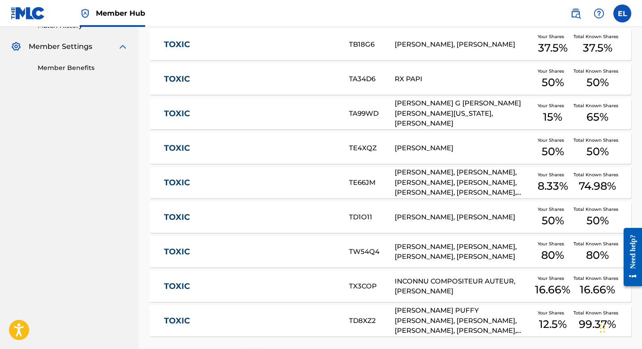
scroll to position [264, 0]
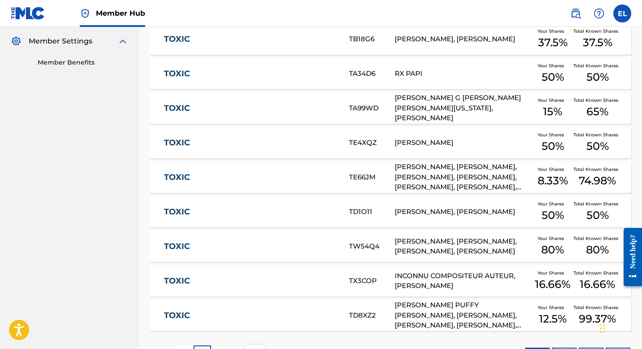
click at [213, 217] on div "TOXIC TD1O11 [PERSON_NAME], [PERSON_NAME] Your Shares 50 % Total Known Shares 5…" at bounding box center [391, 211] width 482 height 31
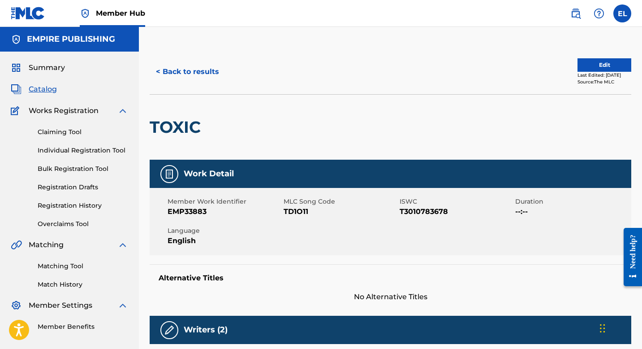
click at [300, 211] on span "TD1O11" at bounding box center [341, 211] width 114 height 11
click at [43, 90] on span "Catalog" at bounding box center [43, 89] width 28 height 11
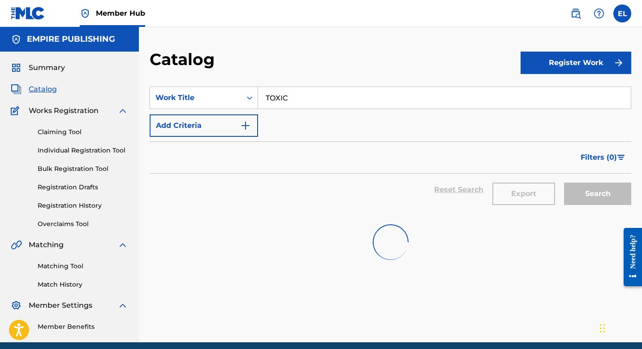
click at [347, 99] on input "TOXIC" at bounding box center [444, 98] width 373 height 22
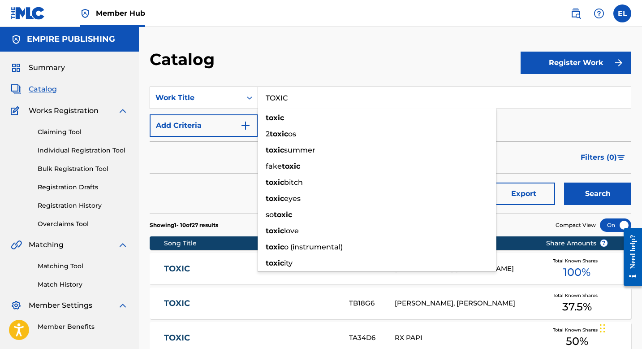
click at [347, 99] on input "TOXIC" at bounding box center [444, 98] width 373 height 22
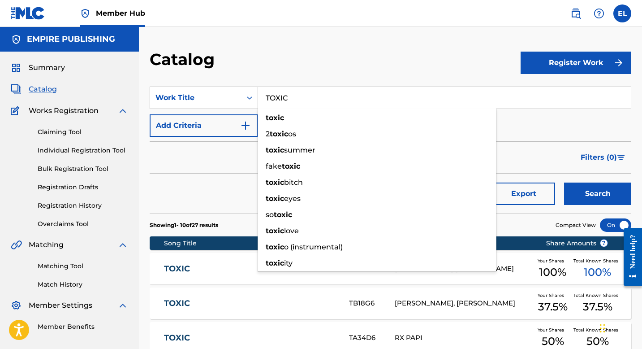
click at [347, 99] on input "TOXIC" at bounding box center [444, 98] width 373 height 22
paste input "UP"
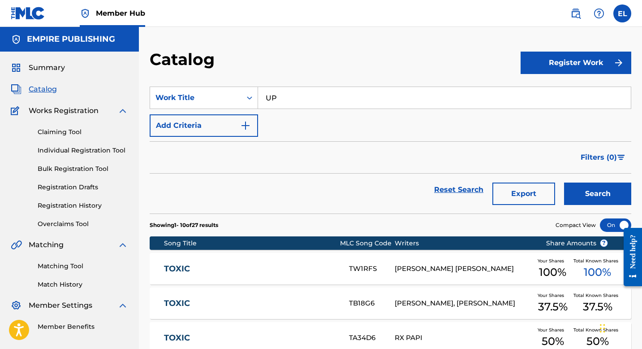
type input "UP"
click at [345, 59] on div "Catalog" at bounding box center [335, 62] width 371 height 26
click at [595, 190] on button "Search" at bounding box center [597, 193] width 67 height 22
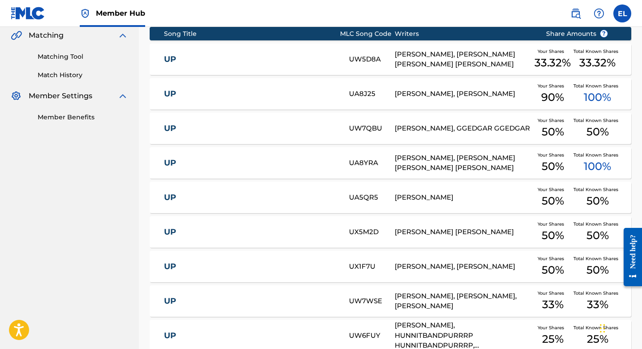
scroll to position [215, 0]
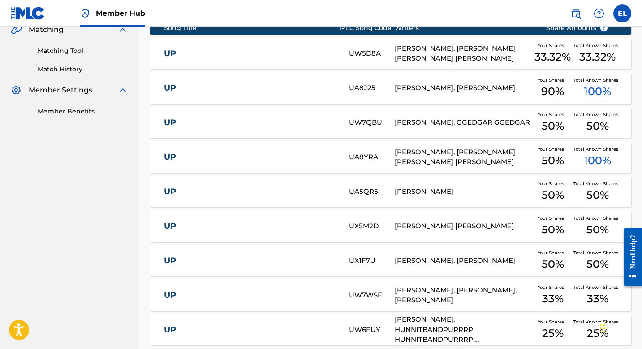
click at [281, 256] on link "UP" at bounding box center [250, 261] width 173 height 10
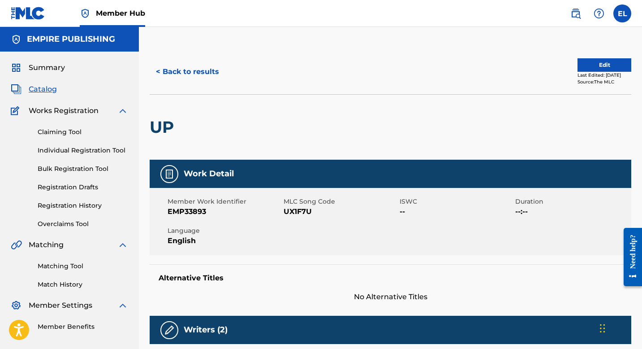
click at [284, 212] on span "UX1F7U" at bounding box center [341, 211] width 114 height 11
click at [285, 212] on span "UX1F7U" at bounding box center [341, 211] width 114 height 11
click at [182, 69] on button "< Back to results" at bounding box center [188, 72] width 76 height 22
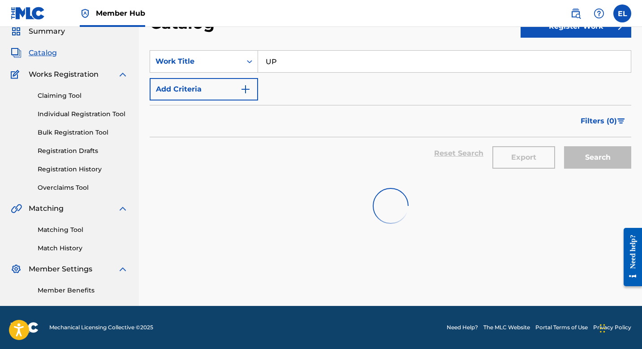
click at [312, 57] on input "UP" at bounding box center [444, 62] width 373 height 22
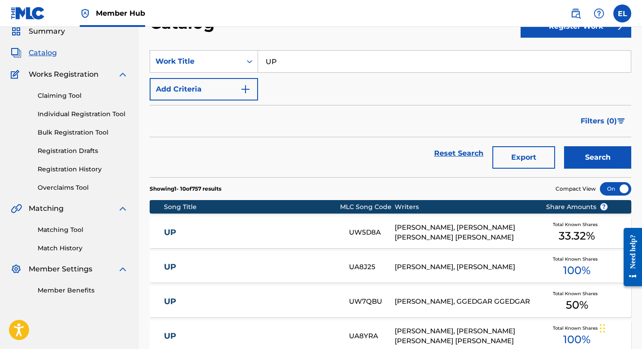
click at [312, 58] on input "UP" at bounding box center [444, 62] width 373 height 22
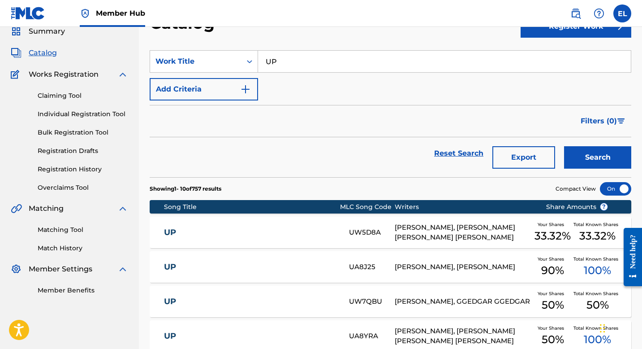
click at [312, 58] on input "UP" at bounding box center [444, 62] width 373 height 22
paste input "STUCK IN MY WAYS"
click at [338, 40] on section "SearchWithCriteriae0ecf147-a927-44c0-a1ec-c8706409aecb Work Title STUCK IN MY W…" at bounding box center [391, 108] width 482 height 138
click at [611, 158] on button "Search" at bounding box center [597, 157] width 67 height 22
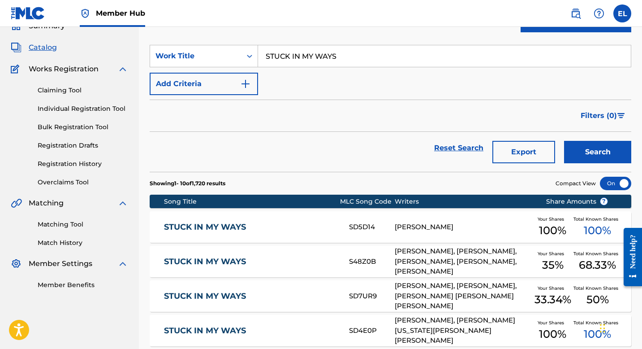
scroll to position [0, 0]
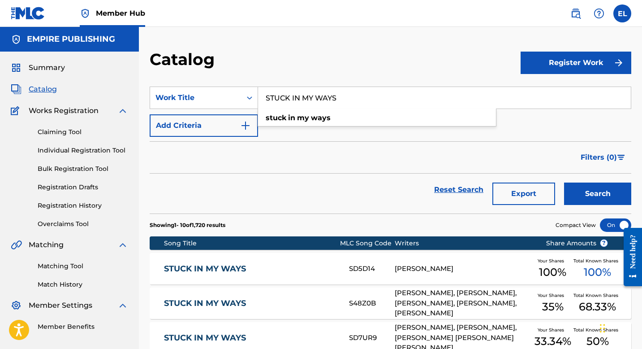
click at [296, 101] on input "STUCK IN MY WAYS" at bounding box center [444, 98] width 373 height 22
click at [296, 100] on input "STUCK IN MY WAYS" at bounding box center [444, 98] width 373 height 22
paste input "HOW I FEEL"
type input "HOW I FEEL"
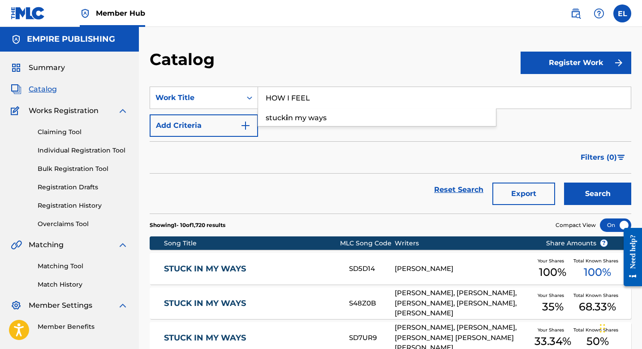
click at [328, 54] on div "Catalog" at bounding box center [335, 62] width 371 height 26
click at [600, 194] on button "Search" at bounding box center [597, 193] width 67 height 22
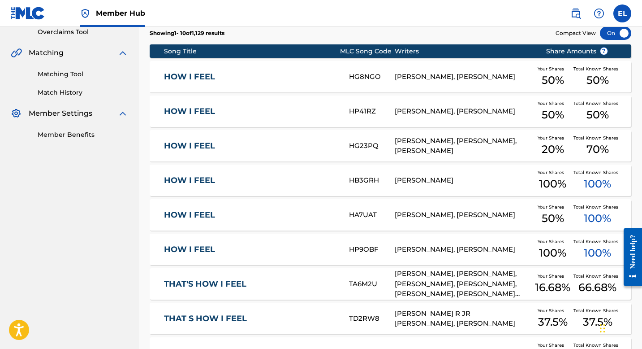
scroll to position [132, 0]
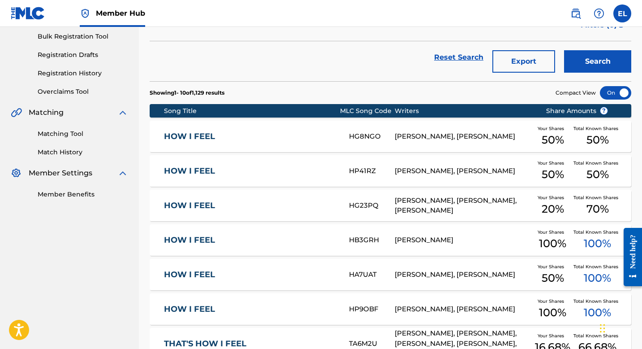
click at [218, 171] on link "HOW I FEEL" at bounding box center [250, 171] width 173 height 10
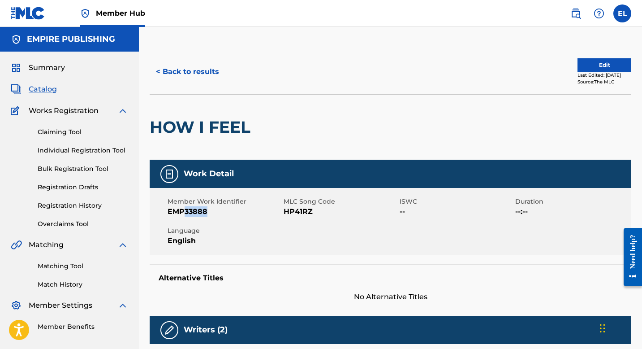
drag, startPoint x: 185, startPoint y: 214, endPoint x: 208, endPoint y: 212, distance: 23.4
click at [208, 212] on span "EMP33888" at bounding box center [225, 211] width 114 height 11
click at [289, 210] on span "HP41RZ" at bounding box center [341, 211] width 114 height 11
click at [179, 71] on button "< Back to results" at bounding box center [188, 72] width 76 height 22
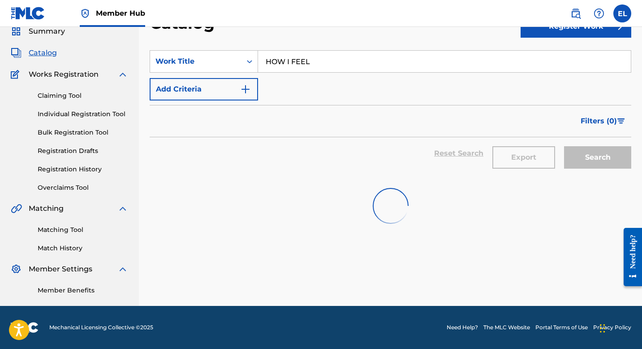
click at [304, 137] on div "Reset Search Export Search" at bounding box center [391, 153] width 482 height 32
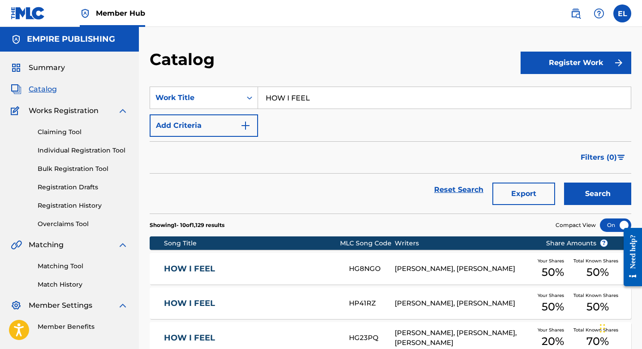
click at [313, 103] on input "HOW I FEEL" at bounding box center [444, 98] width 373 height 22
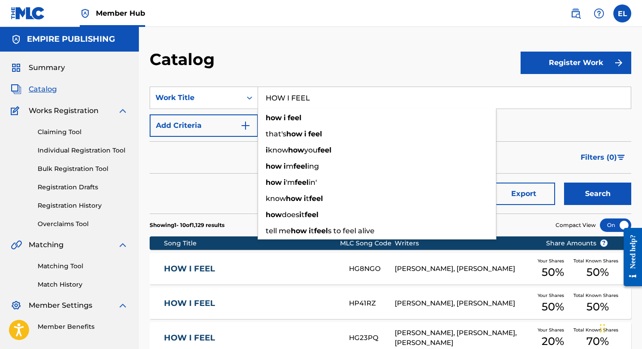
click at [313, 103] on input "HOW I FEEL" at bounding box center [444, 98] width 373 height 22
paste input "AFTER HOURS FLOW"
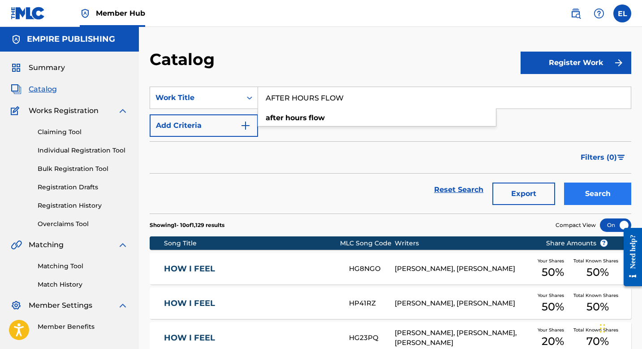
type input "AFTER HOURS FLOW"
click at [596, 195] on button "Search" at bounding box center [597, 193] width 67 height 22
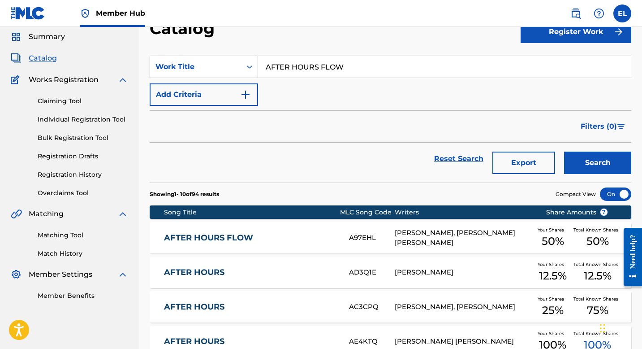
scroll to position [74, 0]
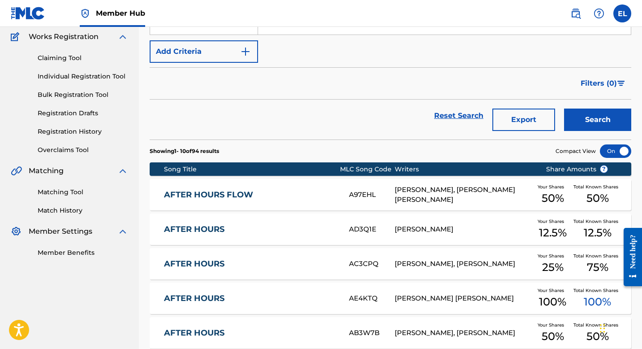
click at [285, 198] on link "AFTER HOURS FLOW" at bounding box center [250, 195] width 173 height 10
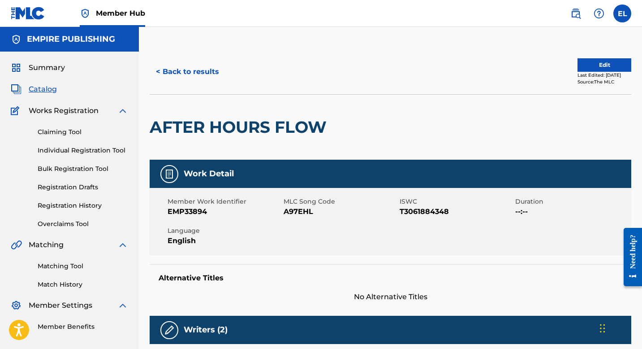
click at [288, 213] on span "A97EHL" at bounding box center [341, 211] width 114 height 11
click at [593, 65] on button "Edit" at bounding box center [605, 64] width 54 height 13
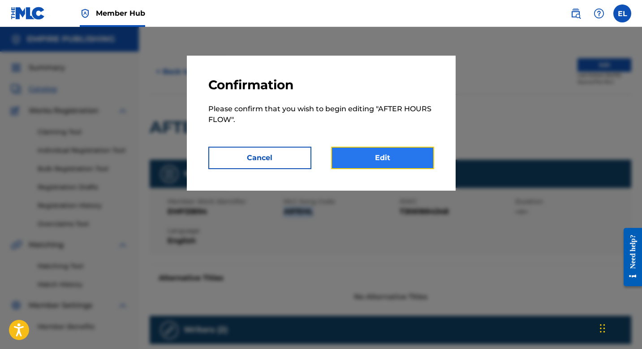
click at [408, 160] on link "Edit" at bounding box center [382, 158] width 103 height 22
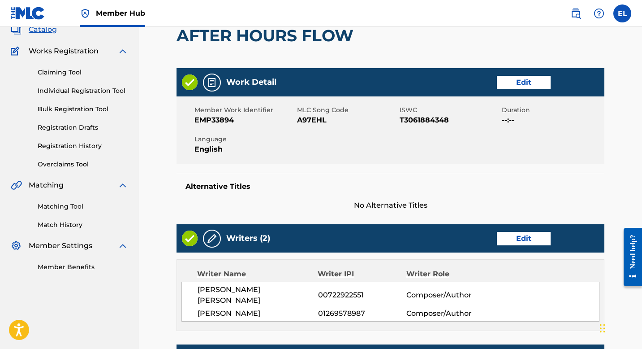
scroll to position [82, 0]
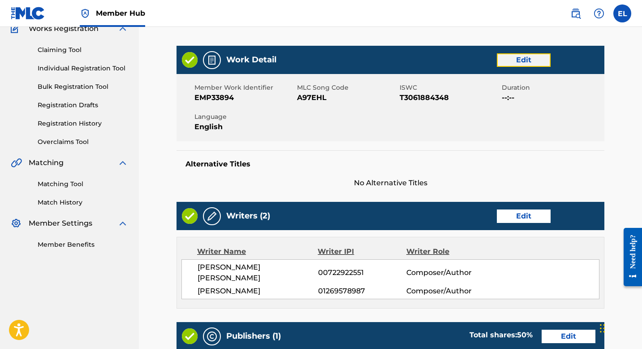
click at [520, 64] on link "Edit" at bounding box center [524, 59] width 54 height 13
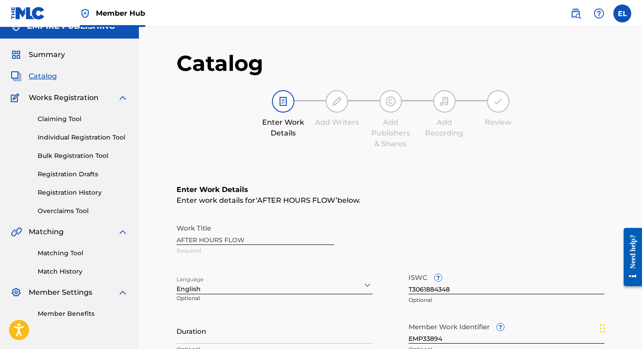
scroll to position [80, 0]
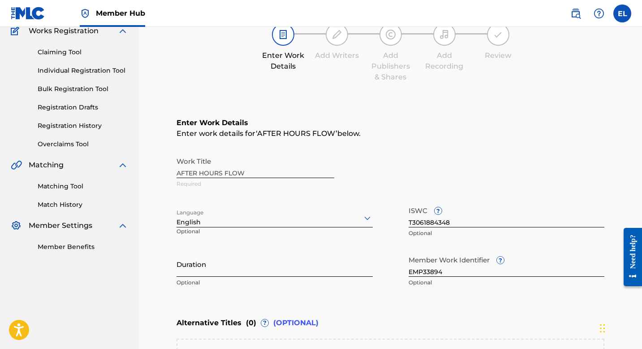
click at [283, 277] on div "Duration Optional" at bounding box center [275, 271] width 196 height 40
click at [285, 274] on input "Duration" at bounding box center [275, 264] width 196 height 26
click at [288, 271] on input "Duration" at bounding box center [275, 264] width 196 height 26
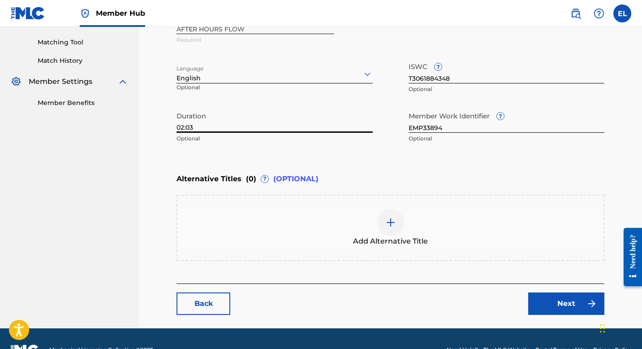
scroll to position [246, 0]
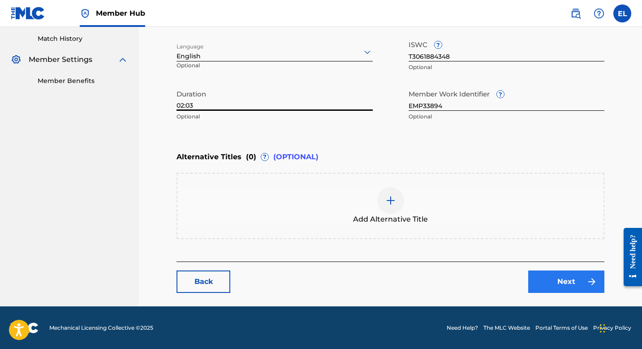
type input "02:03"
click at [559, 281] on link "Next" at bounding box center [567, 281] width 76 height 22
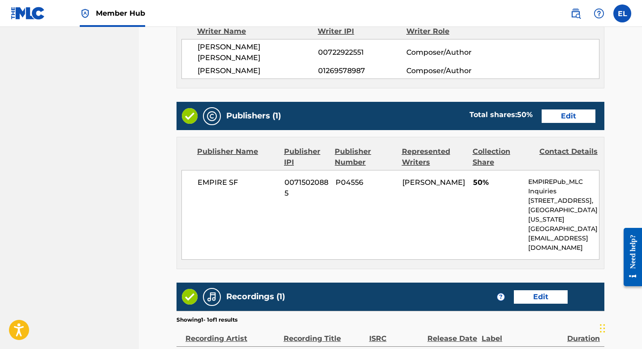
scroll to position [366, 0]
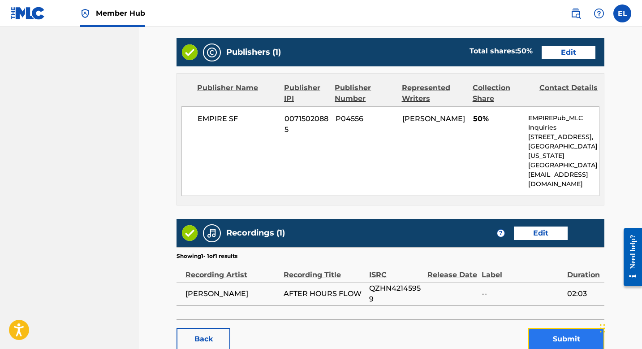
click at [566, 328] on button "Submit" at bounding box center [567, 339] width 76 height 22
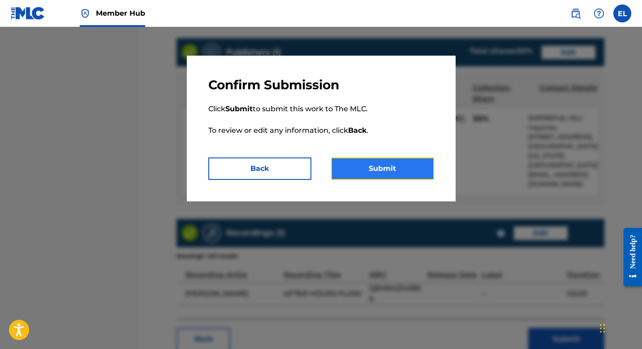
click at [370, 166] on button "Submit" at bounding box center [382, 168] width 103 height 22
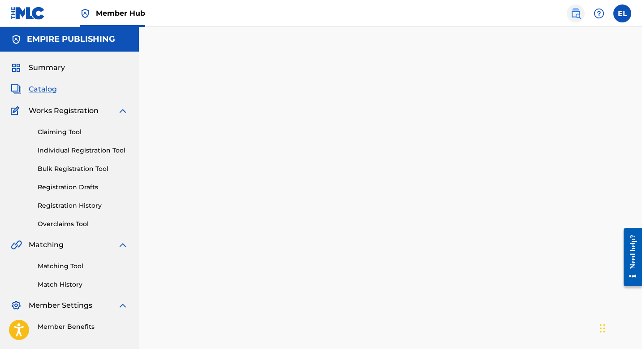
click at [582, 11] on link at bounding box center [576, 13] width 18 height 18
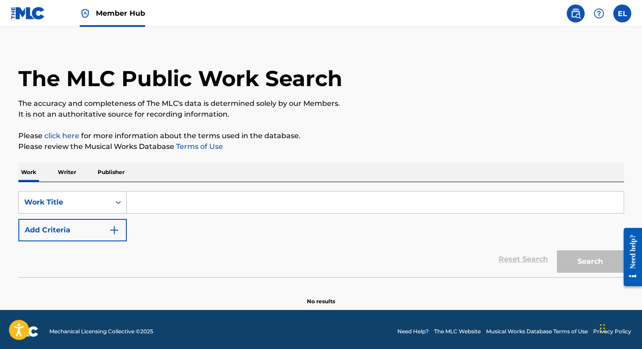
scroll to position [13, 0]
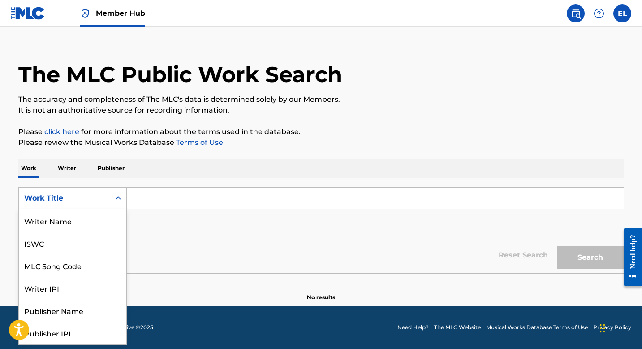
click at [98, 204] on div "Work Title" at bounding box center [64, 198] width 91 height 17
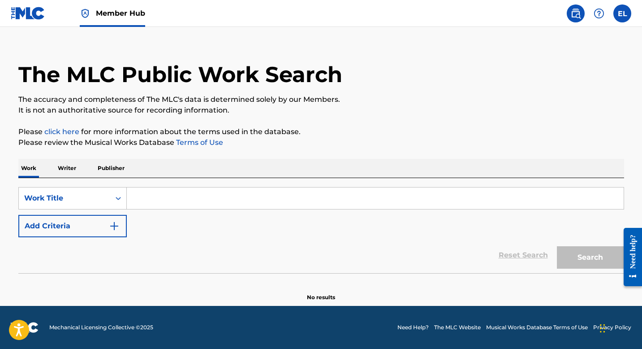
click at [234, 252] on div "Reset Search Search" at bounding box center [321, 255] width 606 height 36
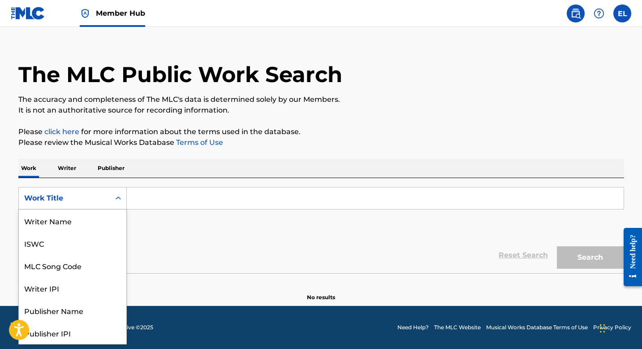
click at [91, 199] on div "Work Title" at bounding box center [64, 198] width 81 height 11
click at [77, 245] on div "ISWC" at bounding box center [73, 243] width 108 height 22
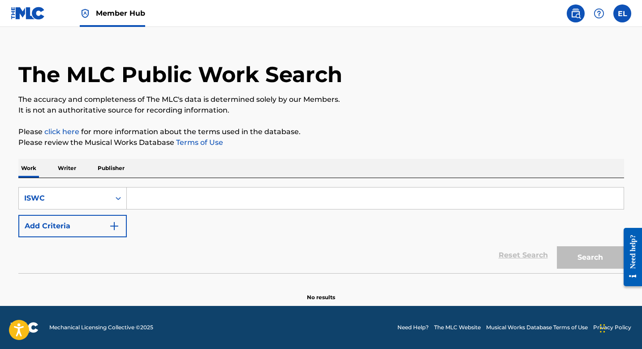
click at [204, 191] on input "Search Form" at bounding box center [375, 198] width 497 height 22
paste input "T3043230060"
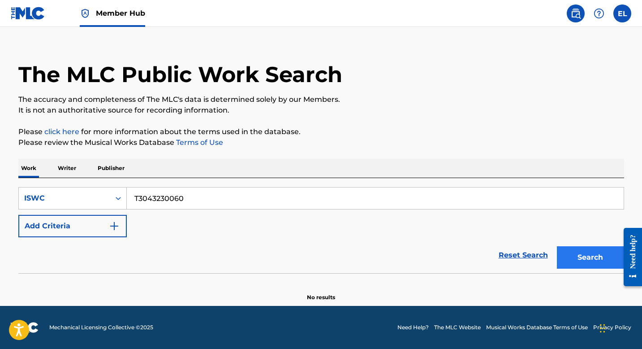
type input "T3043230060"
click at [583, 256] on button "Search" at bounding box center [590, 257] width 67 height 22
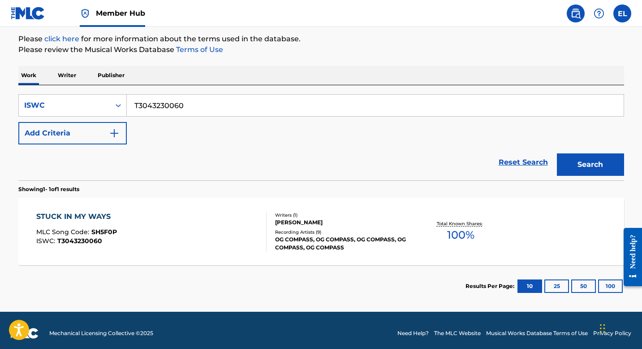
scroll to position [111, 0]
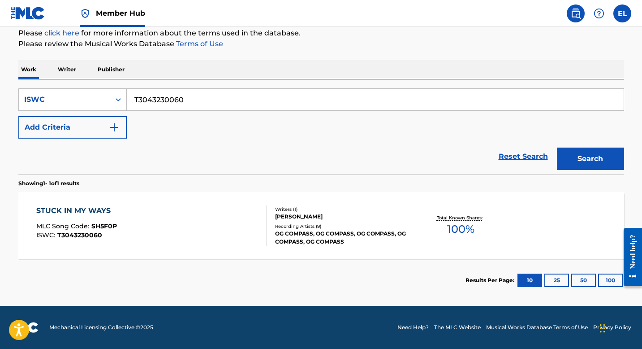
click at [212, 225] on div "STUCK IN MY WAYS MLC Song Code : SH5F0P ISWC : T3043230060" at bounding box center [151, 225] width 230 height 40
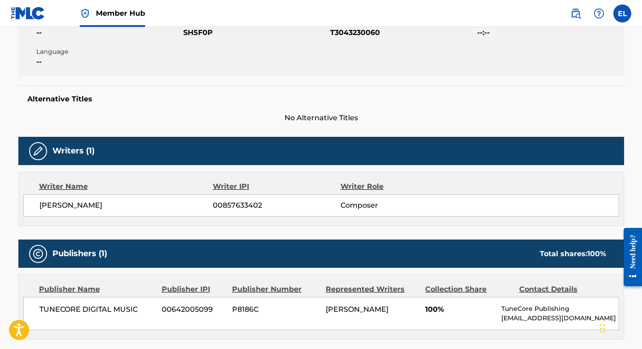
scroll to position [170, 0]
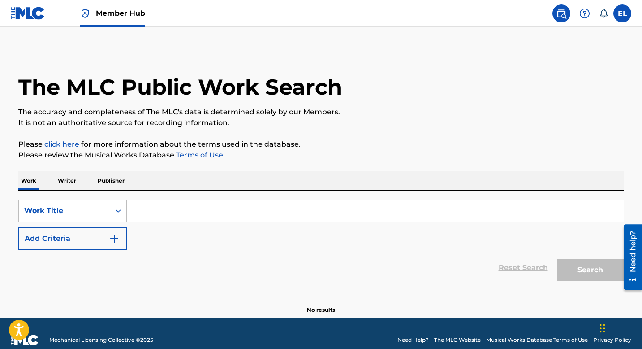
click at [164, 197] on div "SearchWithCriteriaa638f4cb-6830-46fb-ad61-c187f0d9f1ca Work Title Add Criteria …" at bounding box center [321, 238] width 606 height 95
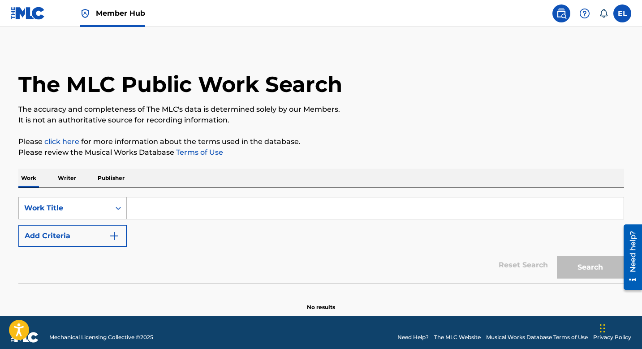
click at [81, 215] on div "Work Title" at bounding box center [72, 208] width 108 height 22
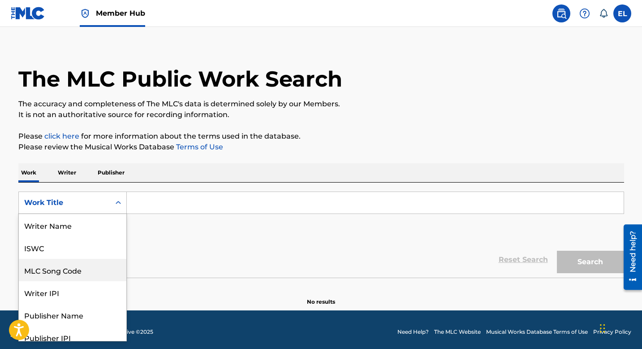
scroll to position [45, 0]
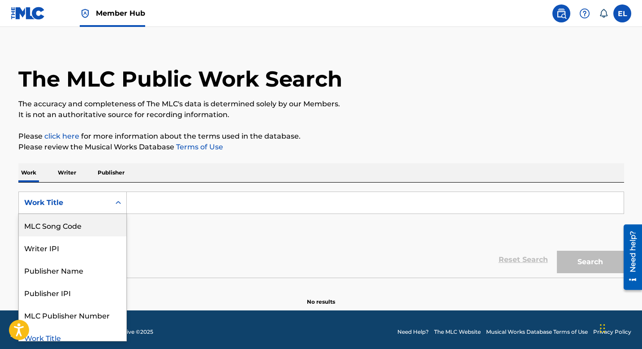
click at [92, 228] on div "MLC Song Code" at bounding box center [73, 225] width 108 height 22
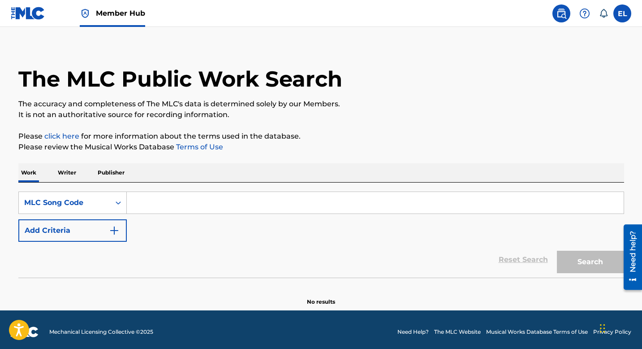
click at [208, 200] on input "Search Form" at bounding box center [375, 203] width 497 height 22
paste input "FH90SB"
type input "FH90SB"
click at [577, 261] on button "Search" at bounding box center [590, 262] width 67 height 22
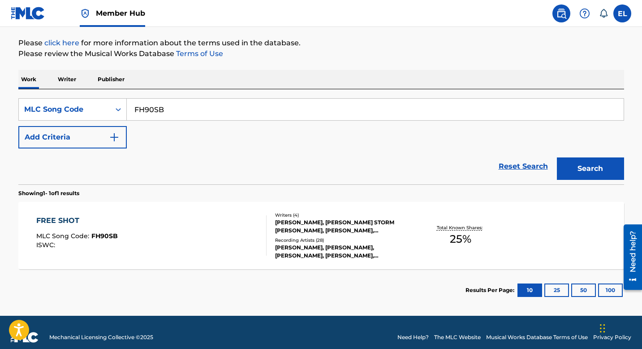
scroll to position [111, 0]
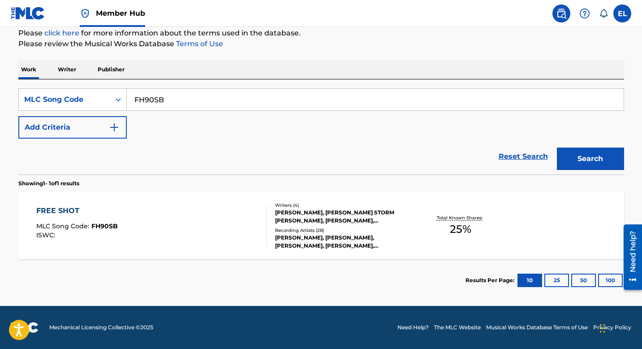
click at [204, 216] on div "FREE SHOT MLC Song Code : FH90SB ISWC :" at bounding box center [151, 225] width 230 height 40
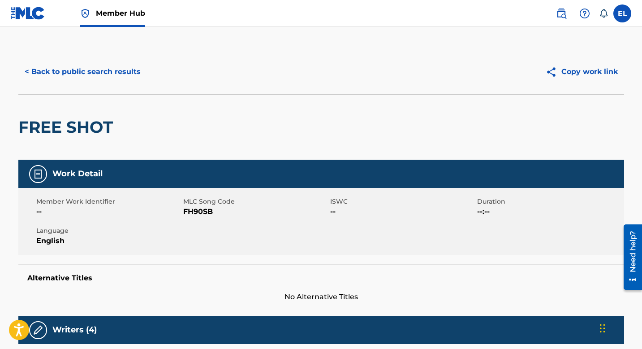
click at [81, 130] on h2 "FREE SHOT" at bounding box center [67, 127] width 99 height 20
copy div "FREE SHOT"
click at [81, 73] on button "< Back to public search results" at bounding box center [82, 72] width 129 height 22
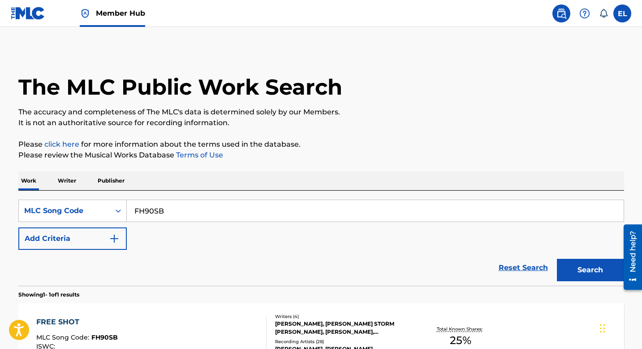
scroll to position [88, 0]
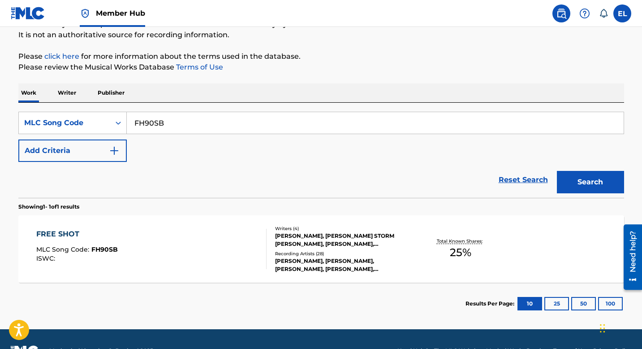
click at [253, 120] on input "FH90SB" at bounding box center [375, 123] width 497 height 22
paste input "I26UJE"
type input "I26UJE"
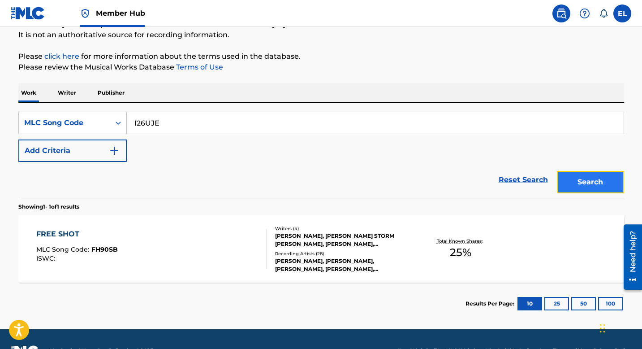
click at [570, 185] on button "Search" at bounding box center [590, 182] width 67 height 22
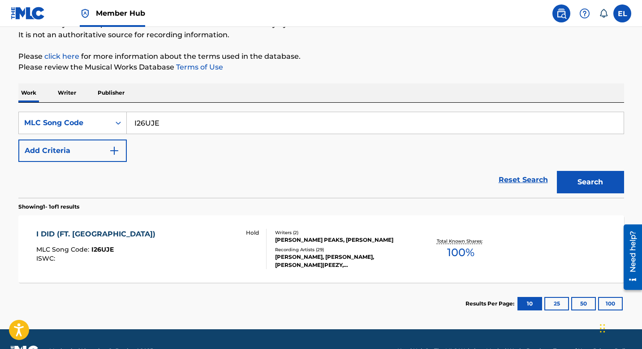
click at [88, 234] on div "I DID (FT. PEEZY)" at bounding box center [98, 234] width 124 height 11
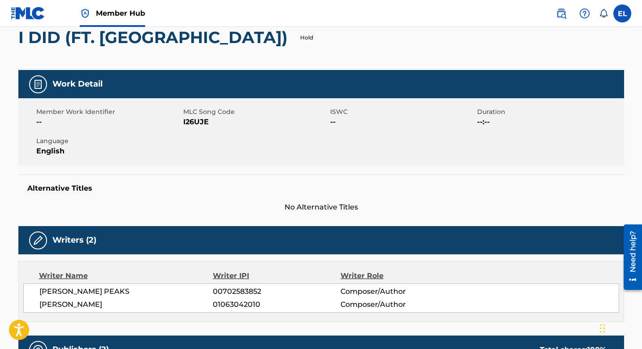
scroll to position [38, 0]
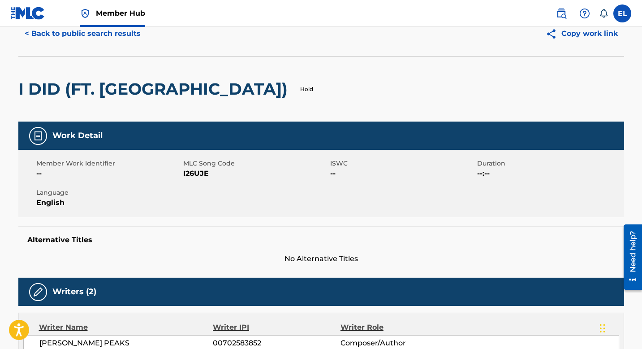
click at [204, 170] on span "I26UJE" at bounding box center [255, 173] width 145 height 11
copy span "I26UJE"
click at [52, 84] on h2 "I DID (FT. PEEZY)" at bounding box center [155, 89] width 274 height 20
drag, startPoint x: 52, startPoint y: 84, endPoint x: 58, endPoint y: 85, distance: 6.0
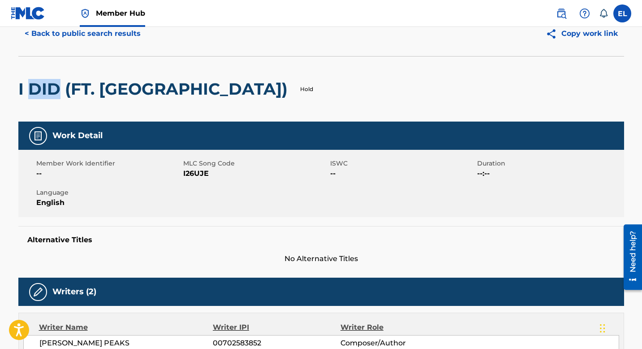
click at [53, 84] on h2 "I DID (FT. PEEZY)" at bounding box center [155, 89] width 274 height 20
click at [59, 85] on h2 "I DID (FT. PEEZY)" at bounding box center [155, 89] width 274 height 20
drag, startPoint x: 58, startPoint y: 85, endPoint x: 13, endPoint y: 86, distance: 45.3
click at [0, 86] on html "Accessibility Screen-Reader Guide, Feedback, and Issue Reporting | New window 0…" at bounding box center [321, 136] width 642 height 349
copy h2 "I DID"
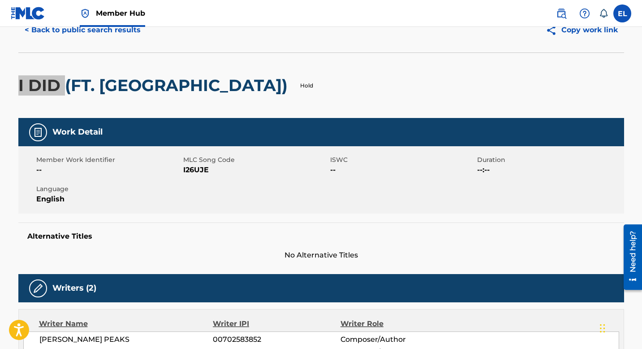
scroll to position [360, 0]
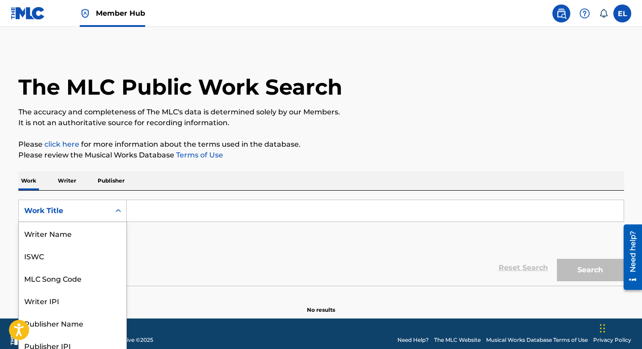
scroll to position [7, 0]
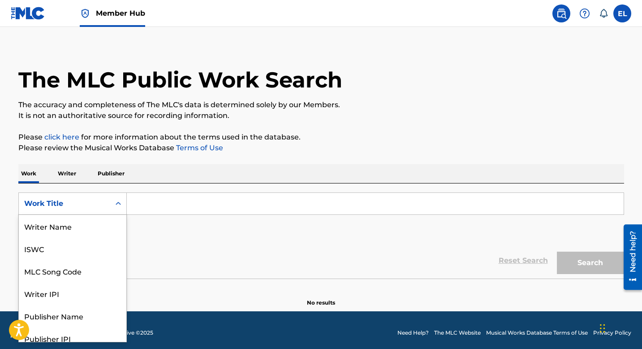
click at [99, 212] on div "Work Title" at bounding box center [72, 203] width 108 height 22
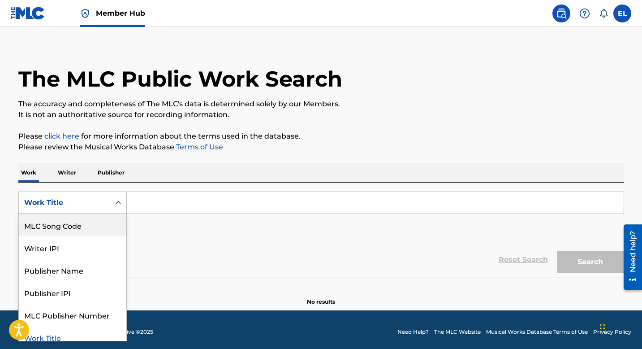
click at [98, 225] on div "MLC Song Code" at bounding box center [73, 225] width 108 height 22
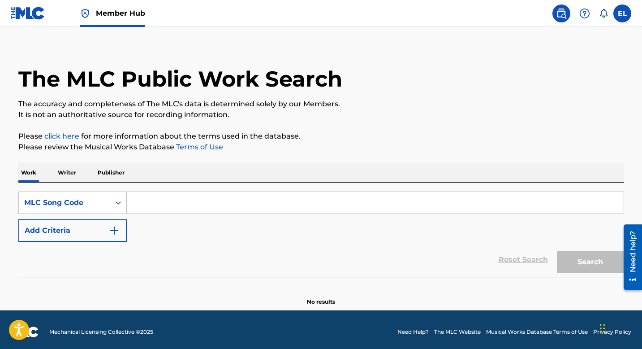
click at [341, 204] on input "Search Form" at bounding box center [375, 203] width 497 height 22
drag, startPoint x: 341, startPoint y: 204, endPoint x: 413, endPoint y: 224, distance: 75.5
click at [341, 204] on input "Search Form" at bounding box center [375, 203] width 497 height 22
paste input "FH90SB"
type input "FH90SB"
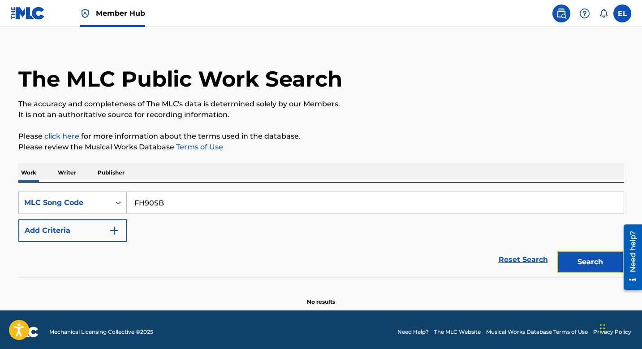
drag, startPoint x: 596, startPoint y: 261, endPoint x: 576, endPoint y: 255, distance: 21.6
click at [596, 261] on button "Search" at bounding box center [590, 262] width 67 height 22
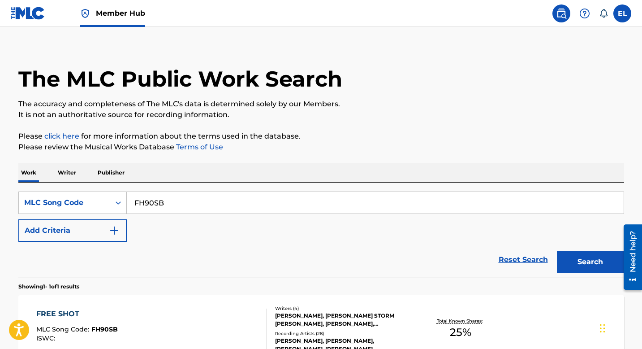
scroll to position [111, 0]
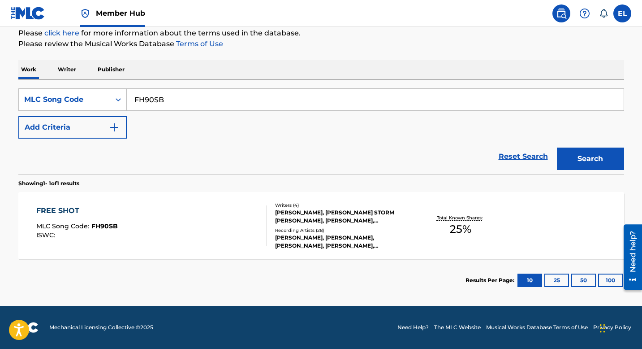
click at [423, 211] on div "FREE SHOT MLC Song Code : FH90SB ISWC : Writers ( 4 ) WOODBOY GEE, CHRISTIANSEN…" at bounding box center [321, 225] width 606 height 67
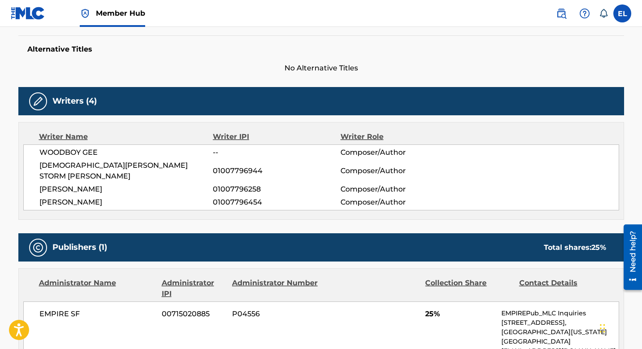
scroll to position [295, 0]
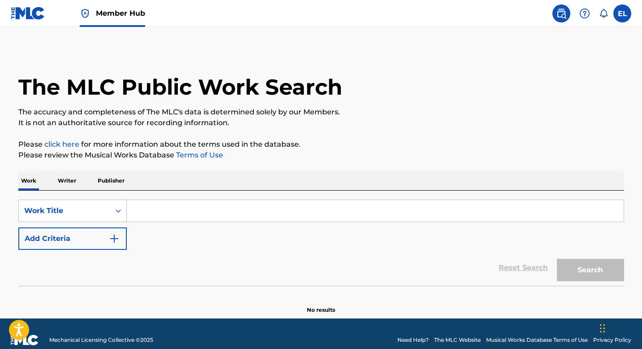
click at [232, 212] on input "Search Form" at bounding box center [375, 211] width 497 height 22
paste input "Stuck in My Ways"
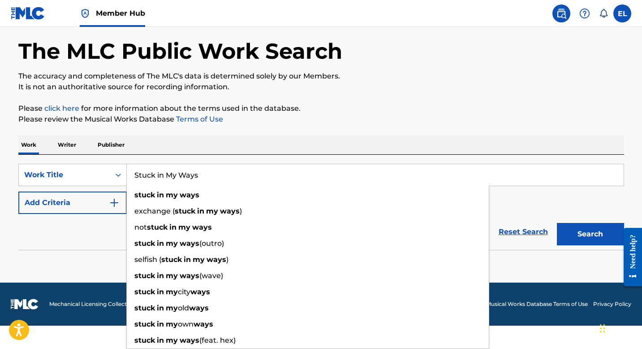
type input "Stuck in My Ways"
click at [538, 90] on div "The MLC Public Work Search The accuracy and completeness of The MLC's data is d…" at bounding box center [322, 145] width 628 height 264
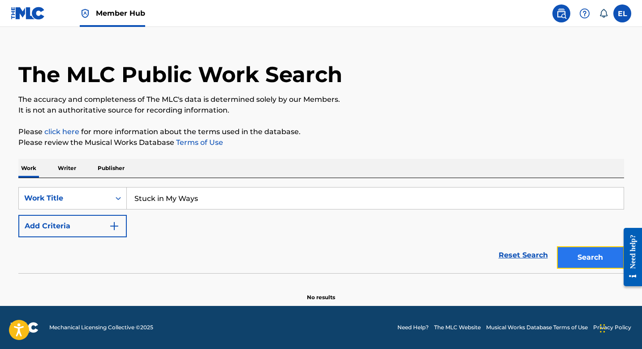
click at [585, 257] on button "Search" at bounding box center [590, 257] width 67 height 22
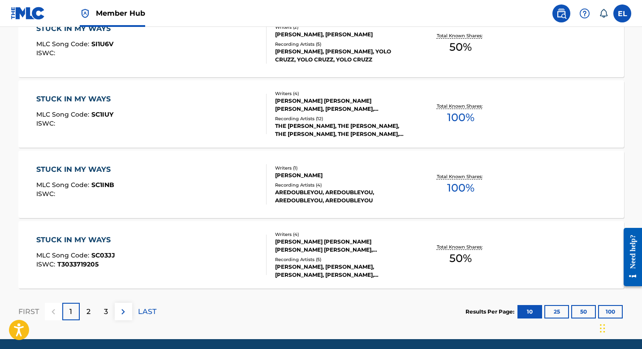
scroll to position [749, 0]
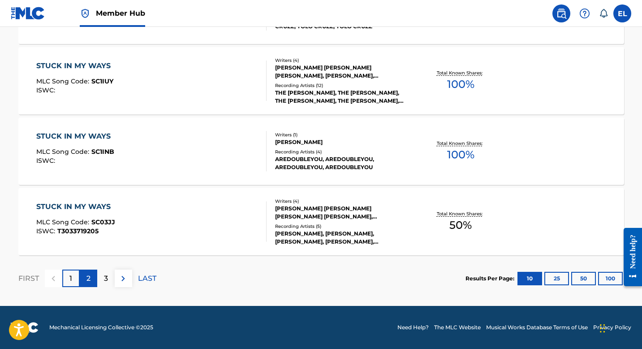
click at [83, 277] on div "2" at bounding box center [88, 277] width 17 height 17
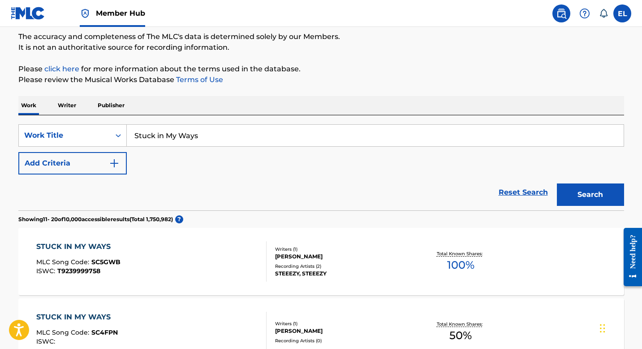
scroll to position [30, 0]
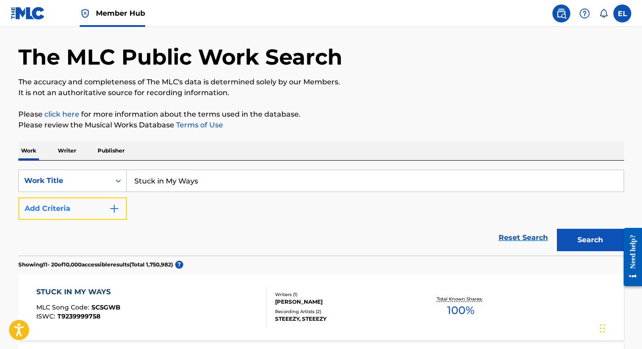
click at [94, 210] on button "Add Criteria" at bounding box center [72, 208] width 108 height 22
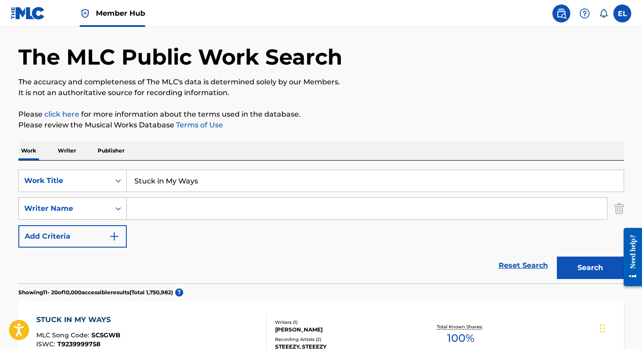
click at [91, 209] on div "Writer Name" at bounding box center [64, 208] width 81 height 11
drag, startPoint x: 187, startPoint y: 237, endPoint x: 132, endPoint y: 225, distance: 56.1
click at [186, 237] on div "SearchWithCriteriaaec8de11-563a-4ee4-9137-f3ae8b9a774c Work Title Stuck in My W…" at bounding box center [321, 208] width 606 height 78
click at [46, 170] on div "Work Title" at bounding box center [72, 180] width 108 height 22
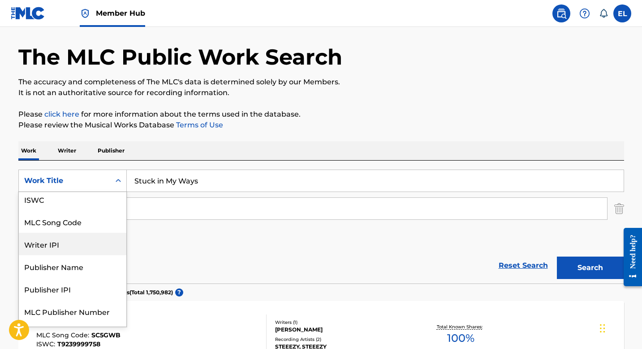
scroll to position [0, 0]
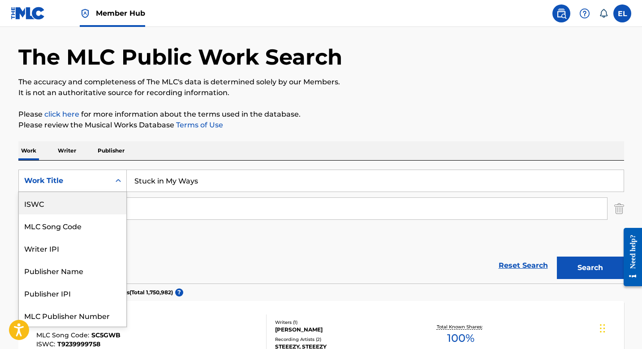
click at [63, 208] on div "ISWC" at bounding box center [73, 203] width 108 height 22
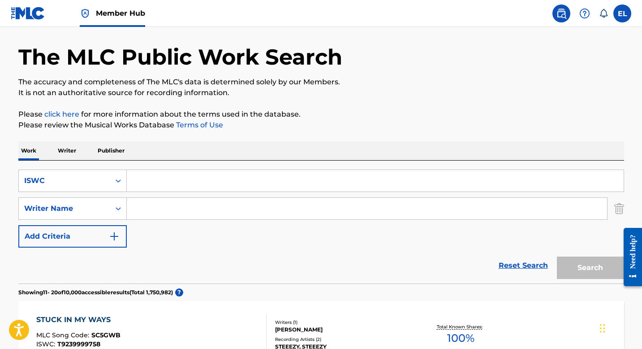
click at [214, 182] on input "Search Form" at bounding box center [375, 181] width 497 height 22
paste input "T3043230060"
type input "T3043230060"
click at [609, 262] on button "Search" at bounding box center [590, 267] width 67 height 22
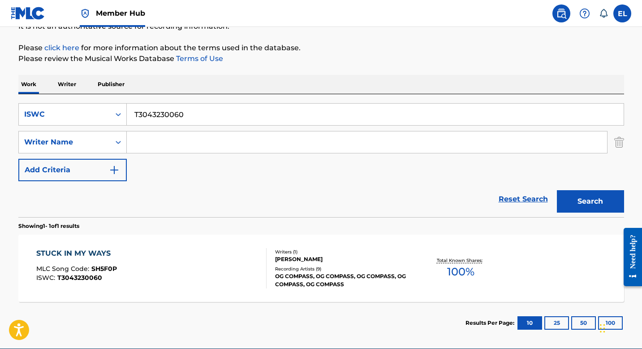
scroll to position [139, 0]
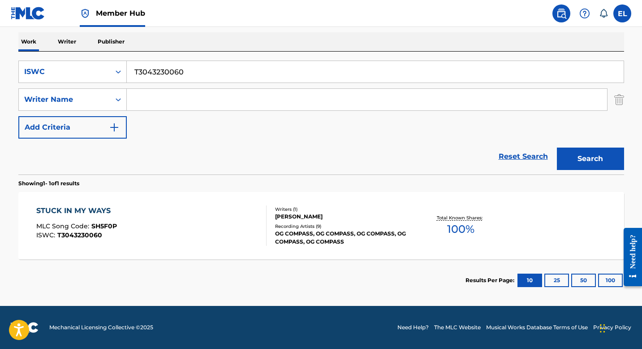
click at [181, 230] on div "STUCK IN MY WAYS MLC Song Code : SH5F0P ISWC : T3043230060" at bounding box center [151, 225] width 230 height 40
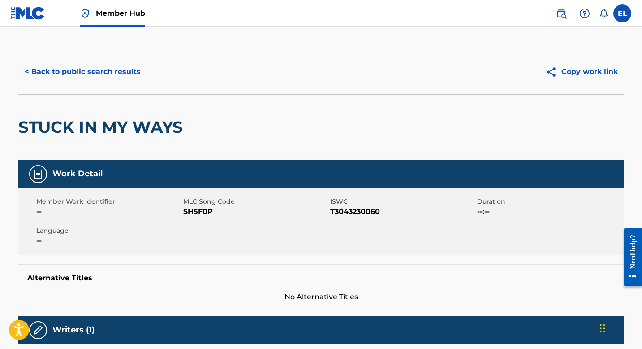
click at [202, 210] on span "SH5F0P" at bounding box center [255, 211] width 145 height 11
copy span "SH5F0P"
click at [191, 211] on span "SH5F0P" at bounding box center [255, 211] width 145 height 11
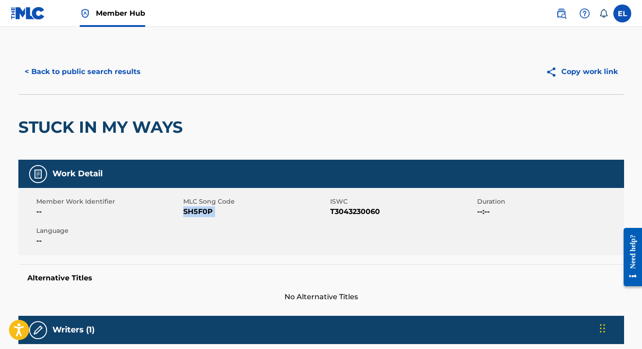
click at [192, 211] on span "SH5F0P" at bounding box center [255, 211] width 145 height 11
copy span "SH5F0P"
click at [105, 74] on button "< Back to public search results" at bounding box center [82, 72] width 129 height 22
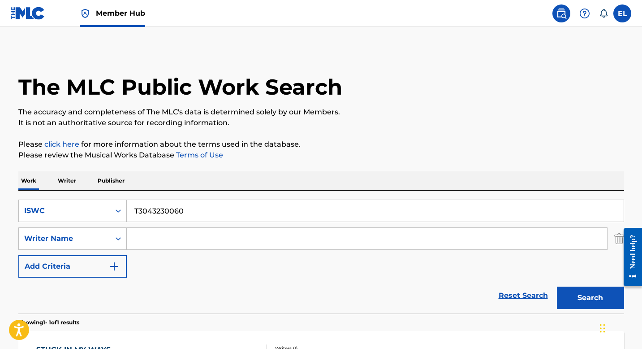
scroll to position [88, 0]
